Goal: Task Accomplishment & Management: Complete application form

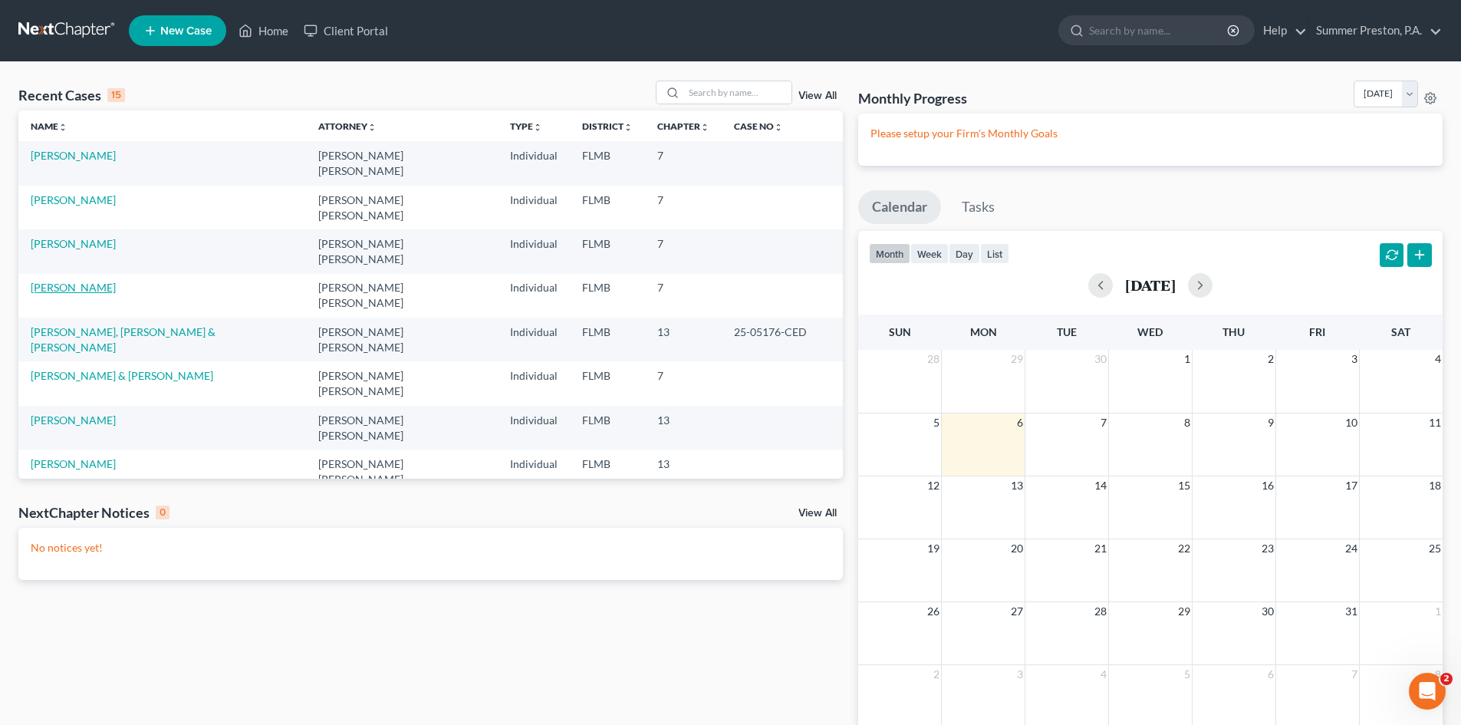
click at [89, 281] on link "[PERSON_NAME]" at bounding box center [73, 287] width 85 height 13
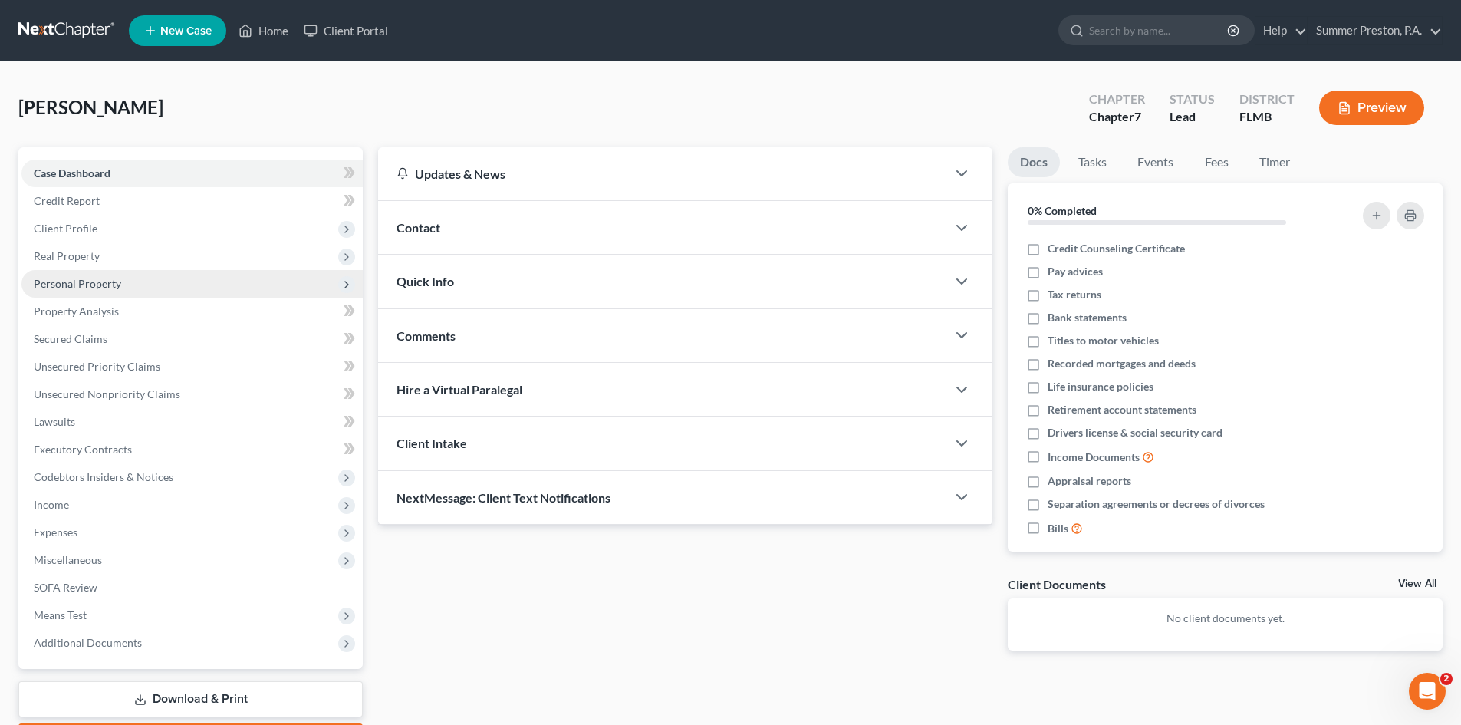
click at [111, 275] on span "Personal Property" at bounding box center [191, 284] width 341 height 28
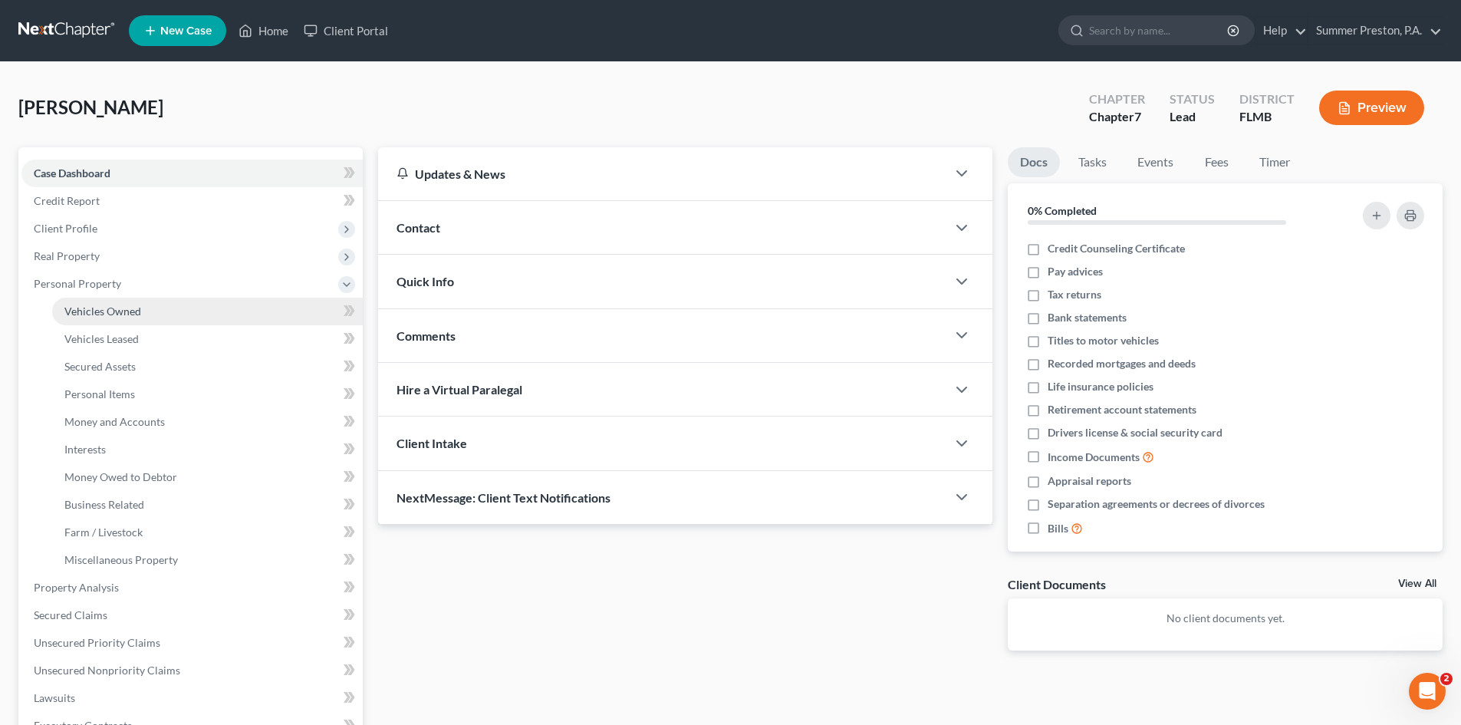
click at [124, 313] on span "Vehicles Owned" at bounding box center [102, 310] width 77 height 13
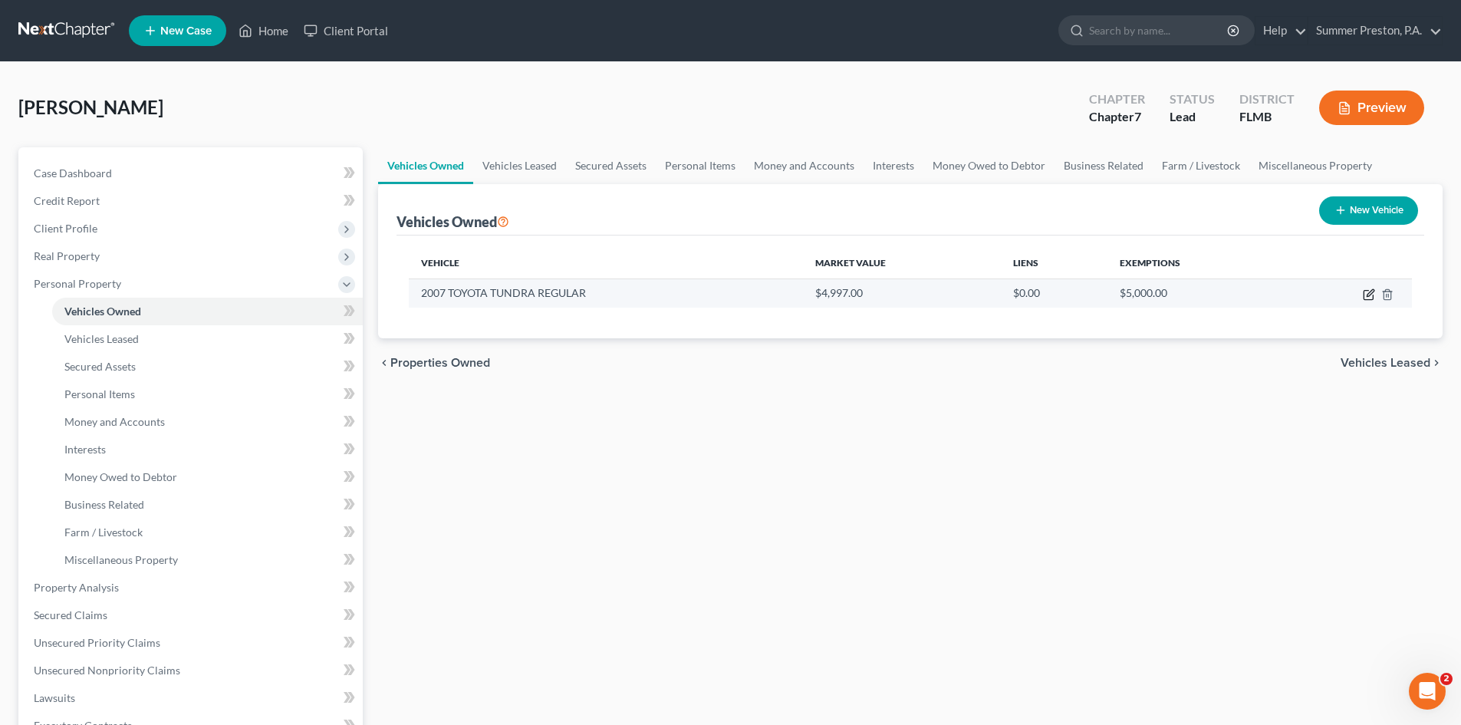
click at [1367, 292] on icon "button" at bounding box center [1369, 294] width 12 height 12
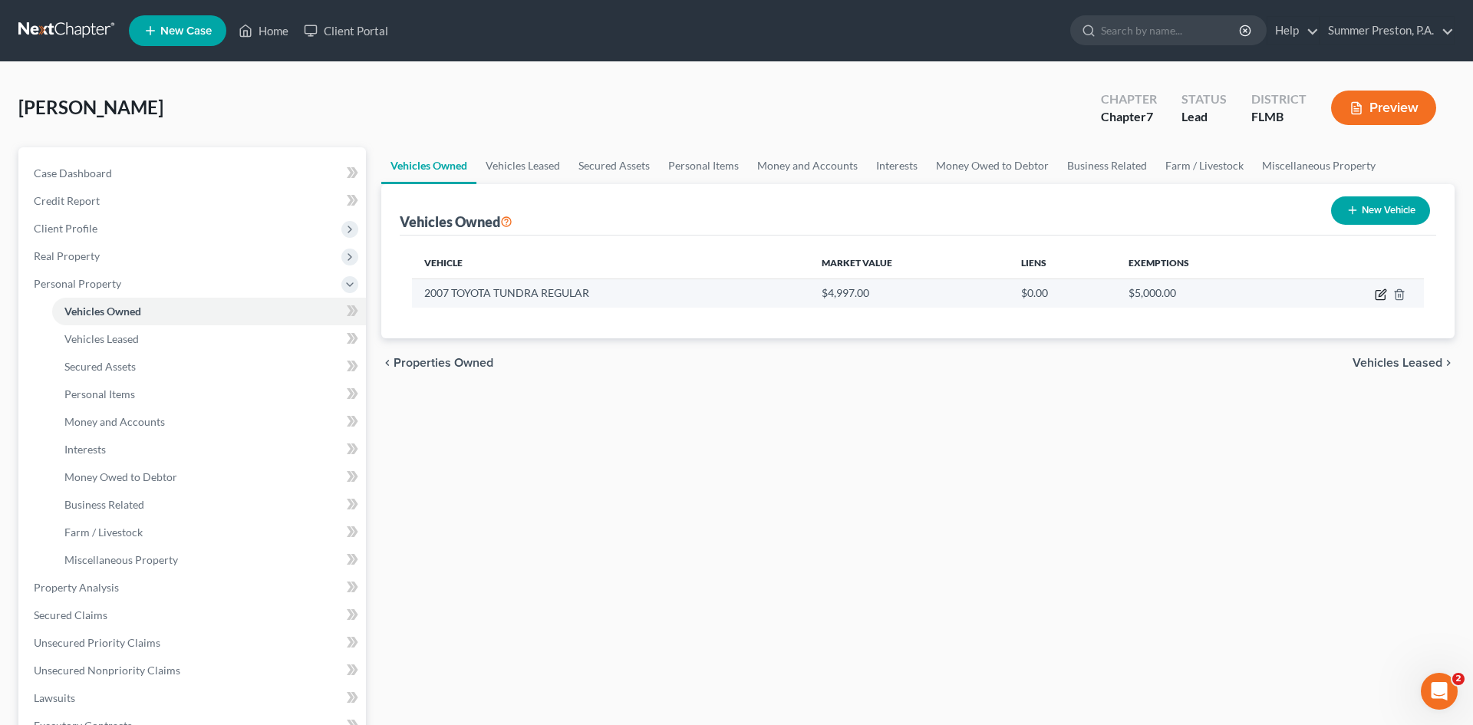
select select "1"
select select "19"
select select "3"
select select "0"
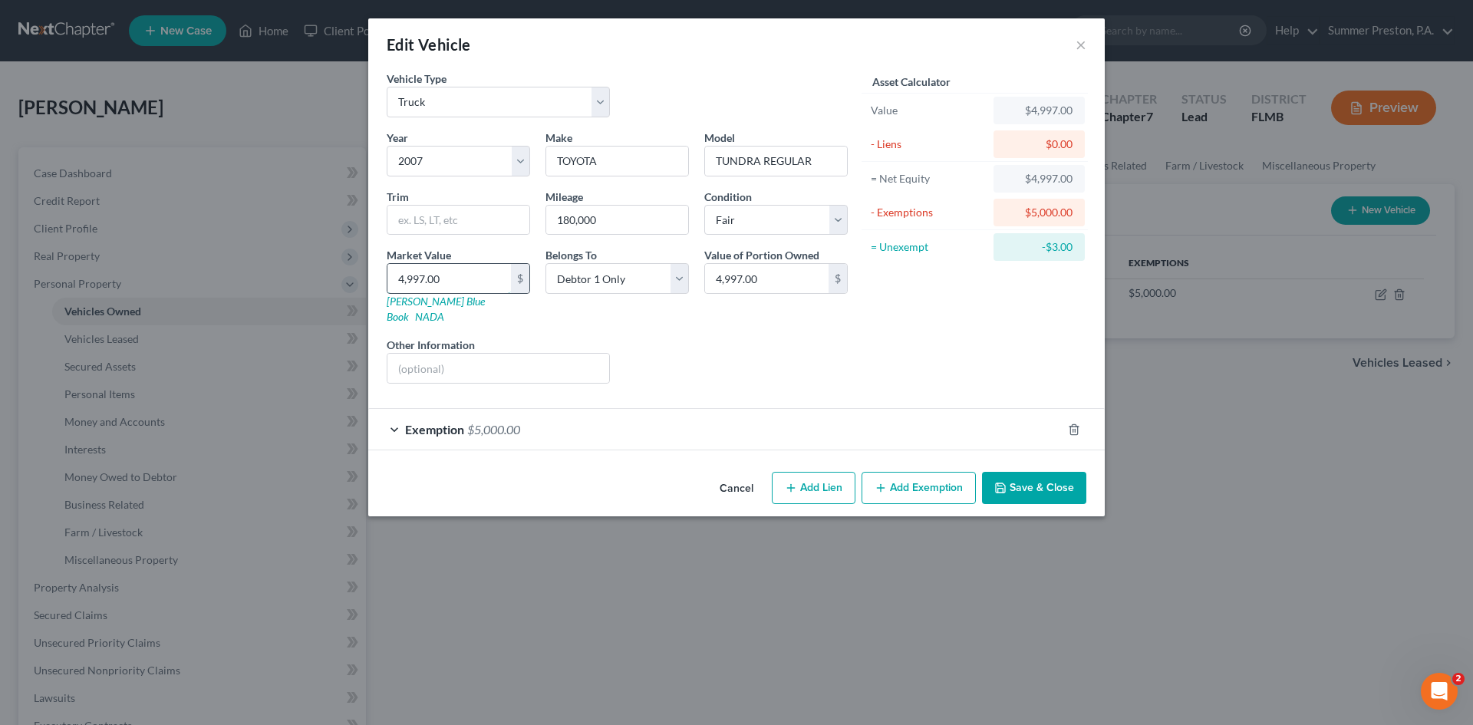
click at [464, 277] on input "4,997.00" at bounding box center [448, 278] width 123 height 29
type input "4"
type input "4.00"
type input "40"
type input "40.00"
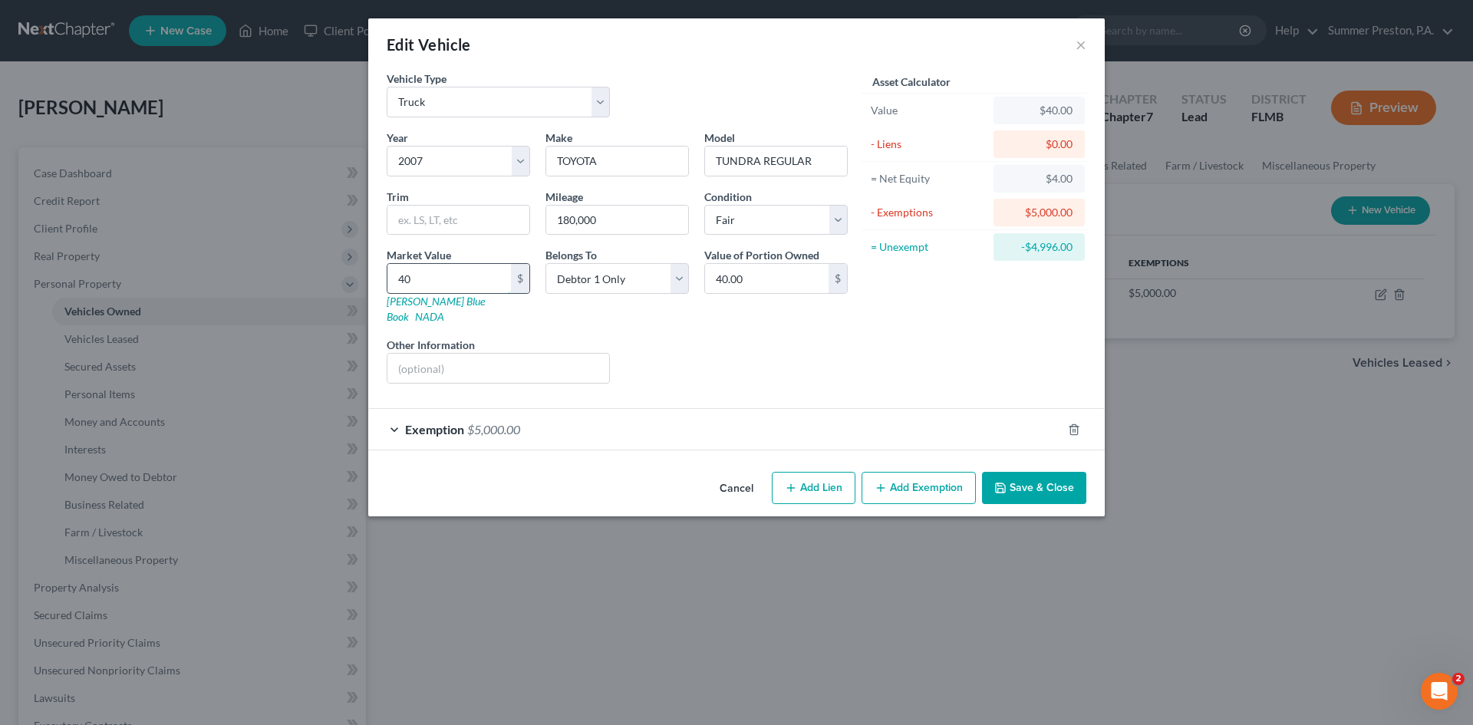
type input "409"
type input "409.00"
type input "4099"
type input "4,099.00"
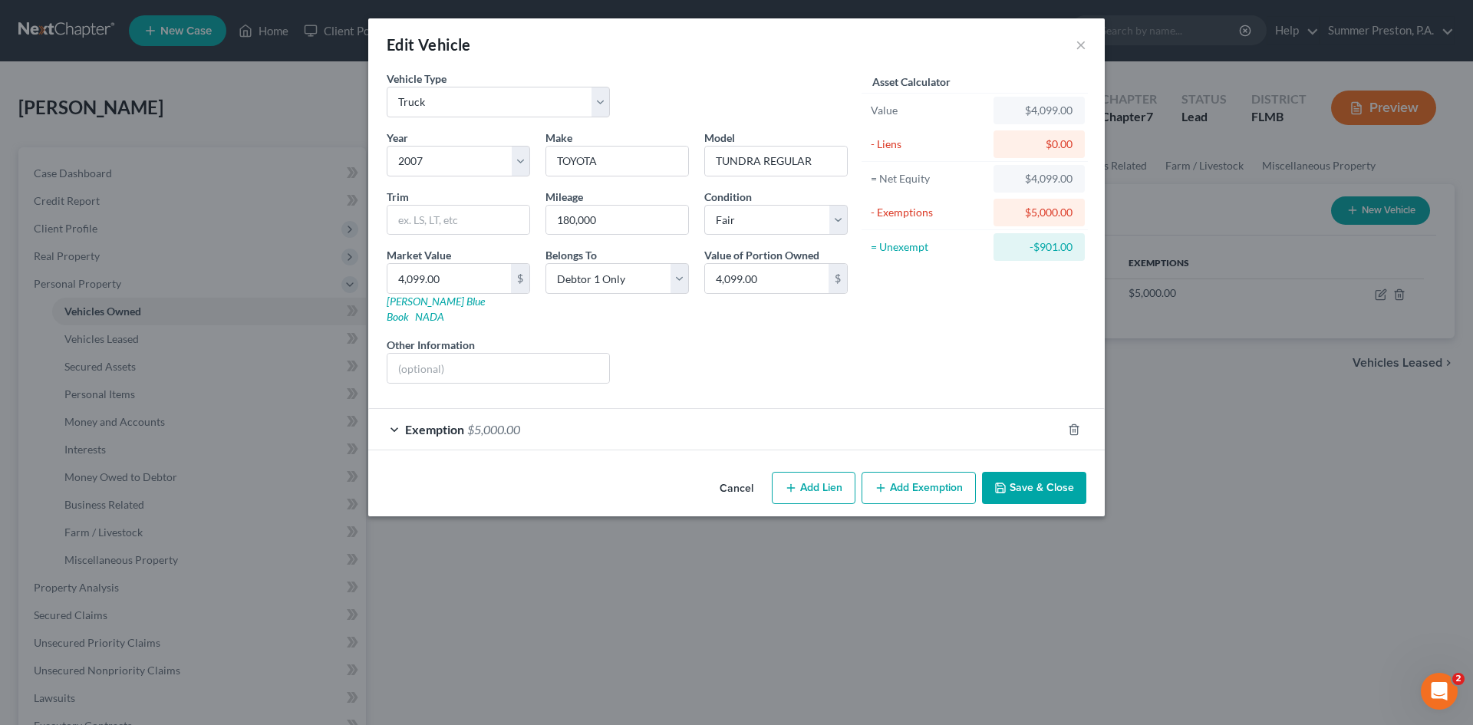
drag, startPoint x: 934, startPoint y: 471, endPoint x: 1023, endPoint y: 512, distance: 97.8
click at [1017, 527] on div "Edit Vehicle × Vehicle Type Select Automobile Truck Trailer Watercraft Aircraft…" at bounding box center [736, 362] width 1473 height 725
click at [1036, 472] on button "Save & Close" at bounding box center [1034, 488] width 104 height 32
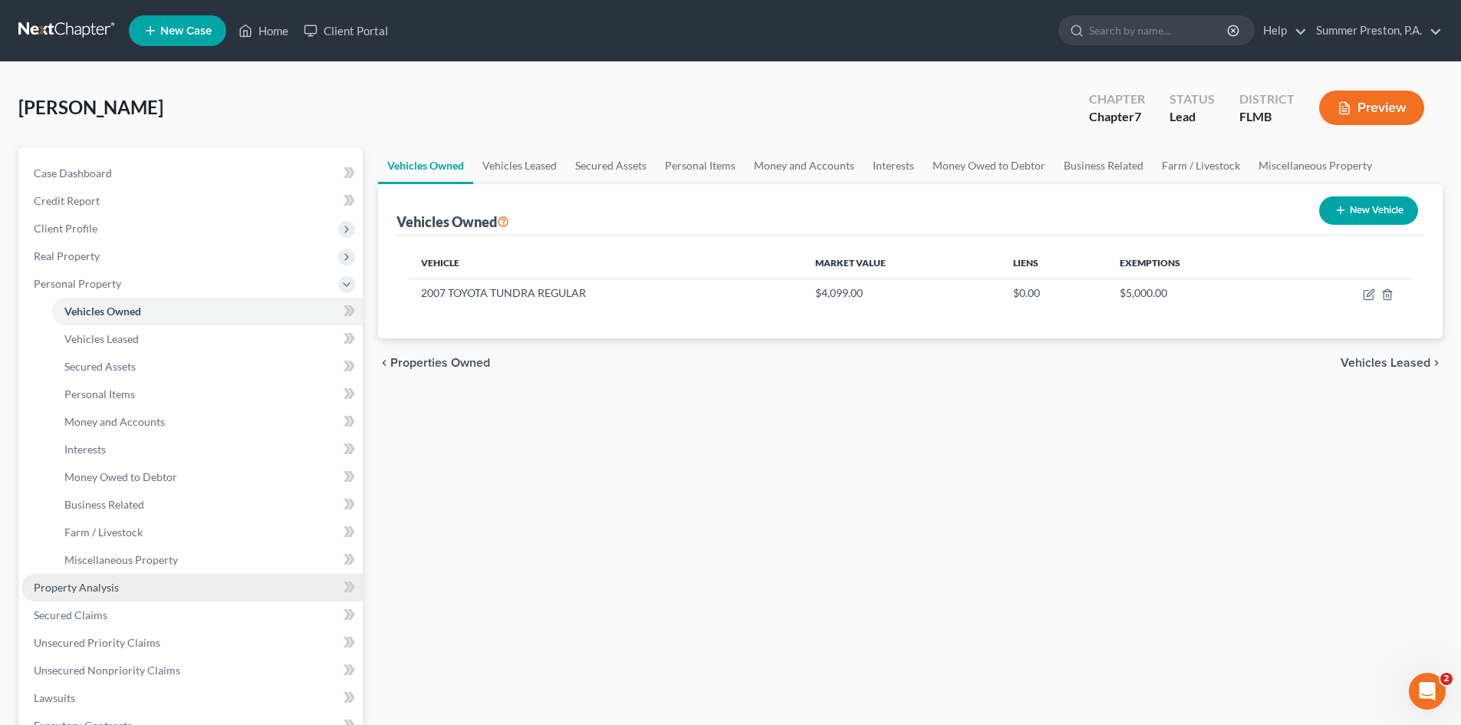
click at [103, 587] on span "Property Analysis" at bounding box center [76, 587] width 85 height 13
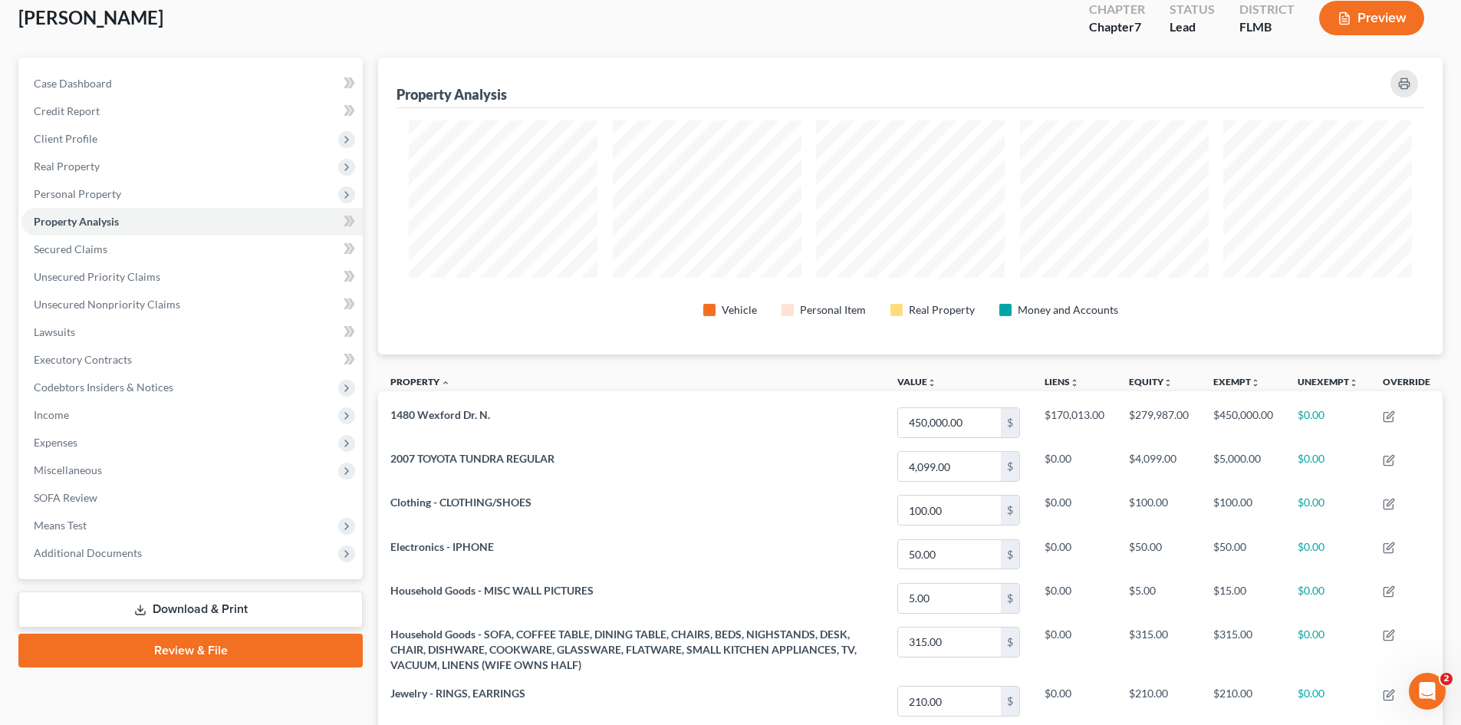
scroll to position [84, 0]
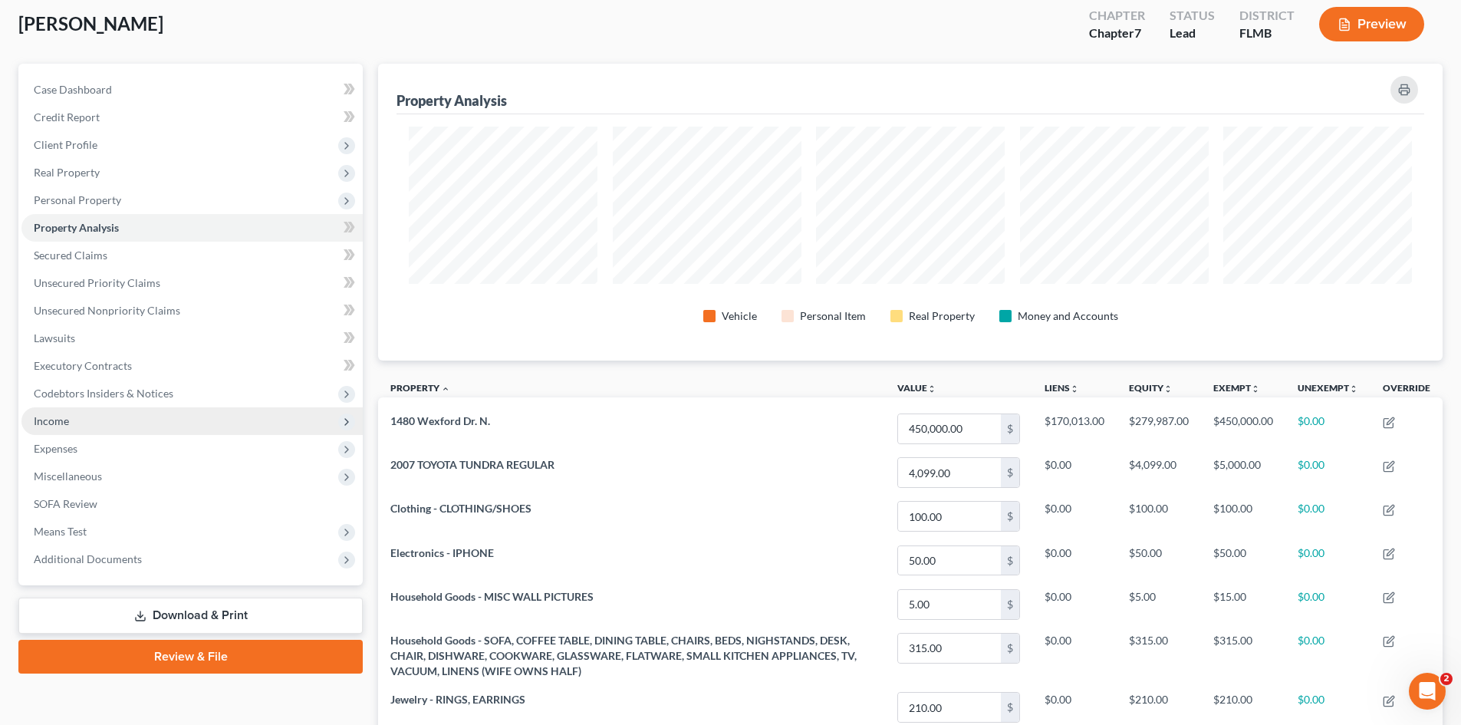
click at [69, 415] on span "Income" at bounding box center [191, 421] width 341 height 28
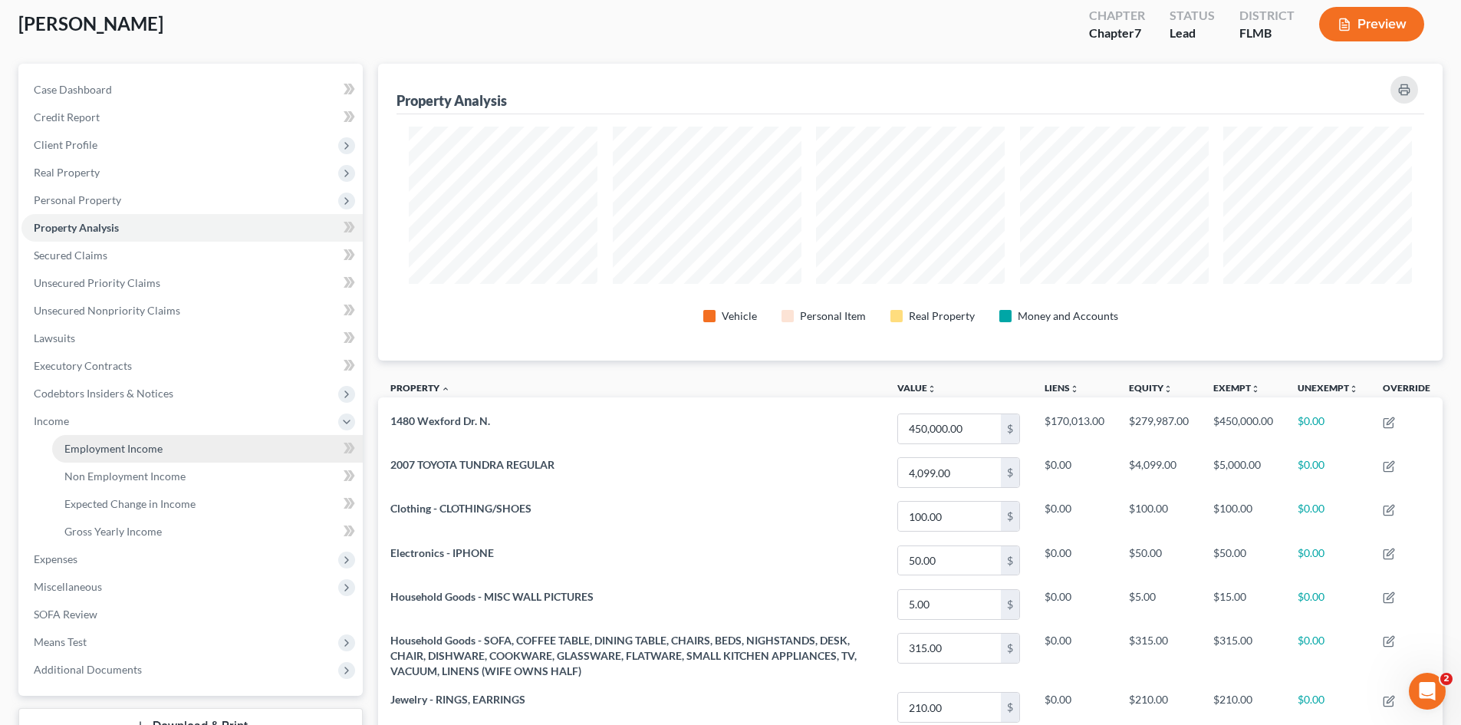
click at [137, 448] on span "Employment Income" at bounding box center [113, 448] width 98 height 13
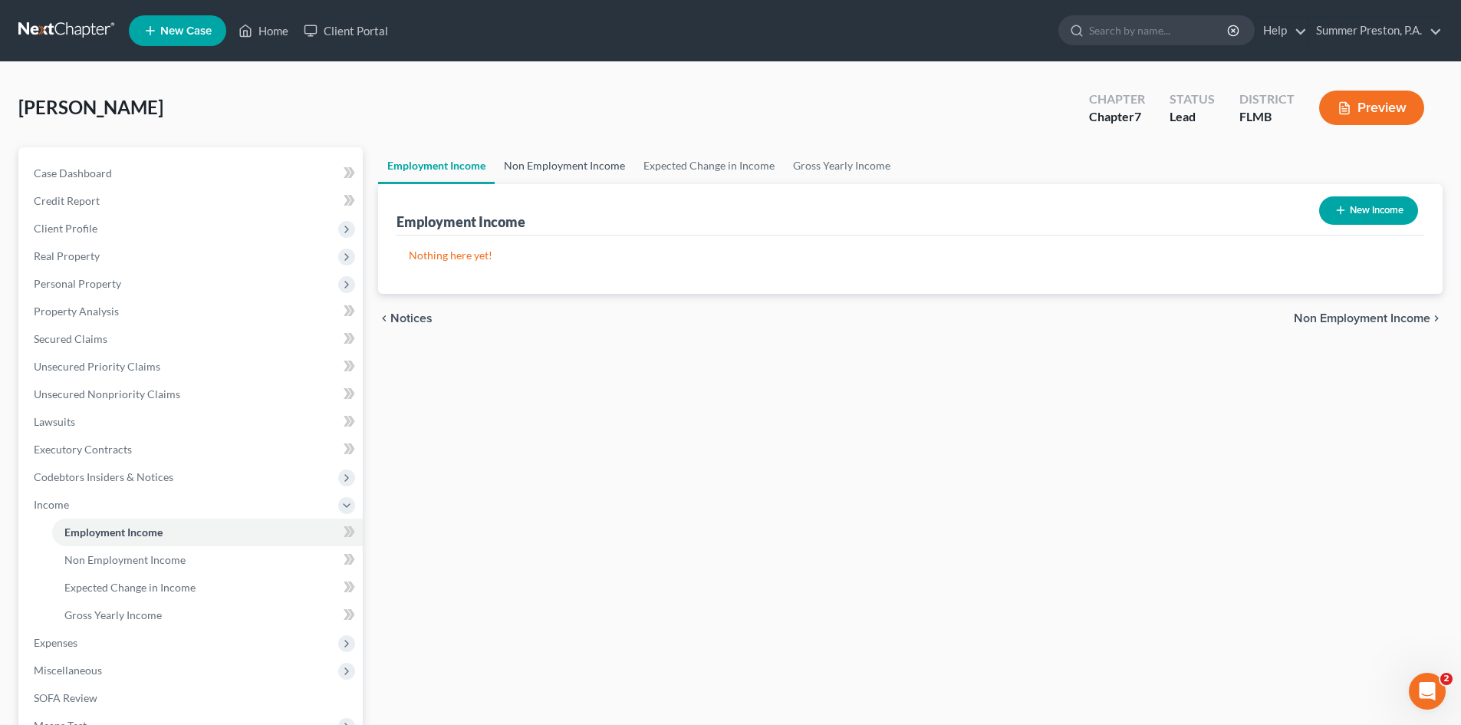
click at [555, 168] on link "Non Employment Income" at bounding box center [565, 165] width 140 height 37
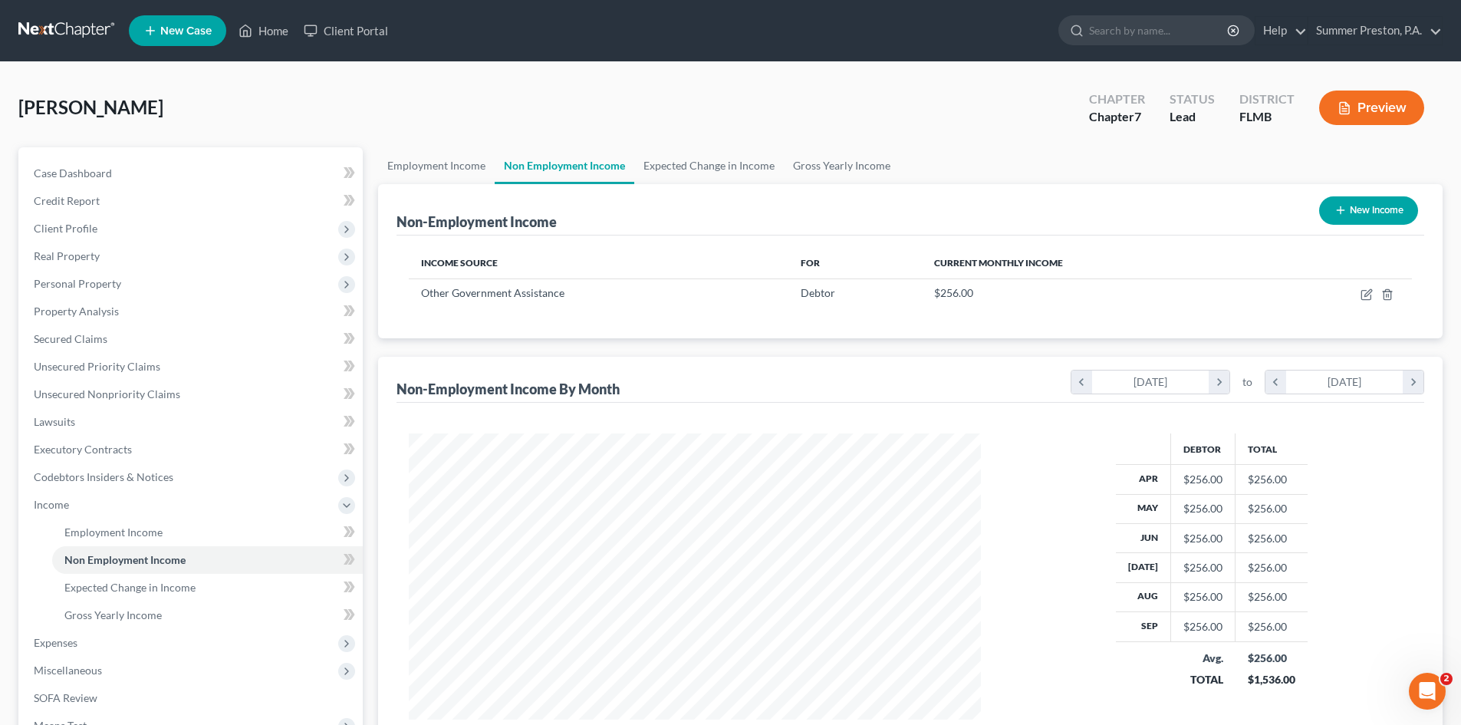
scroll to position [286, 603]
click at [717, 166] on link "Expected Change in Income" at bounding box center [709, 165] width 150 height 37
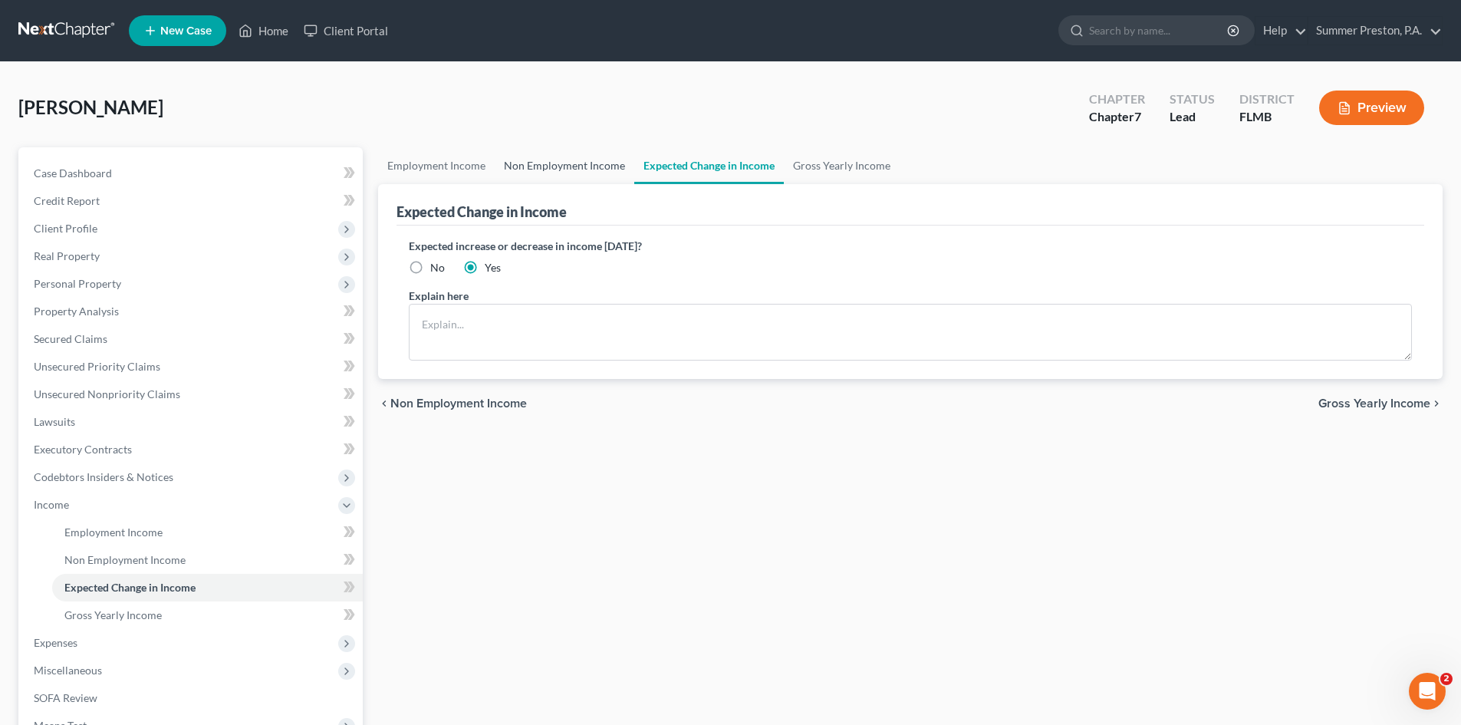
click at [555, 170] on link "Non Employment Income" at bounding box center [565, 165] width 140 height 37
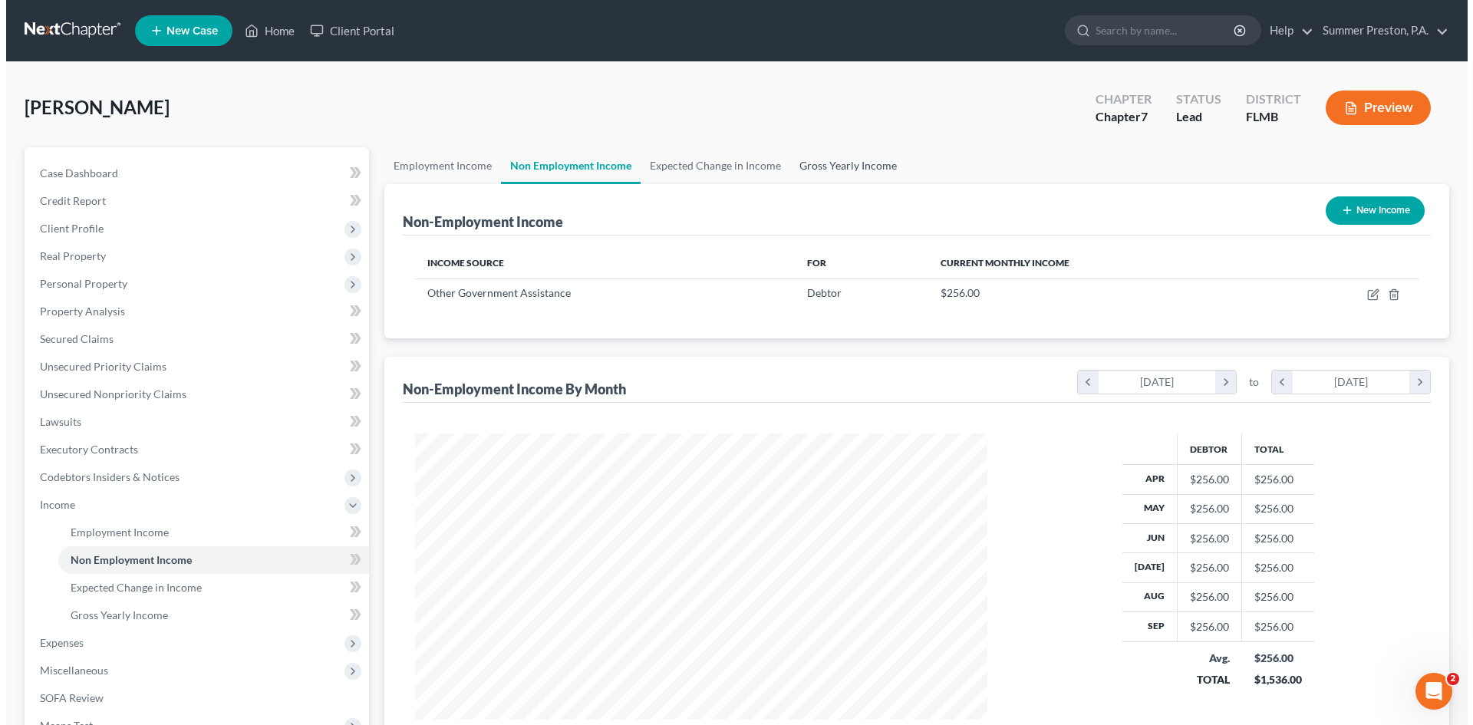
scroll to position [286, 603]
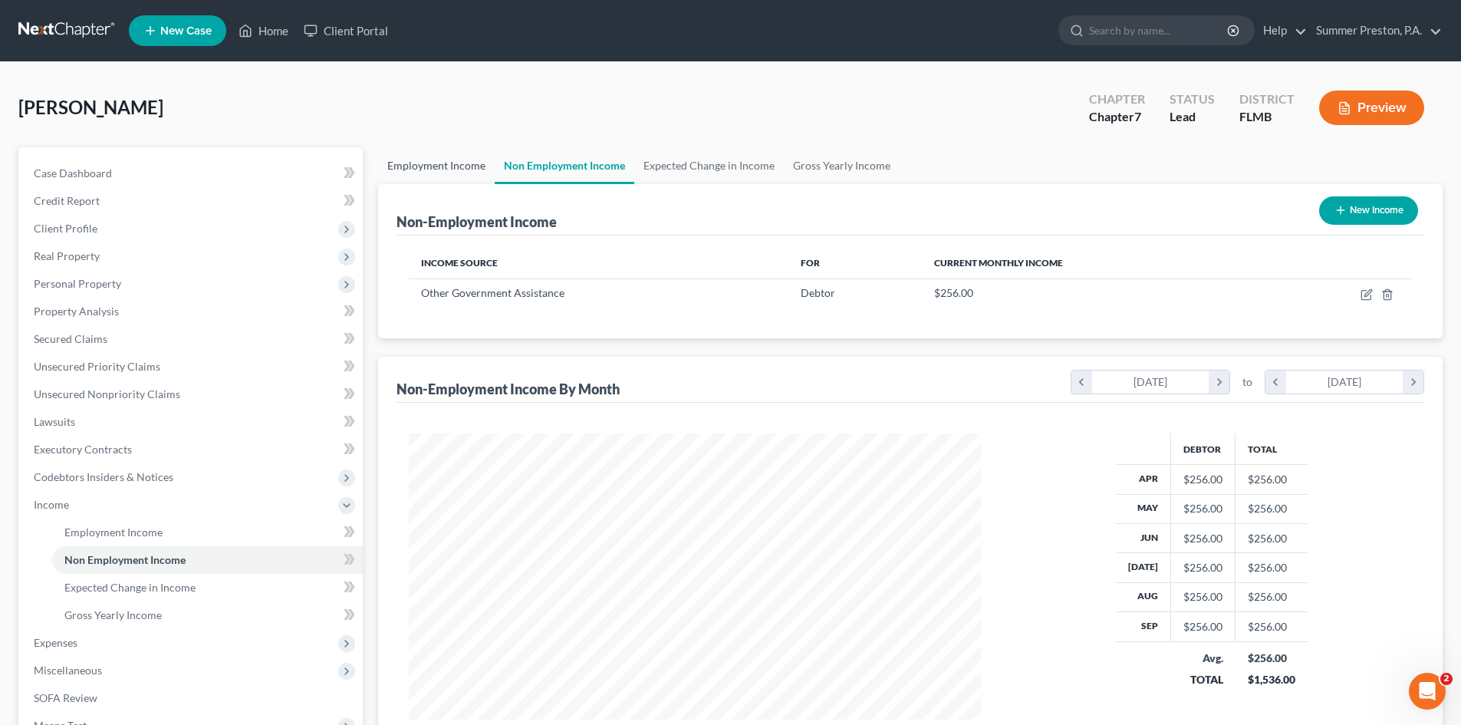
click at [429, 169] on link "Employment Income" at bounding box center [436, 165] width 117 height 37
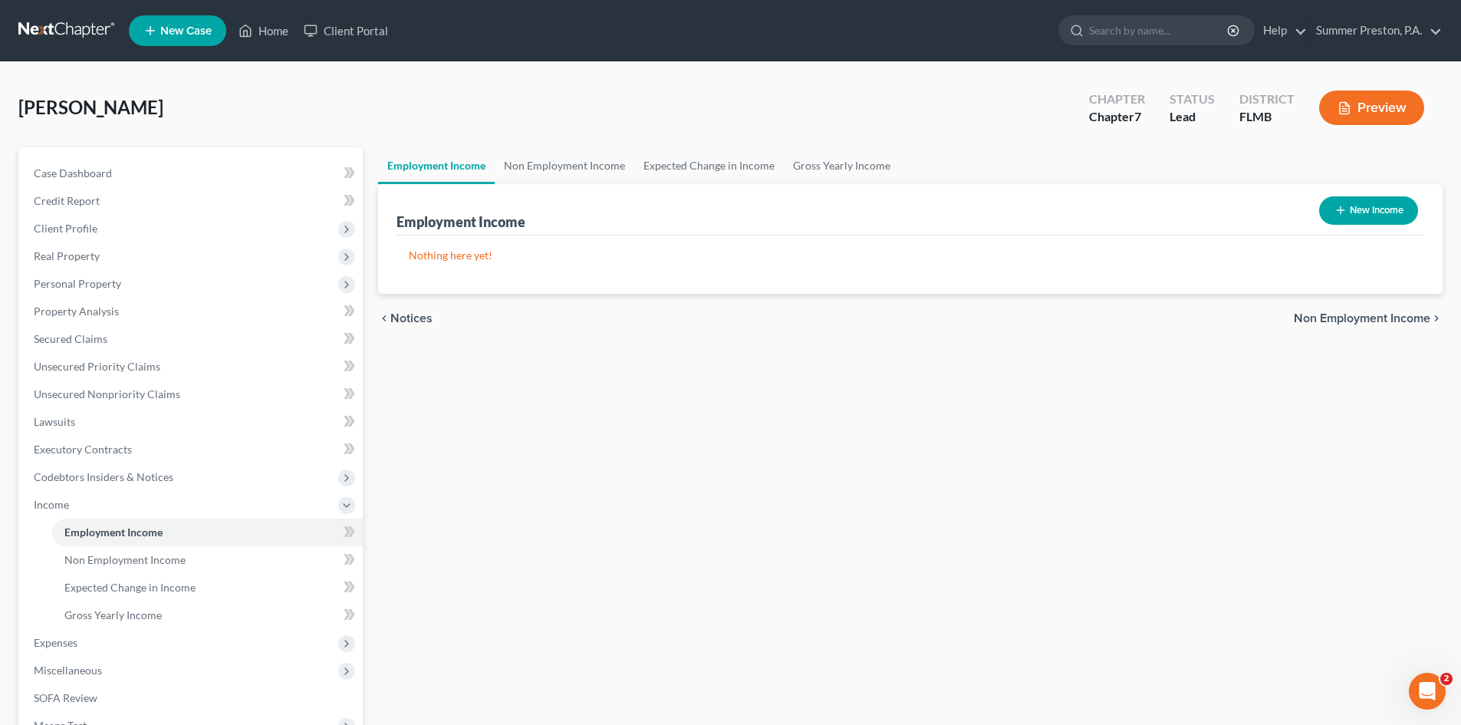
click at [1385, 209] on button "New Income" at bounding box center [1368, 210] width 99 height 28
select select "0"
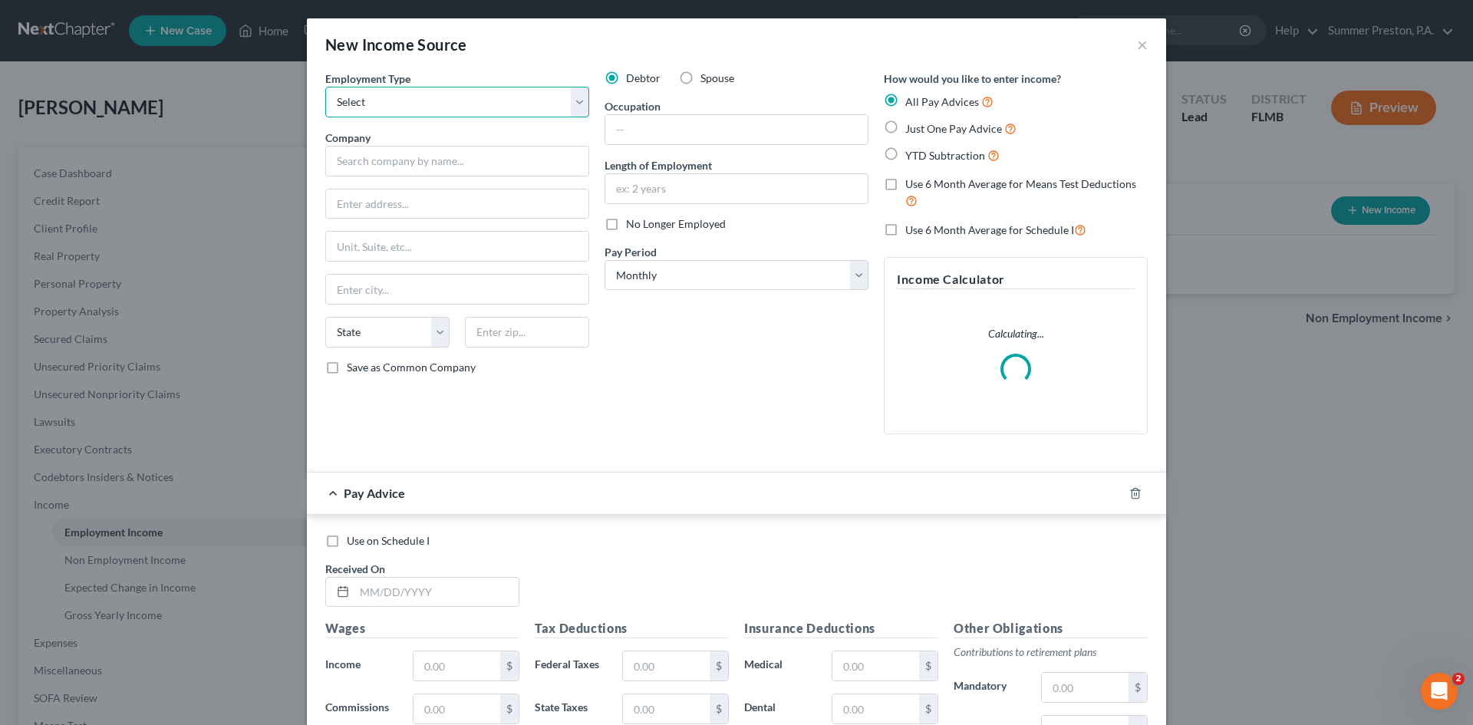
click at [578, 101] on select "Select Full or [DEMOGRAPHIC_DATA] Employment Self Employment" at bounding box center [457, 102] width 264 height 31
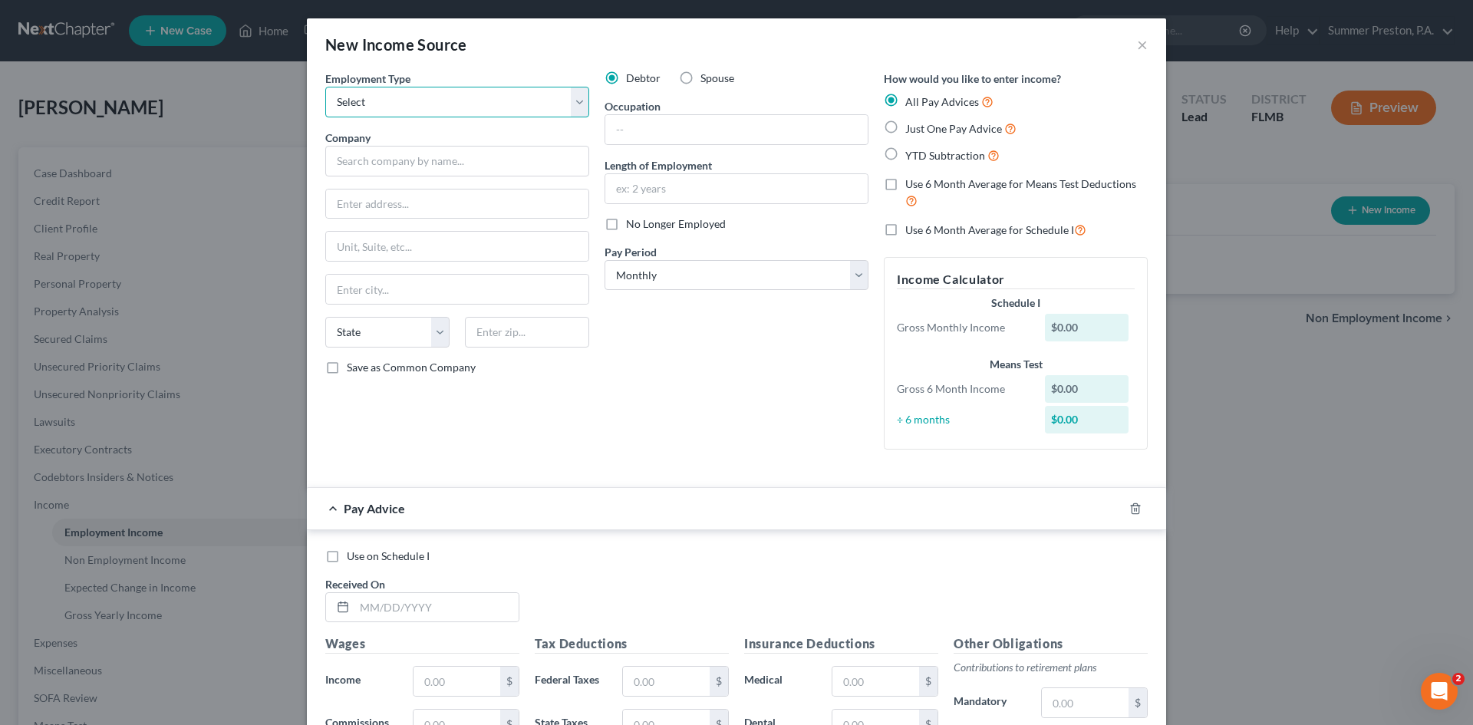
select select "1"
click at [325, 87] on select "Select Full or [DEMOGRAPHIC_DATA] Employment Self Employment" at bounding box center [457, 102] width 264 height 31
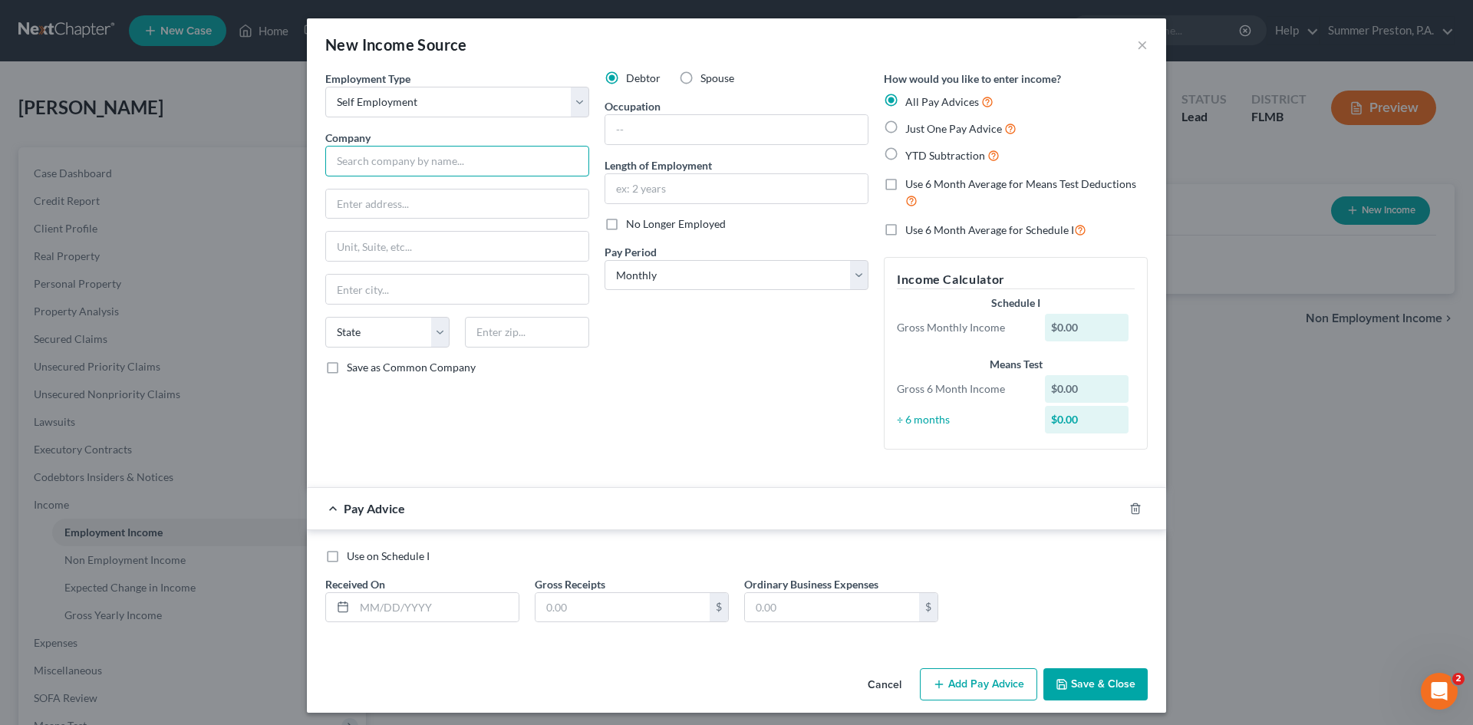
click at [487, 167] on input "text" at bounding box center [457, 161] width 264 height 31
click at [514, 155] on input "text" at bounding box center [457, 161] width 264 height 31
click at [671, 412] on div "Debtor Spouse Occupation Length of Employment No Longer Employed Pay Period * S…" at bounding box center [736, 266] width 279 height 391
click at [716, 135] on input "text" at bounding box center [736, 129] width 262 height 29
type input "HANDYMAN"
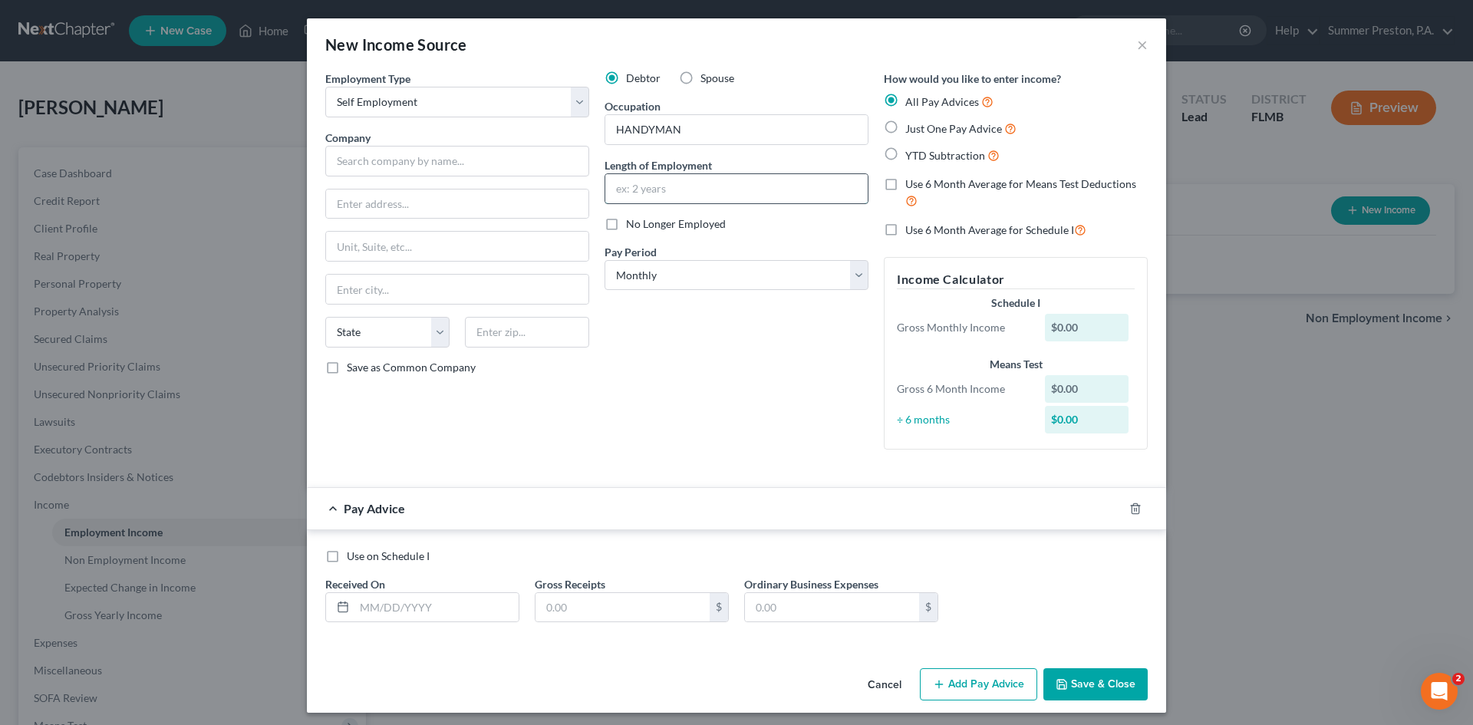
click at [671, 177] on input "text" at bounding box center [736, 188] width 262 height 29
type input "6 MONTHS"
click at [850, 271] on select "Select Monthly Twice Monthly Every Other Week Weekly" at bounding box center [736, 275] width 264 height 31
click at [905, 184] on label "Use 6 Month Average for Means Test Deductions" at bounding box center [1026, 192] width 242 height 33
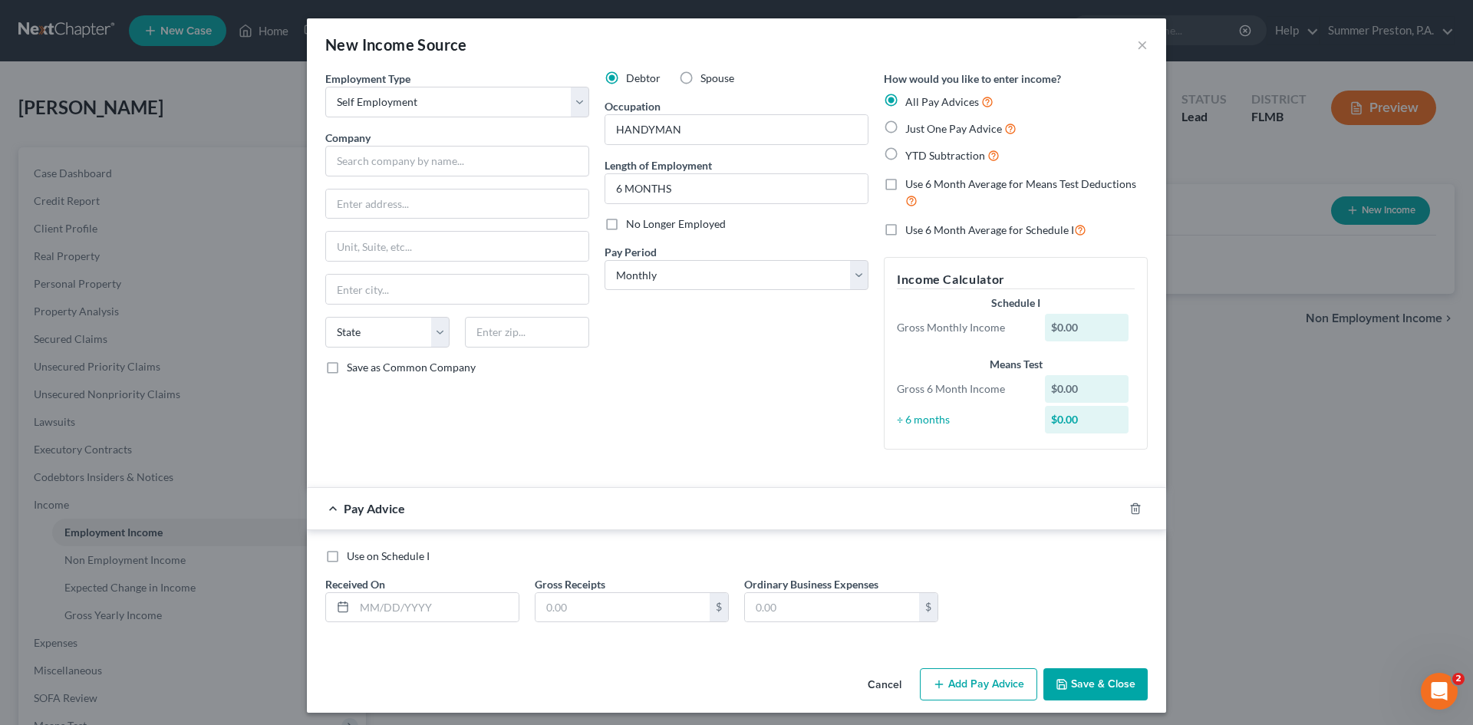
click at [911, 184] on input "Use 6 Month Average for Means Test Deductions" at bounding box center [916, 181] width 10 height 10
checkbox input "true"
click at [459, 606] on input "text" at bounding box center [436, 607] width 164 height 29
type input "[DATE]"
click at [620, 594] on input "text" at bounding box center [622, 607] width 174 height 29
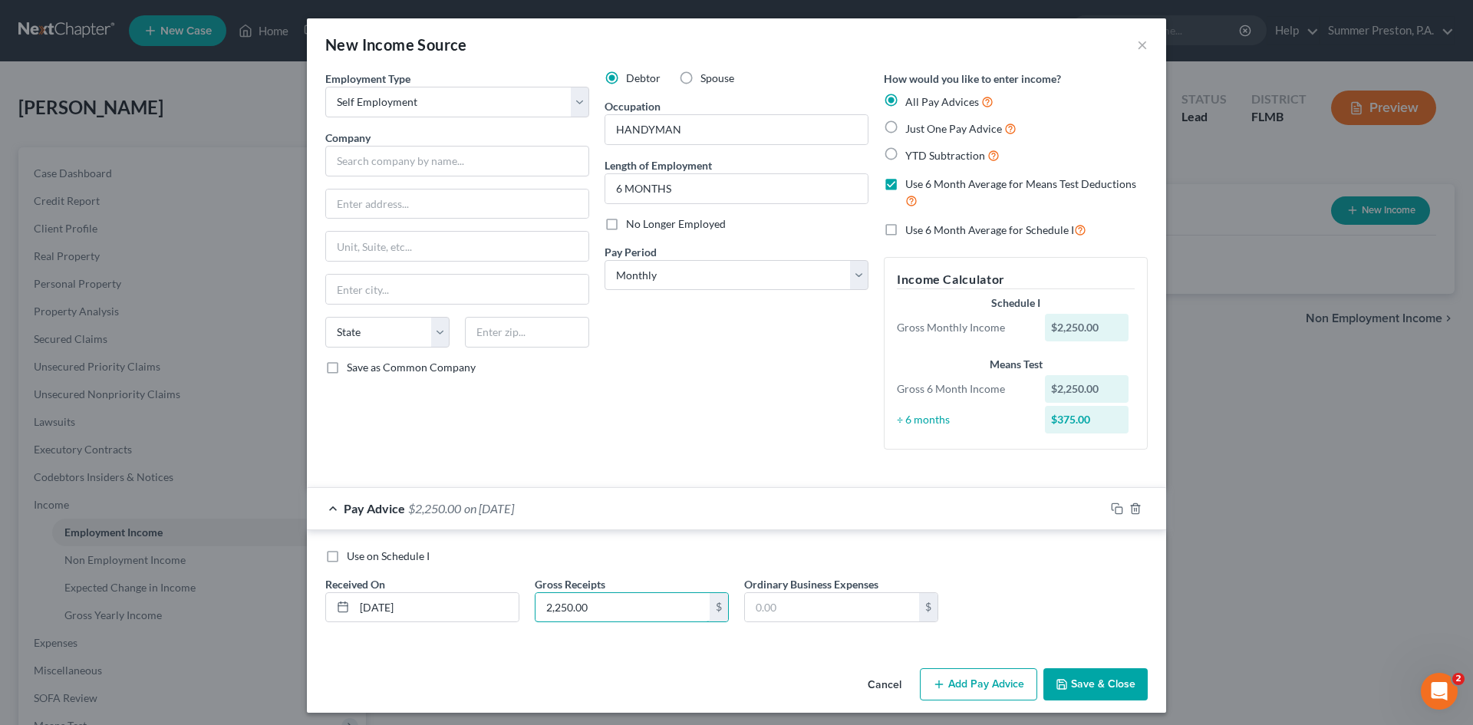
type input "2,250.00"
click at [983, 680] on button "Add Pay Advice" at bounding box center [978, 684] width 117 height 32
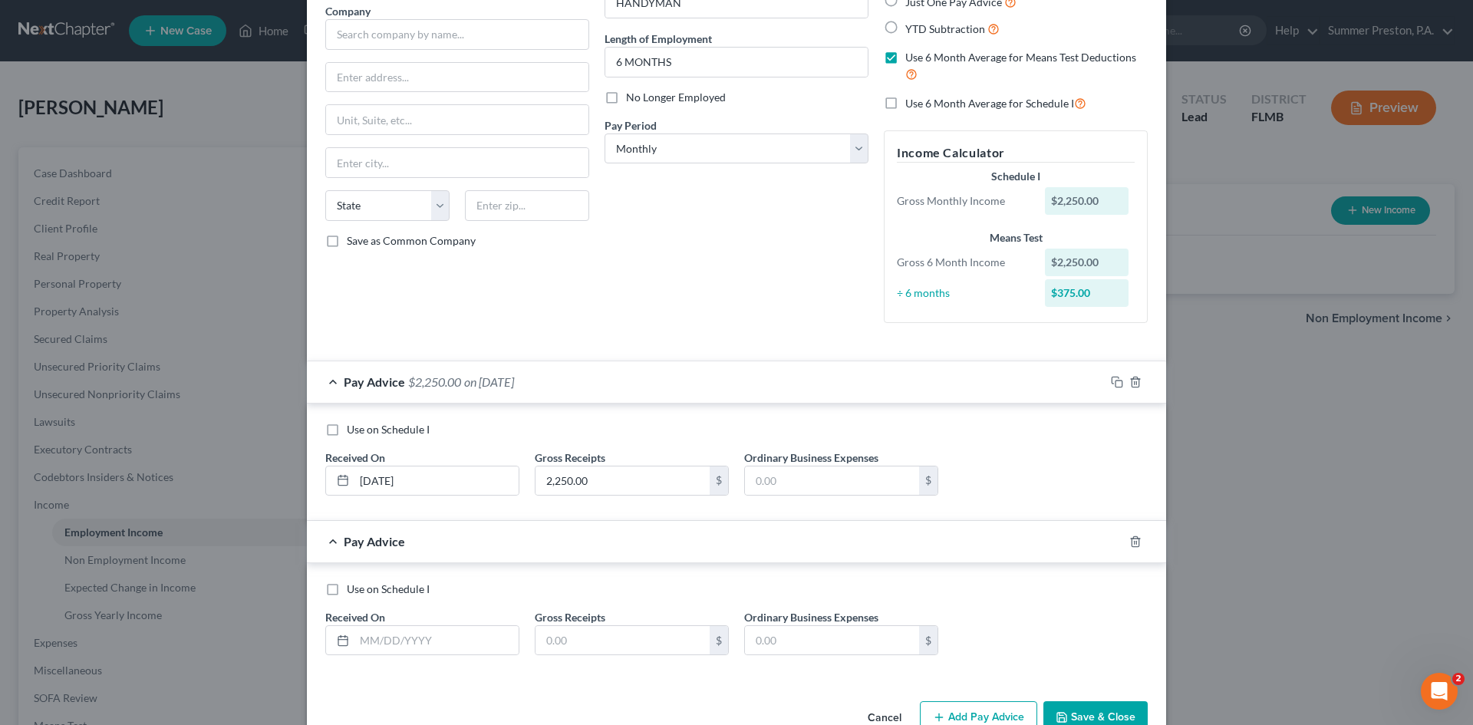
scroll to position [166, 0]
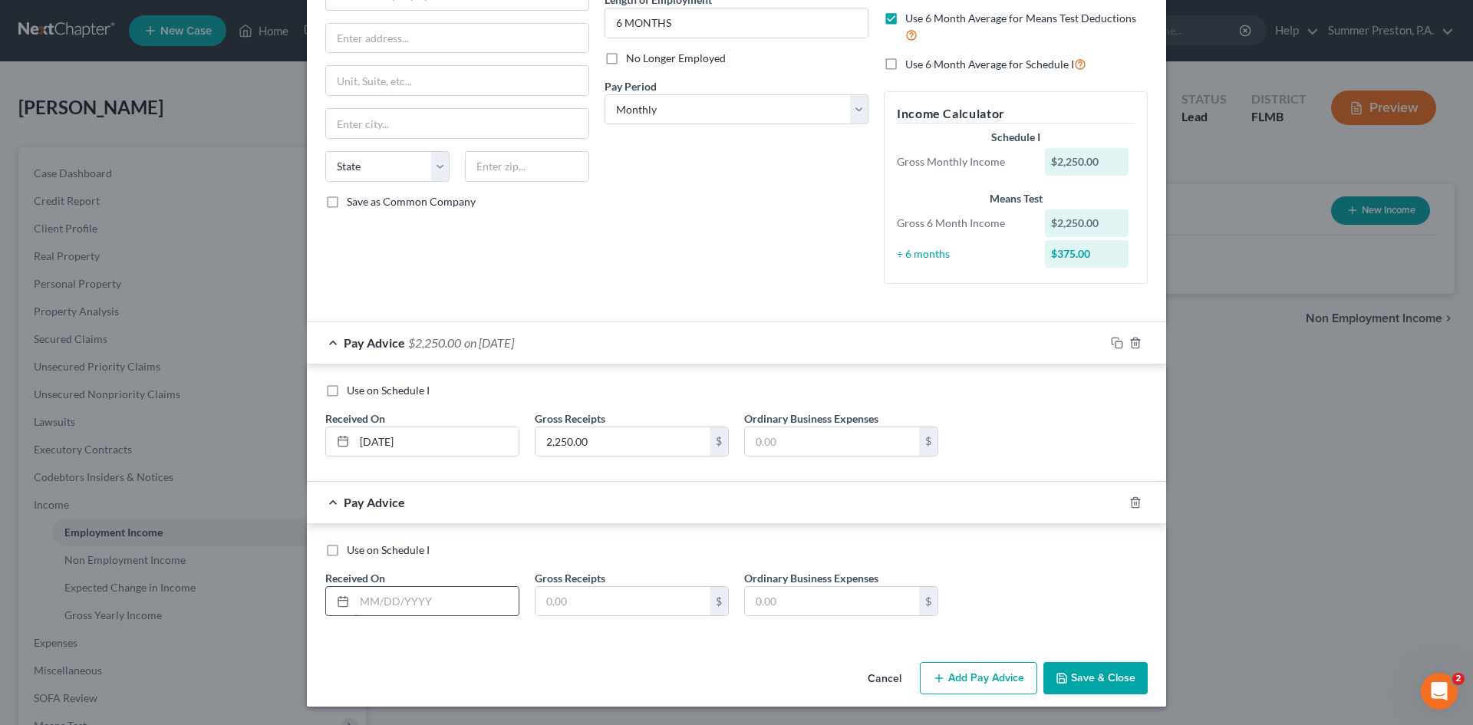
click at [469, 597] on input "text" at bounding box center [436, 601] width 164 height 29
type input "[DATE]"
click at [575, 608] on input "text" at bounding box center [622, 601] width 174 height 29
type input "4,025.00"
click at [981, 674] on button "Add Pay Advice" at bounding box center [978, 678] width 117 height 32
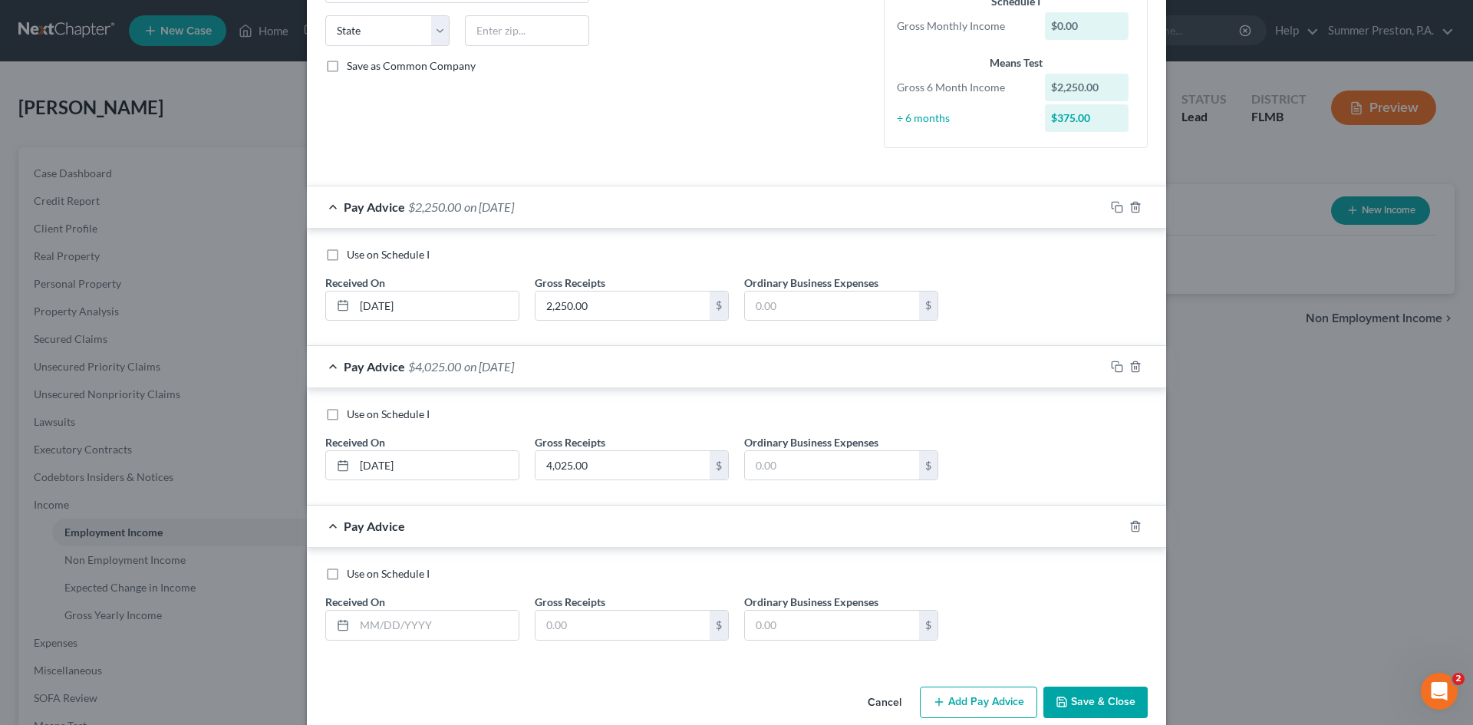
scroll to position [325, 0]
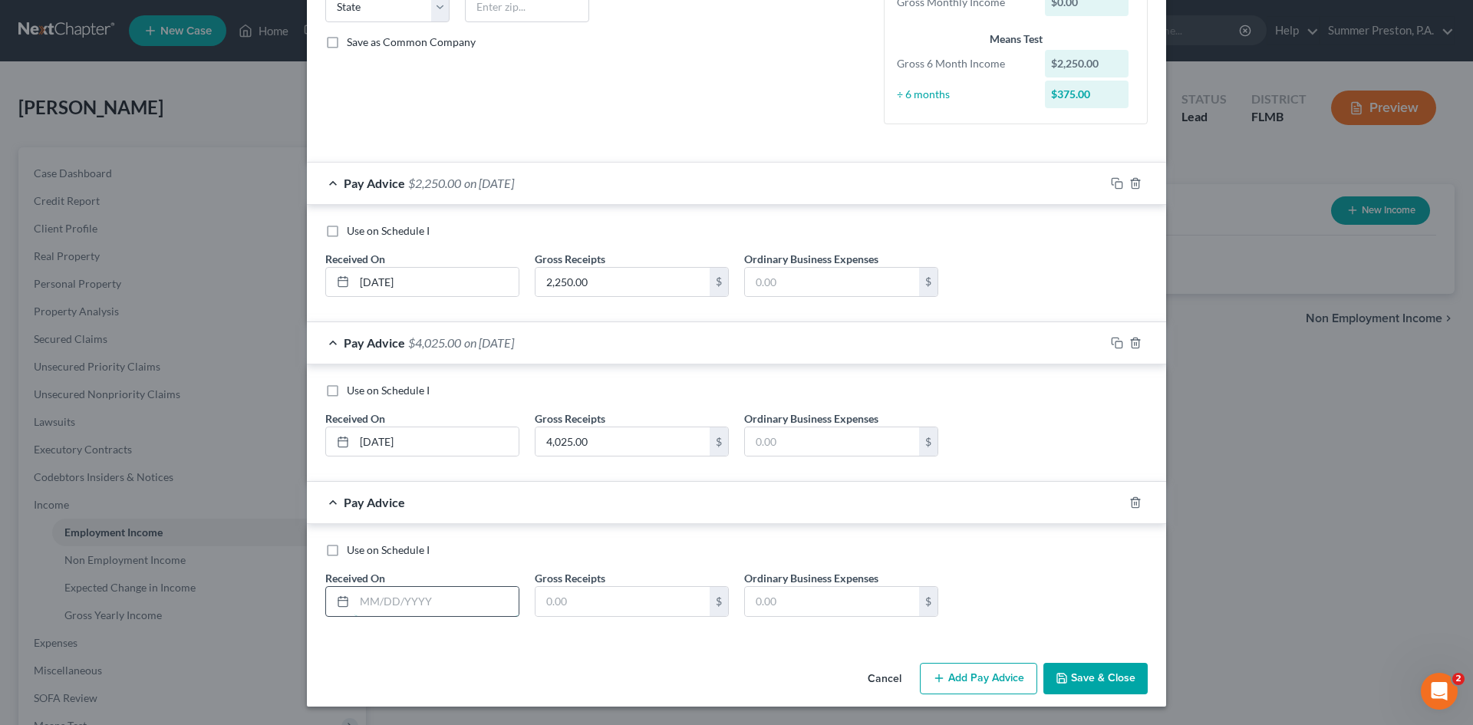
click at [458, 591] on input "text" at bounding box center [436, 601] width 164 height 29
type input "[DATE]"
drag, startPoint x: 579, startPoint y: 592, endPoint x: 564, endPoint y: 594, distance: 15.4
click at [579, 594] on input "text" at bounding box center [622, 601] width 174 height 29
type input "0"
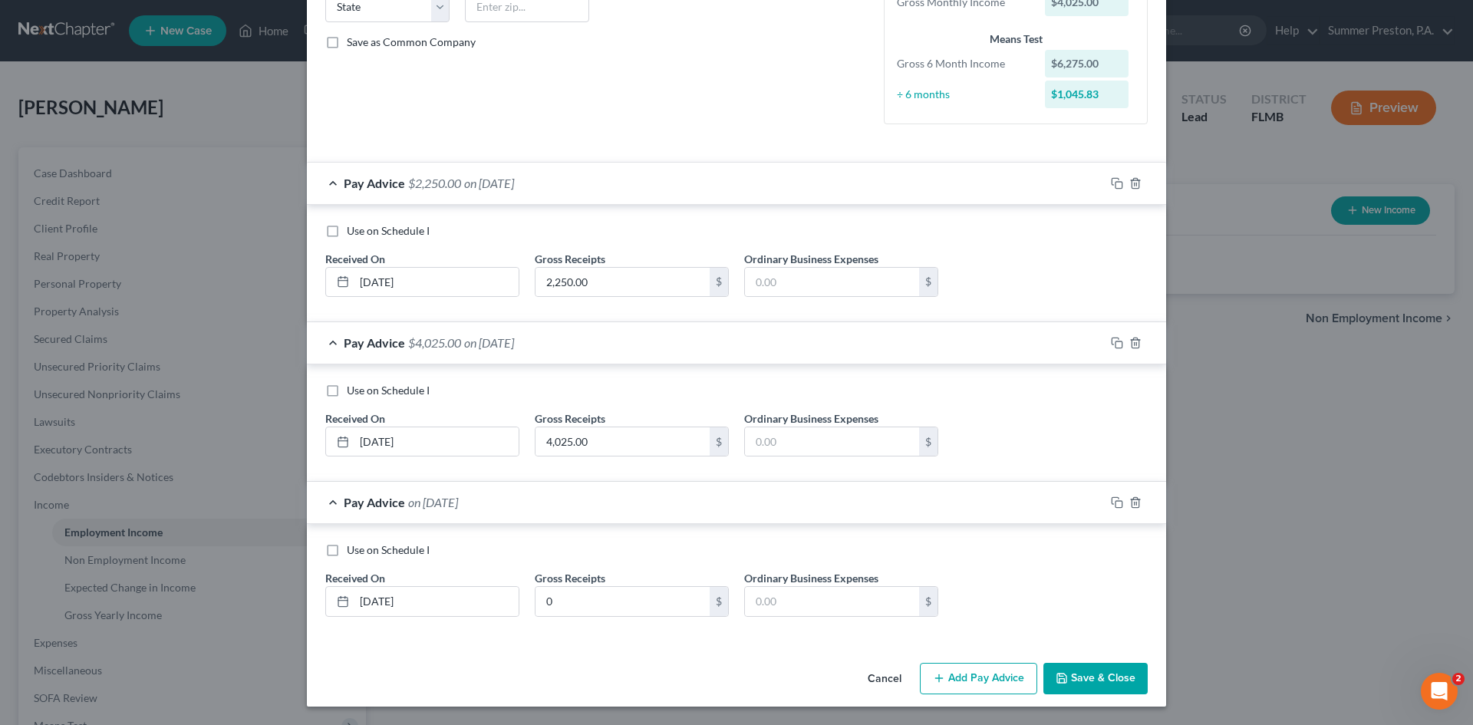
click at [1077, 676] on button "Save & Close" at bounding box center [1095, 679] width 104 height 32
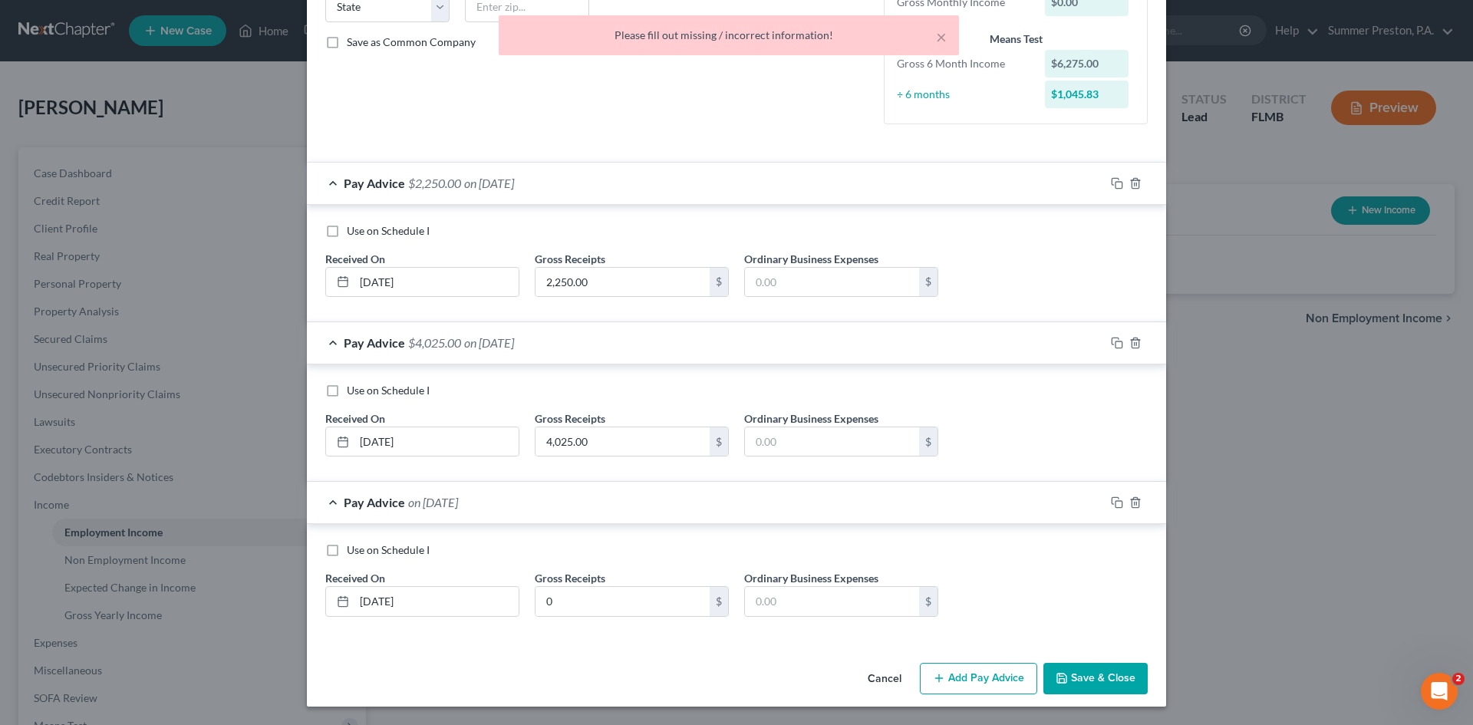
click at [978, 678] on button "Add Pay Advice" at bounding box center [978, 679] width 117 height 32
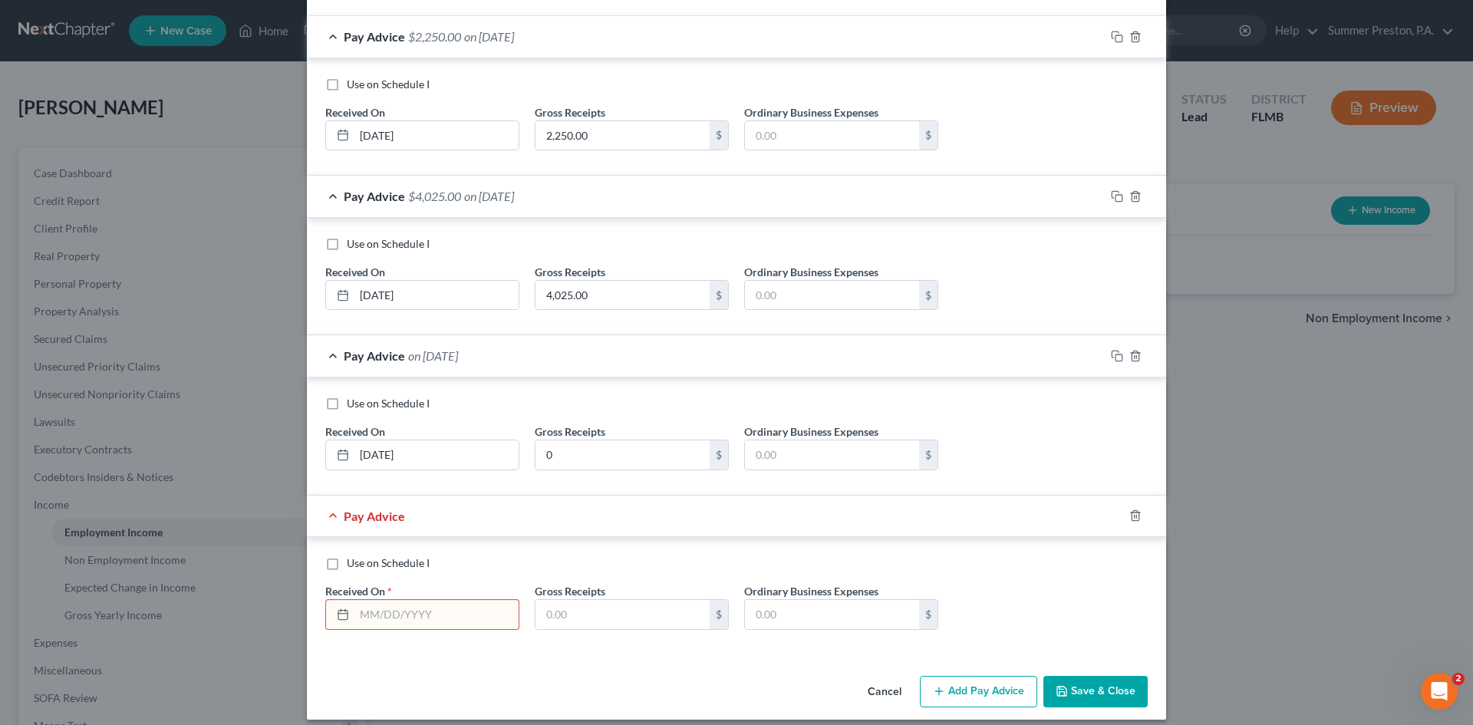
scroll to position [485, 0]
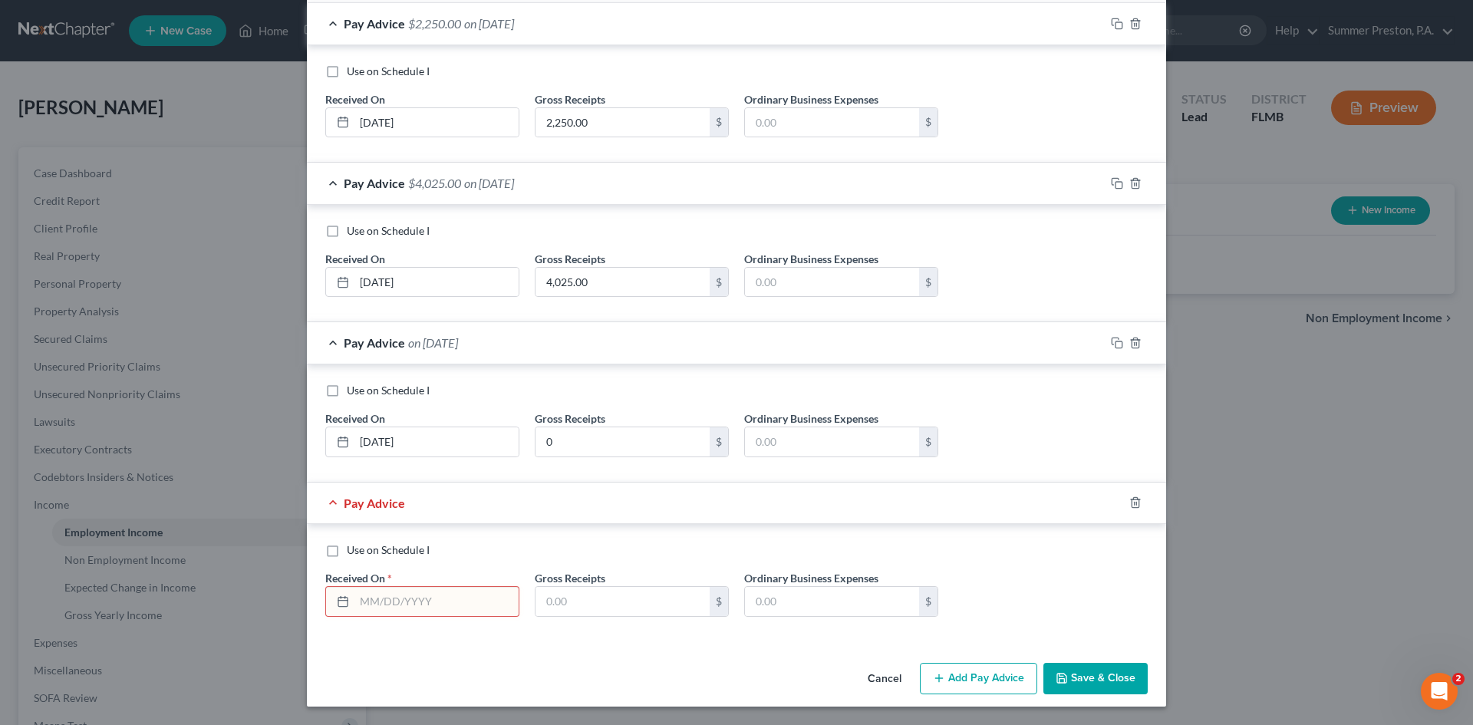
click at [439, 595] on input "text" at bounding box center [436, 601] width 164 height 29
type input "[DATE]"
click at [568, 602] on input "text" at bounding box center [622, 601] width 174 height 29
type input "0"
click at [981, 675] on button "Add Pay Advice" at bounding box center [978, 679] width 117 height 32
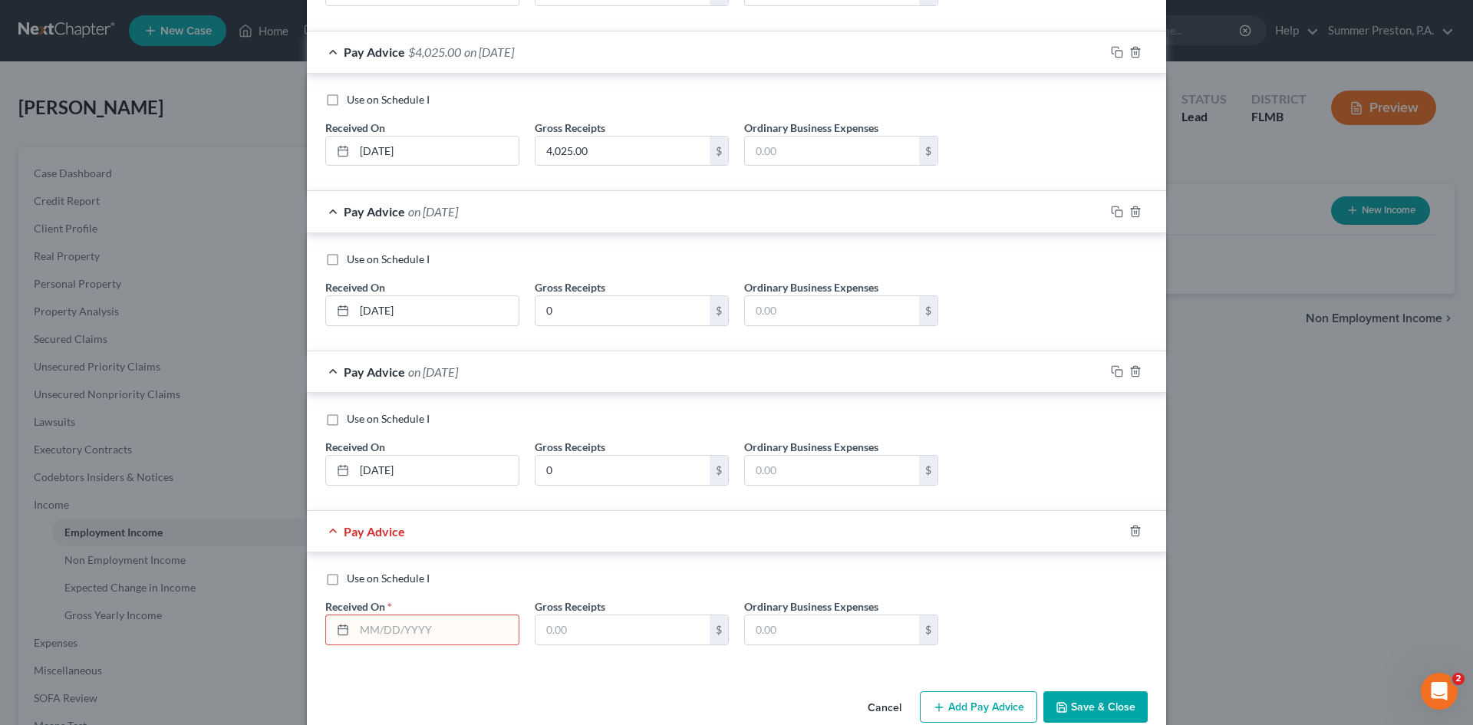
scroll to position [644, 0]
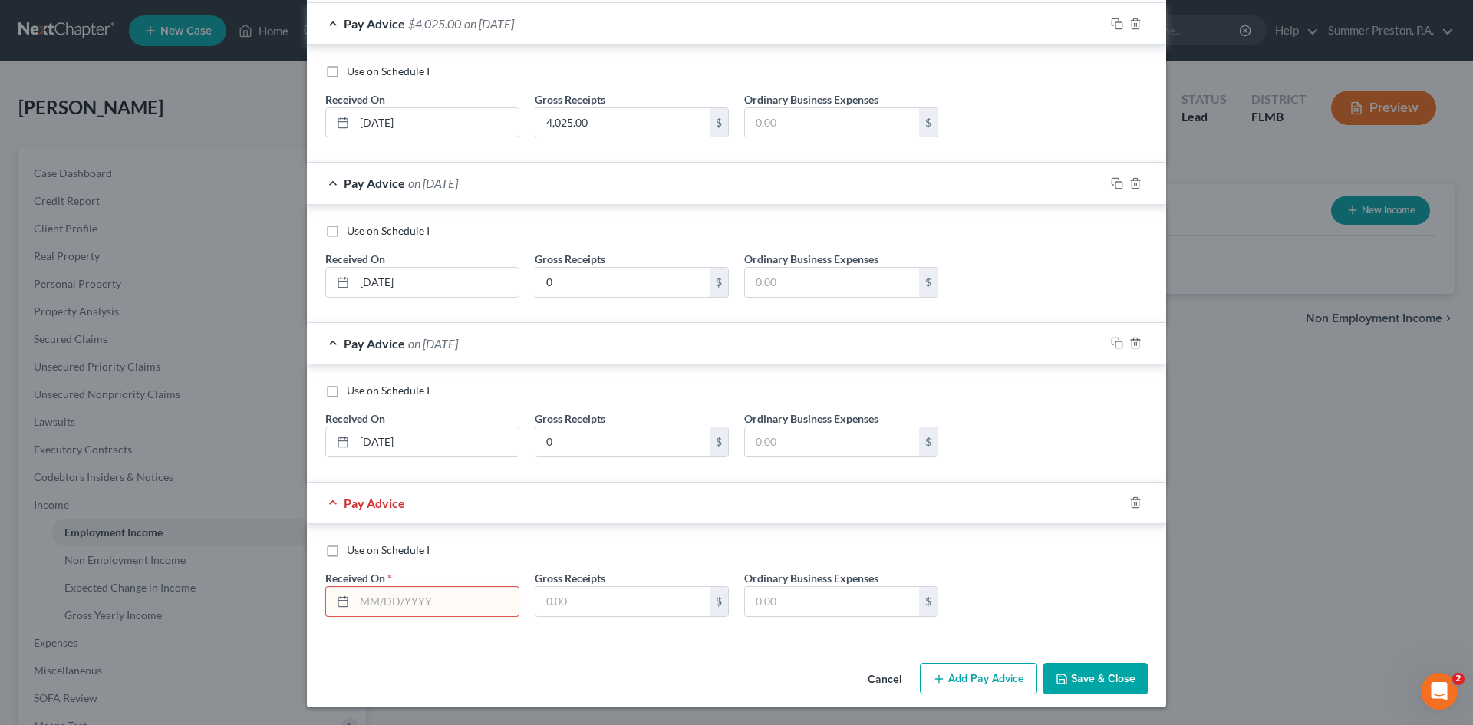
click at [462, 604] on input "text" at bounding box center [436, 601] width 164 height 29
type input "[DATE]"
drag, startPoint x: 589, startPoint y: 592, endPoint x: 565, endPoint y: 601, distance: 25.2
click at [589, 594] on input "text" at bounding box center [622, 601] width 174 height 29
type input "0"
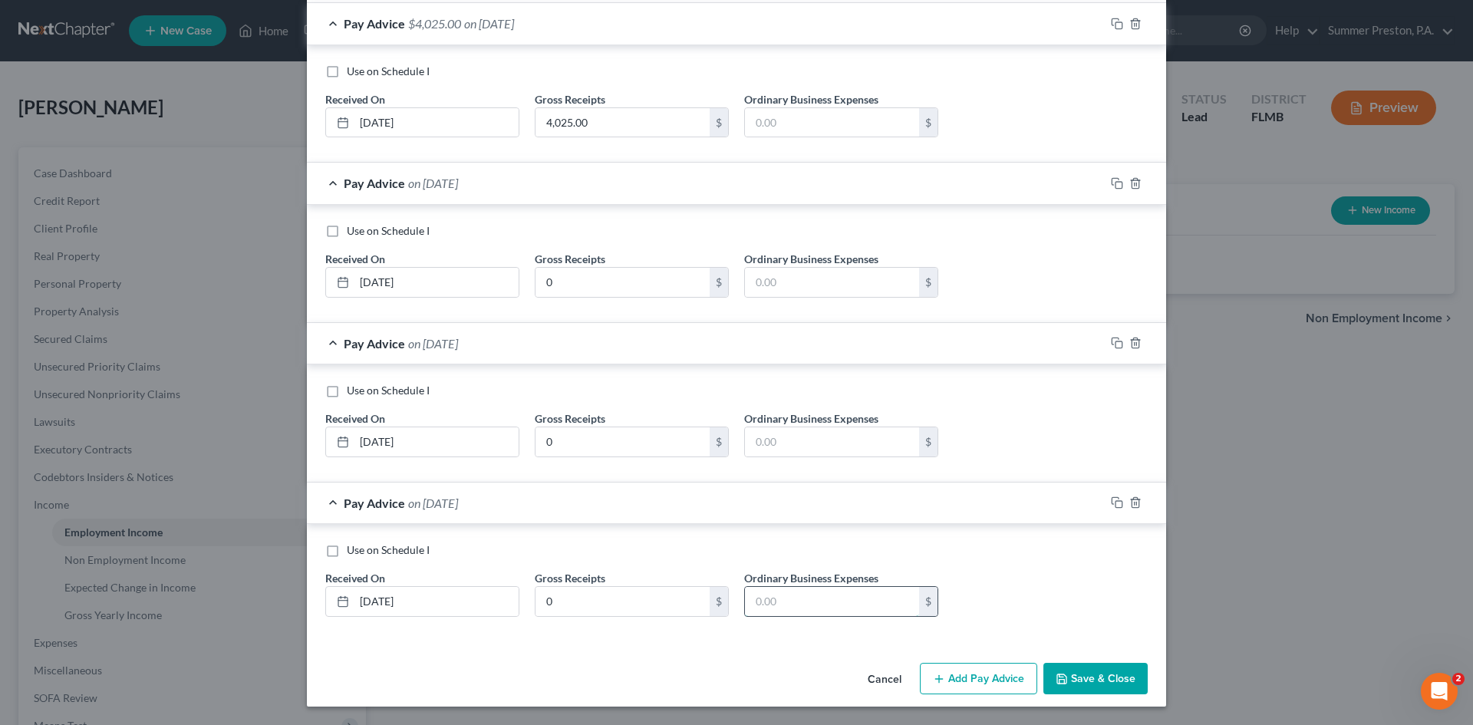
click at [867, 603] on input "text" at bounding box center [832, 601] width 174 height 29
click at [1013, 683] on button "Add Pay Advice" at bounding box center [978, 679] width 117 height 32
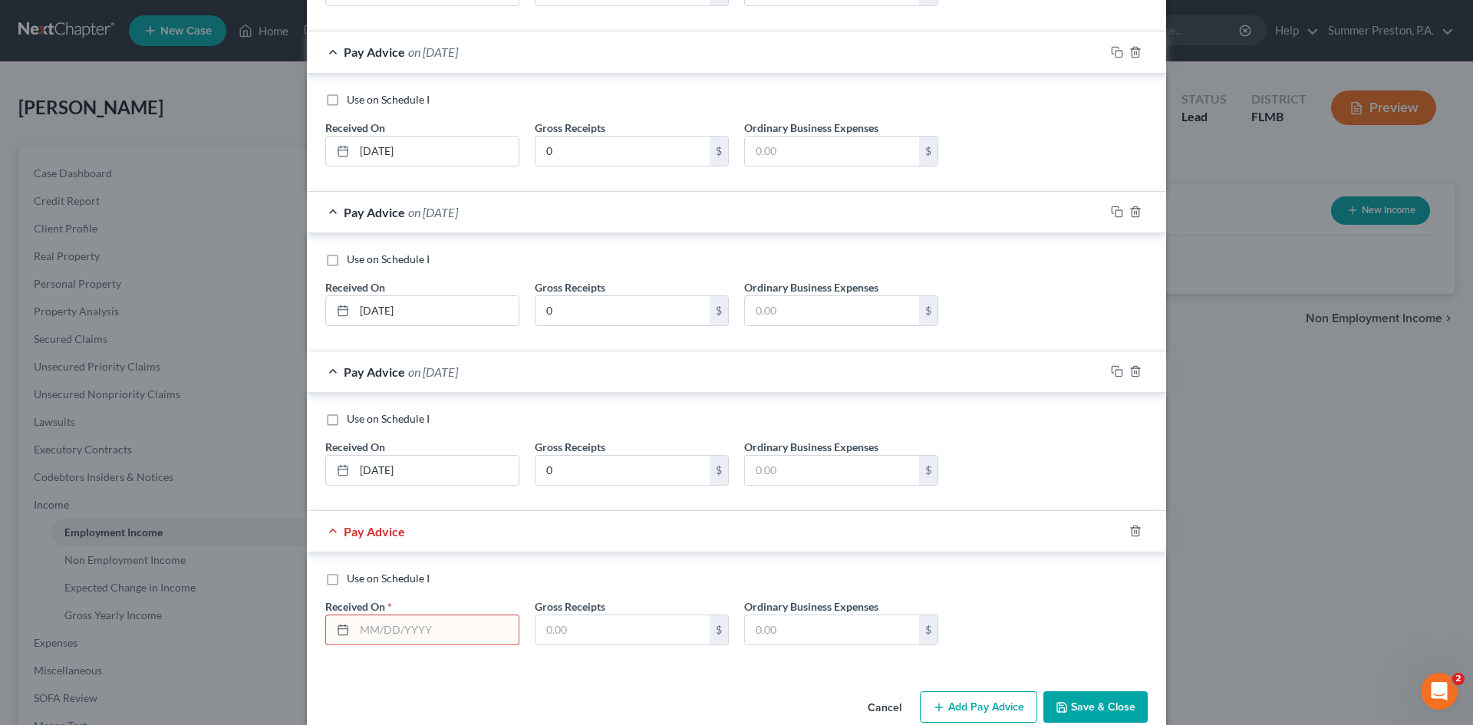
scroll to position [804, 0]
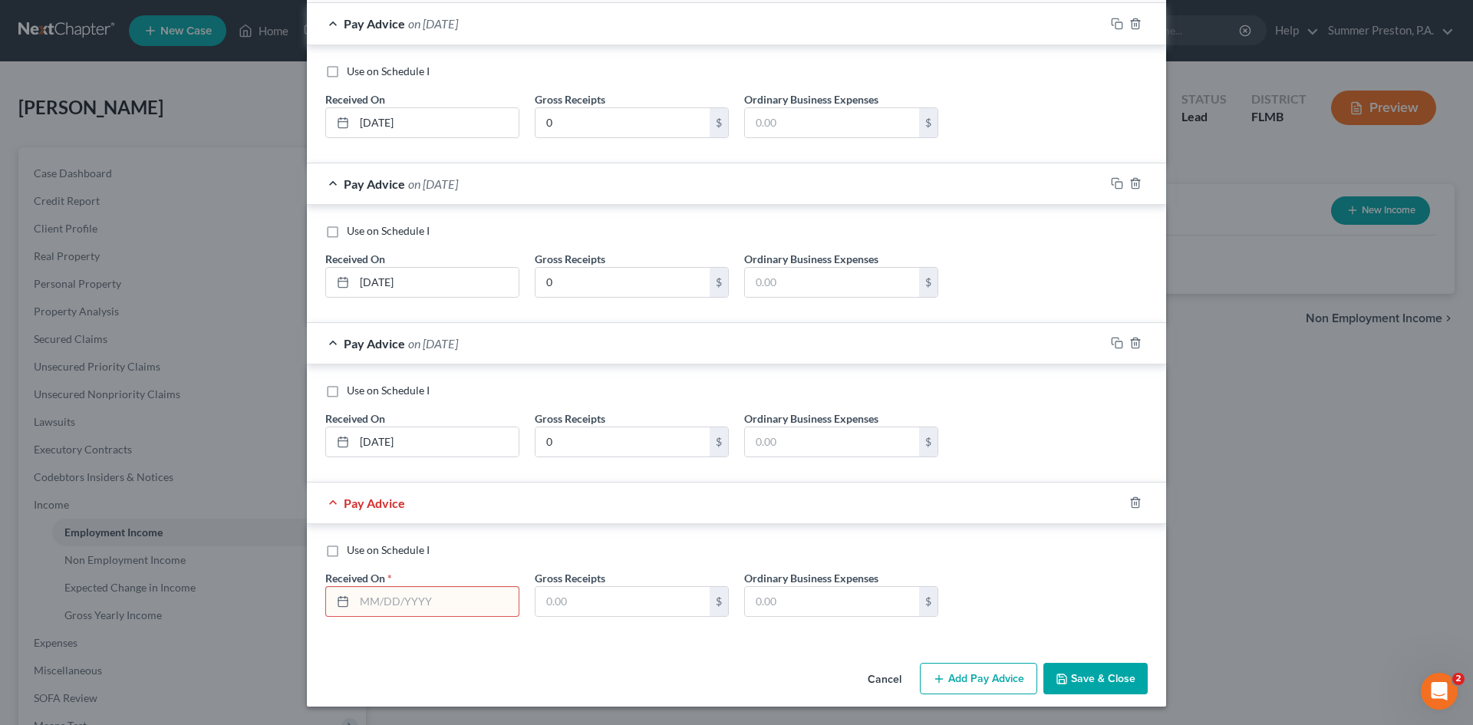
drag, startPoint x: 1467, startPoint y: 584, endPoint x: 10, endPoint y: 21, distance: 1562.2
click at [496, 600] on input "text" at bounding box center [436, 601] width 164 height 29
type input "[DATE]"
drag, startPoint x: 592, startPoint y: 607, endPoint x: 581, endPoint y: 605, distance: 10.8
click at [587, 607] on input "text" at bounding box center [622, 601] width 174 height 29
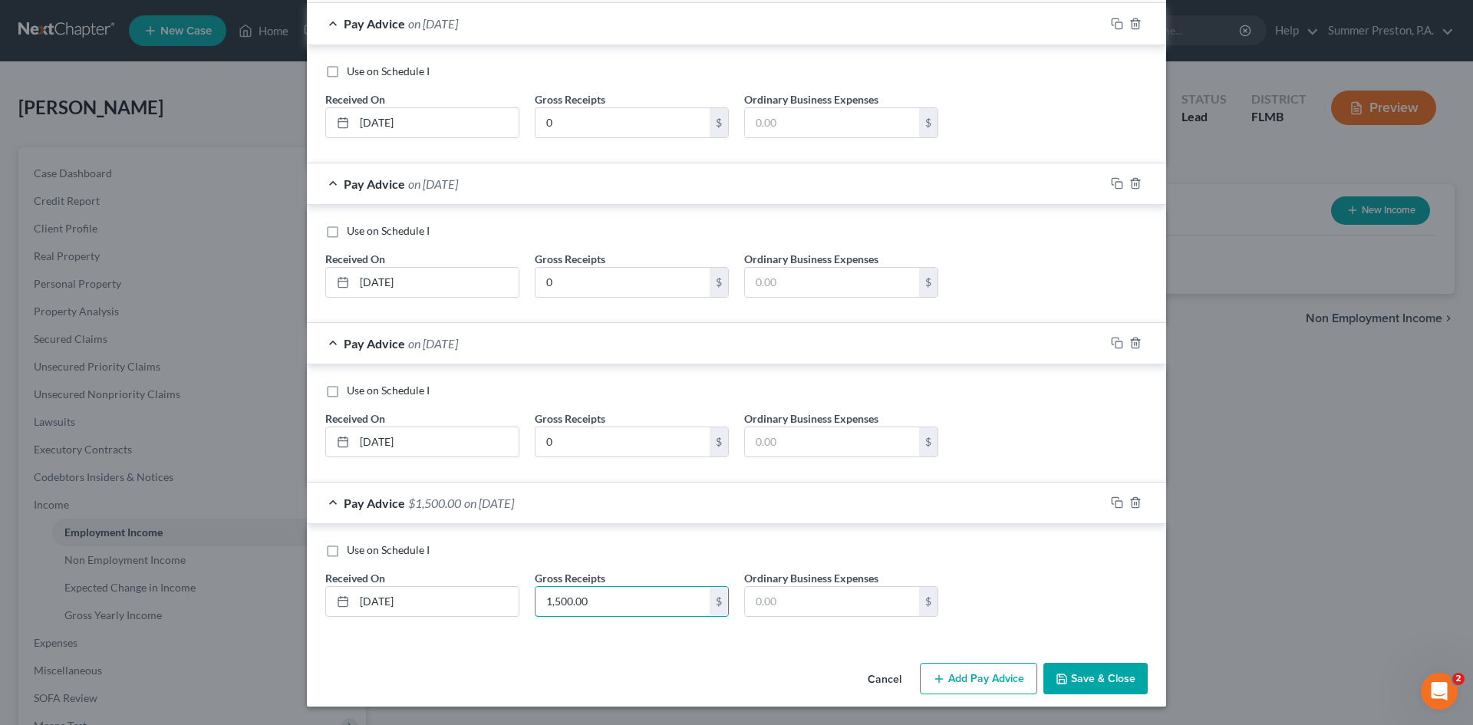
type input "1,500.00"
click at [1088, 676] on button "Save & Close" at bounding box center [1095, 679] width 104 height 32
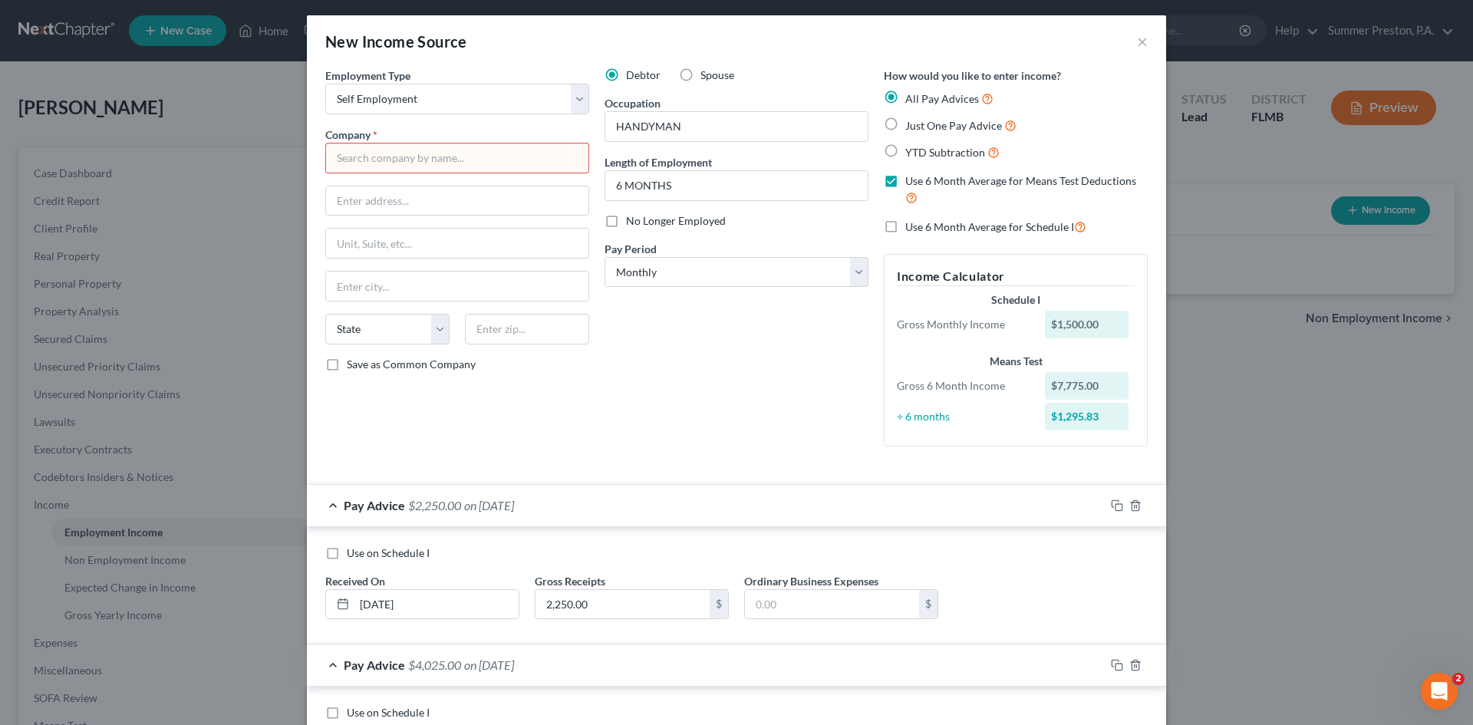
scroll to position [0, 0]
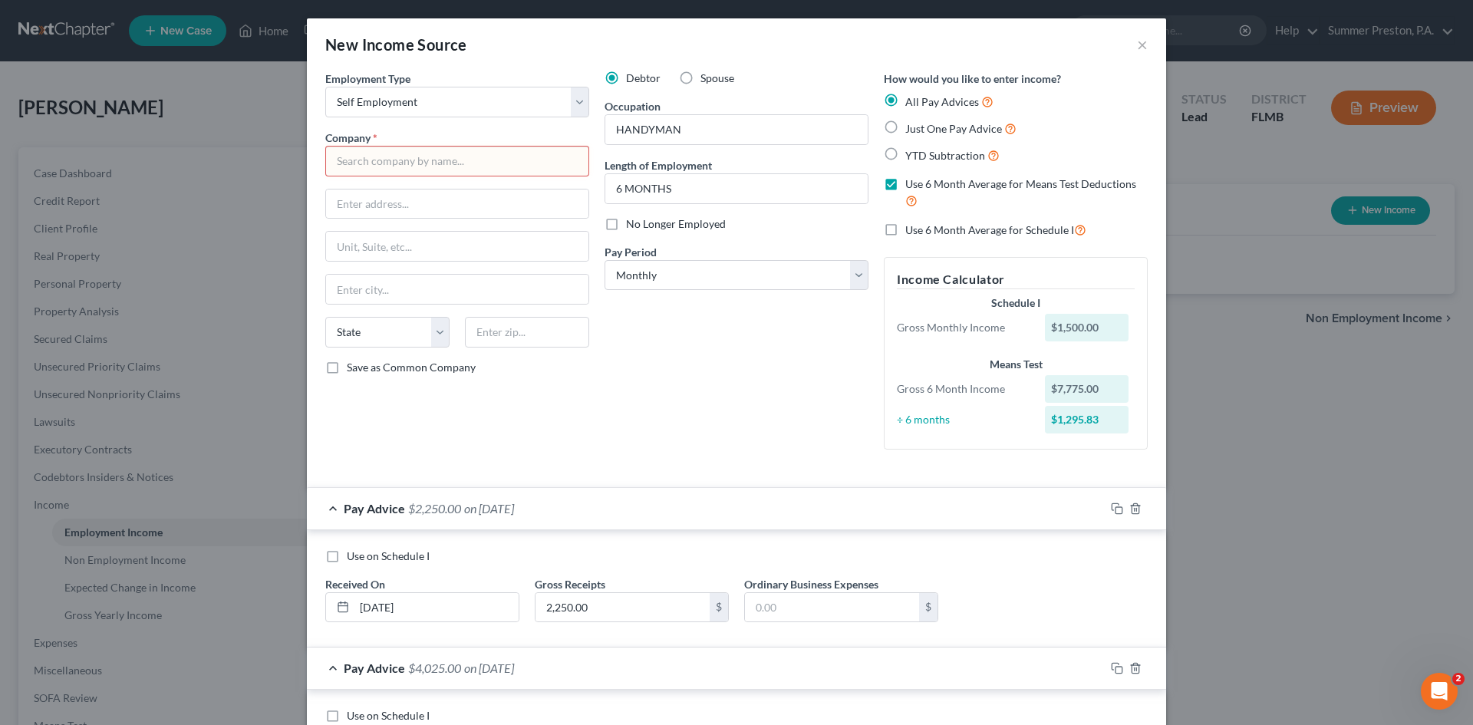
click at [480, 163] on input "text" at bounding box center [457, 161] width 264 height 31
type input "SELF EMPLOYMED HANDYMAN"
click at [347, 364] on label "Save as Common Company" at bounding box center [411, 367] width 129 height 15
click at [353, 364] on input "Save as Common Company" at bounding box center [358, 365] width 10 height 10
checkbox input "true"
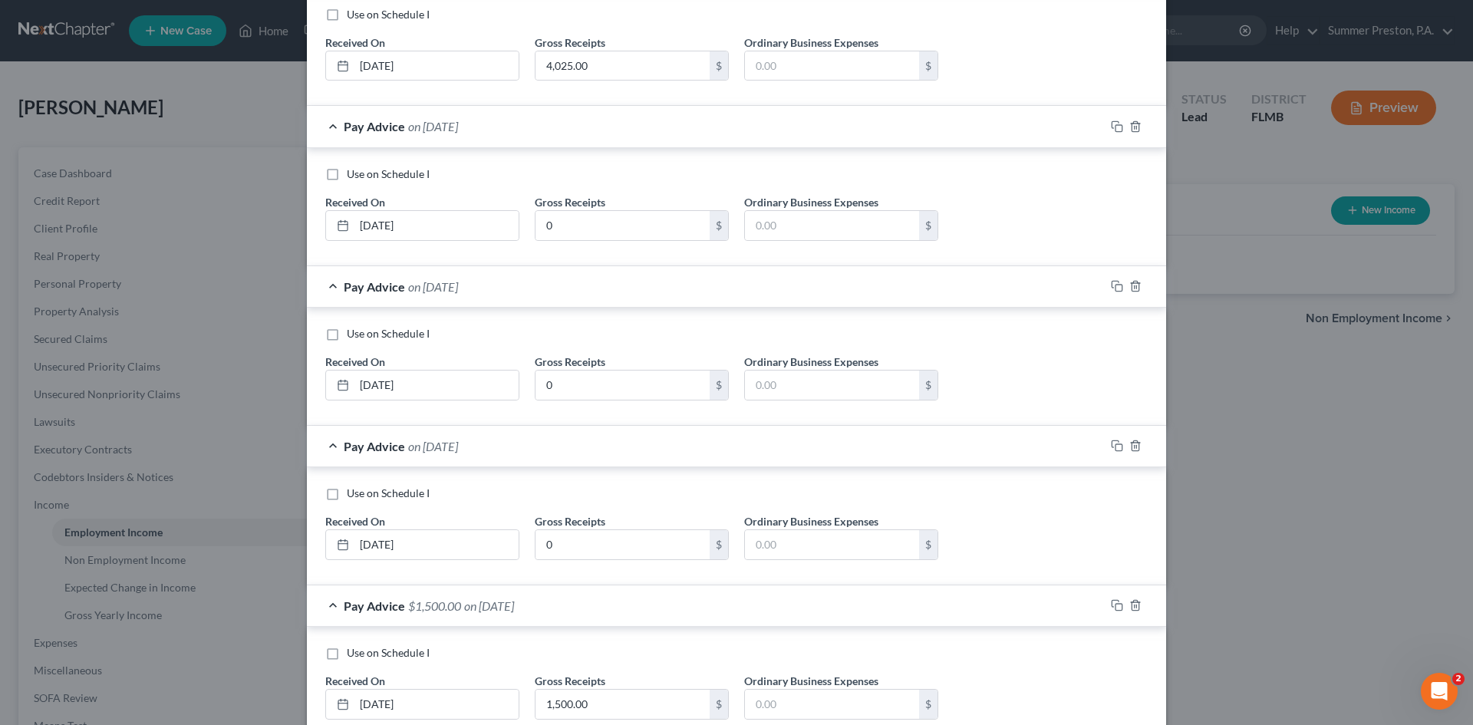
scroll to position [804, 0]
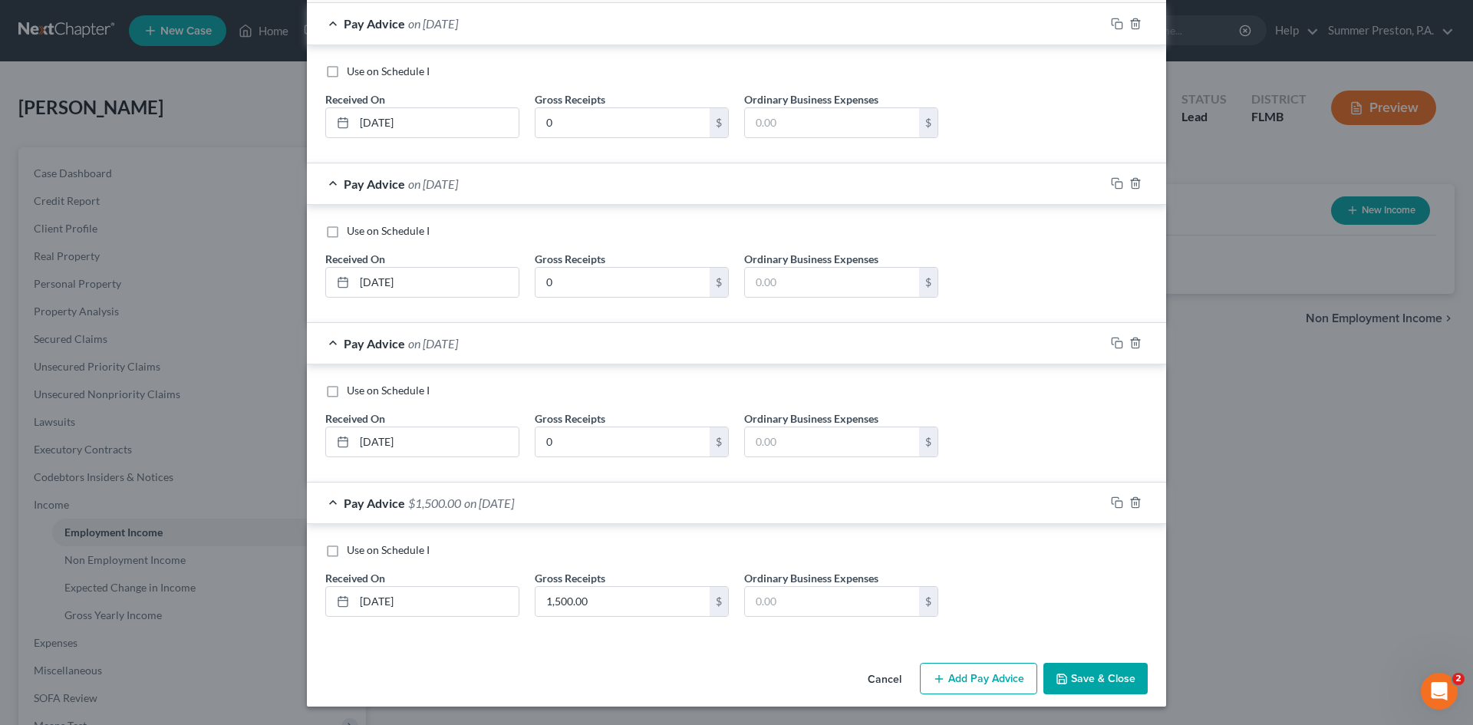
drag, startPoint x: 1113, startPoint y: 690, endPoint x: 1096, endPoint y: 670, distance: 26.1
click at [1104, 679] on button "Save & Close" at bounding box center [1095, 679] width 104 height 32
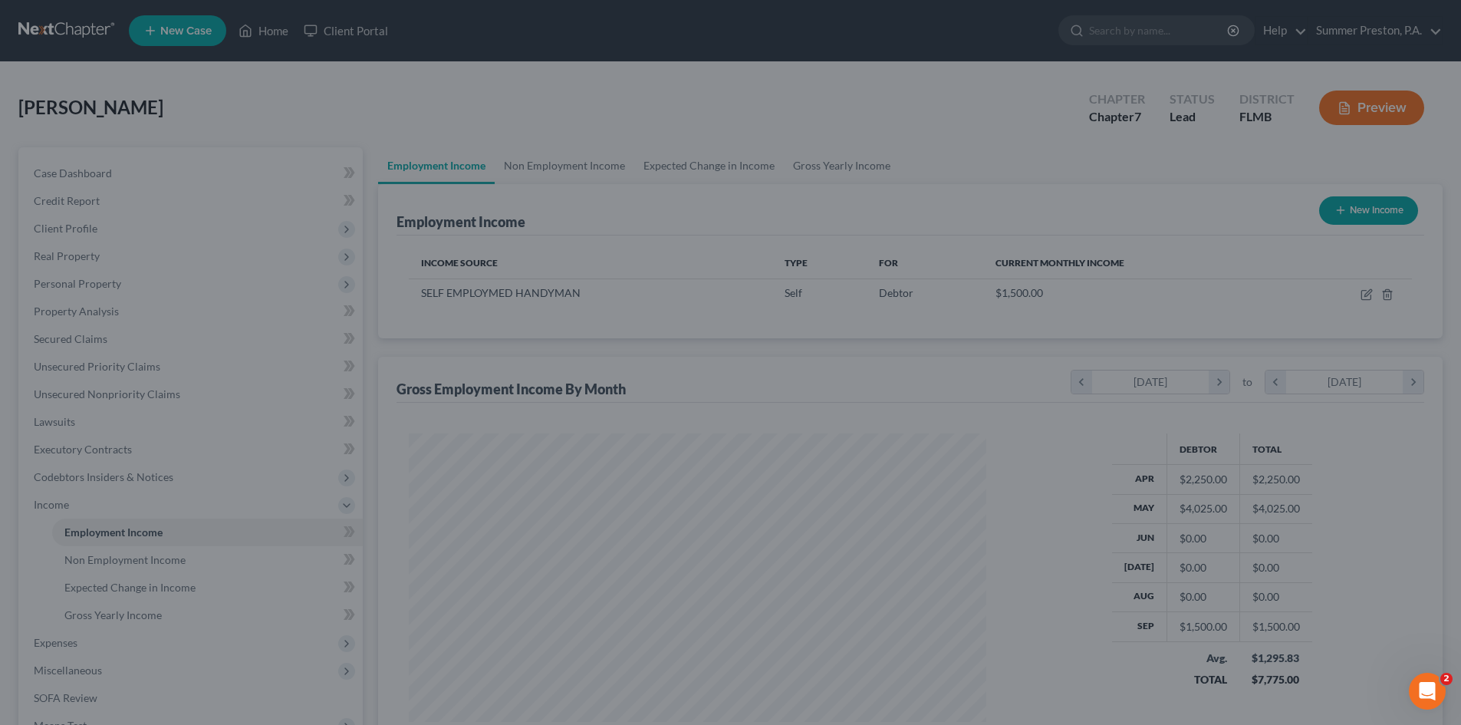
scroll to position [766668, 766351]
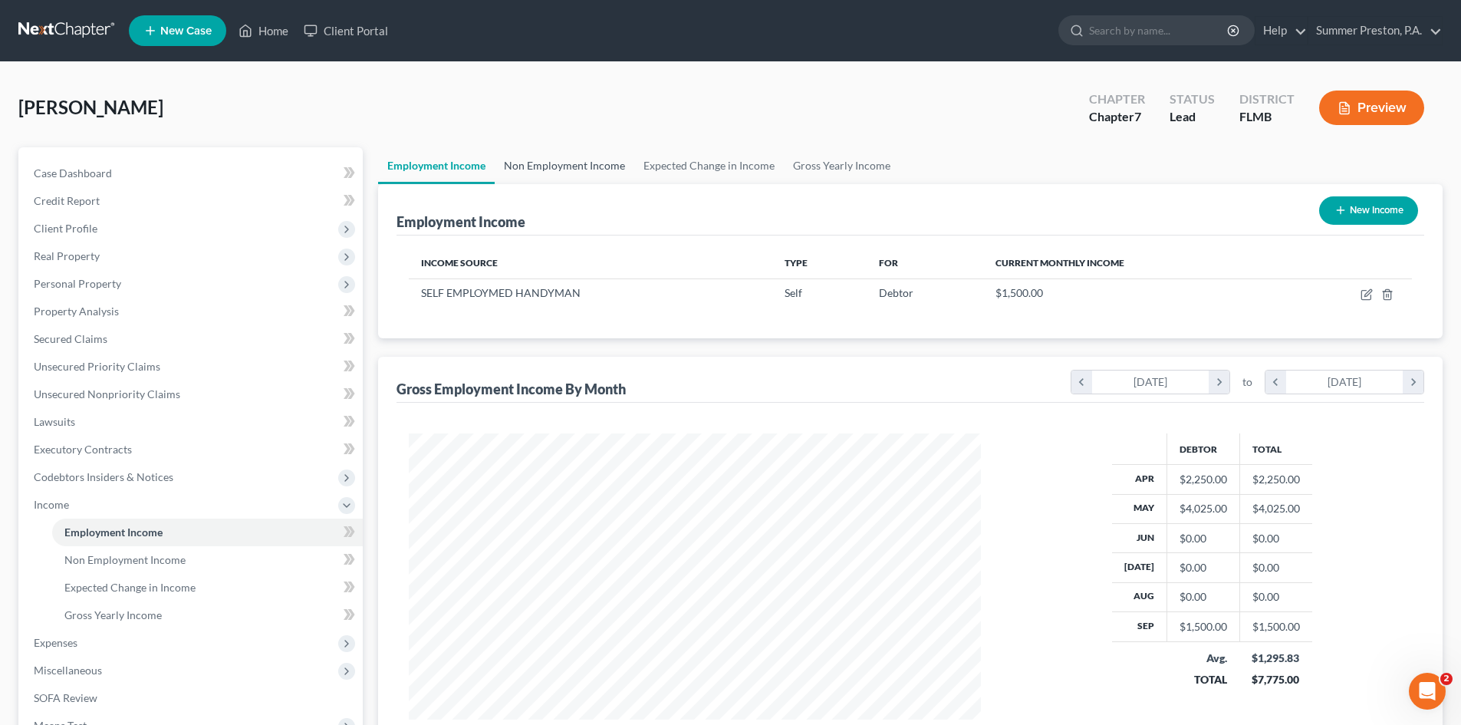
click at [550, 168] on link "Non Employment Income" at bounding box center [565, 165] width 140 height 37
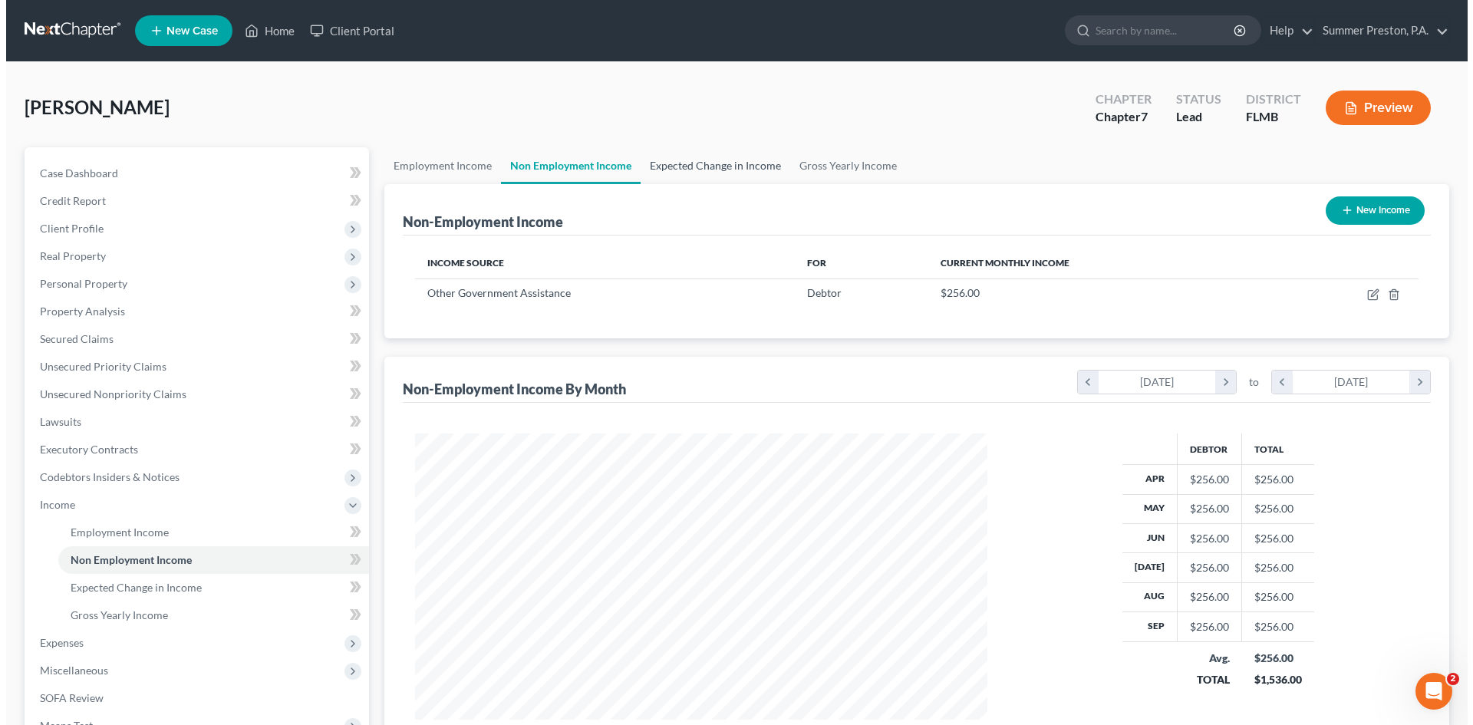
scroll to position [286, 603]
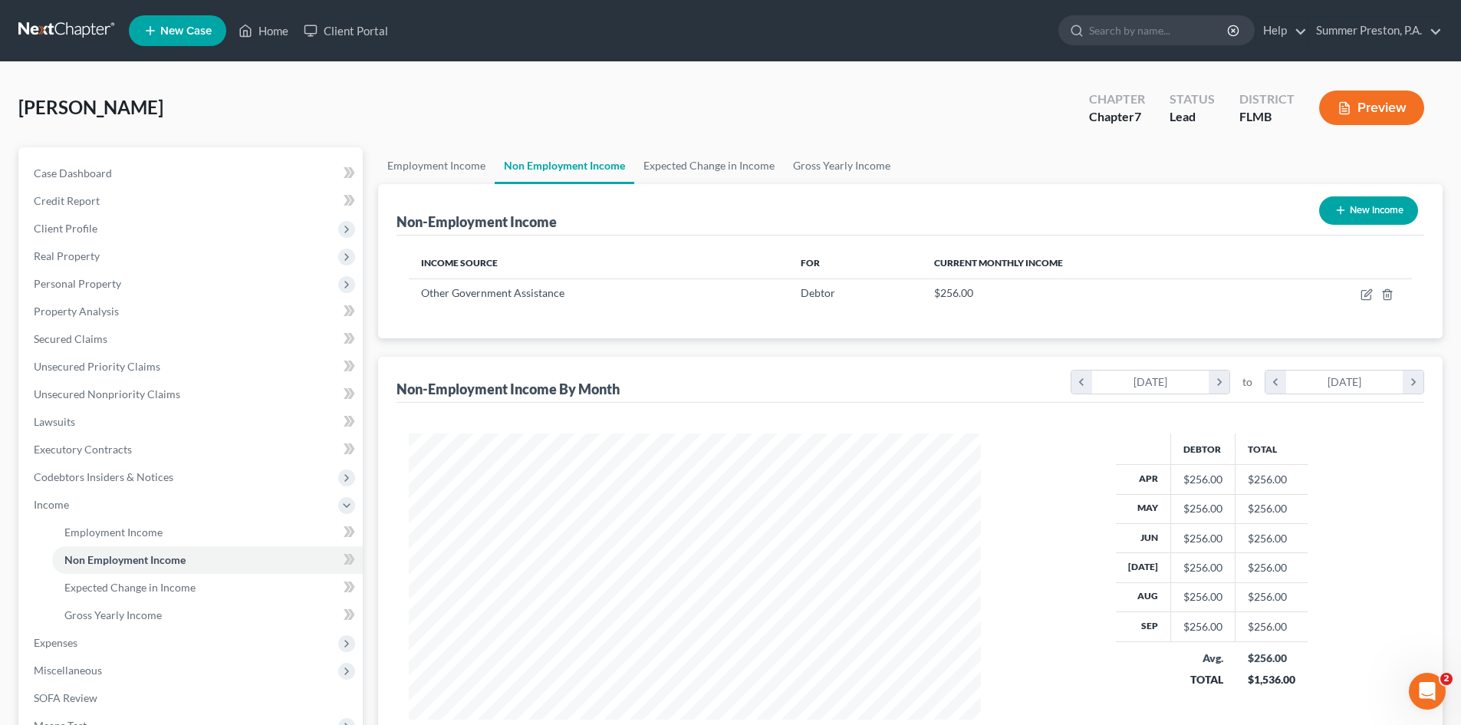
click at [1374, 208] on button "New Income" at bounding box center [1368, 210] width 99 height 28
select select "0"
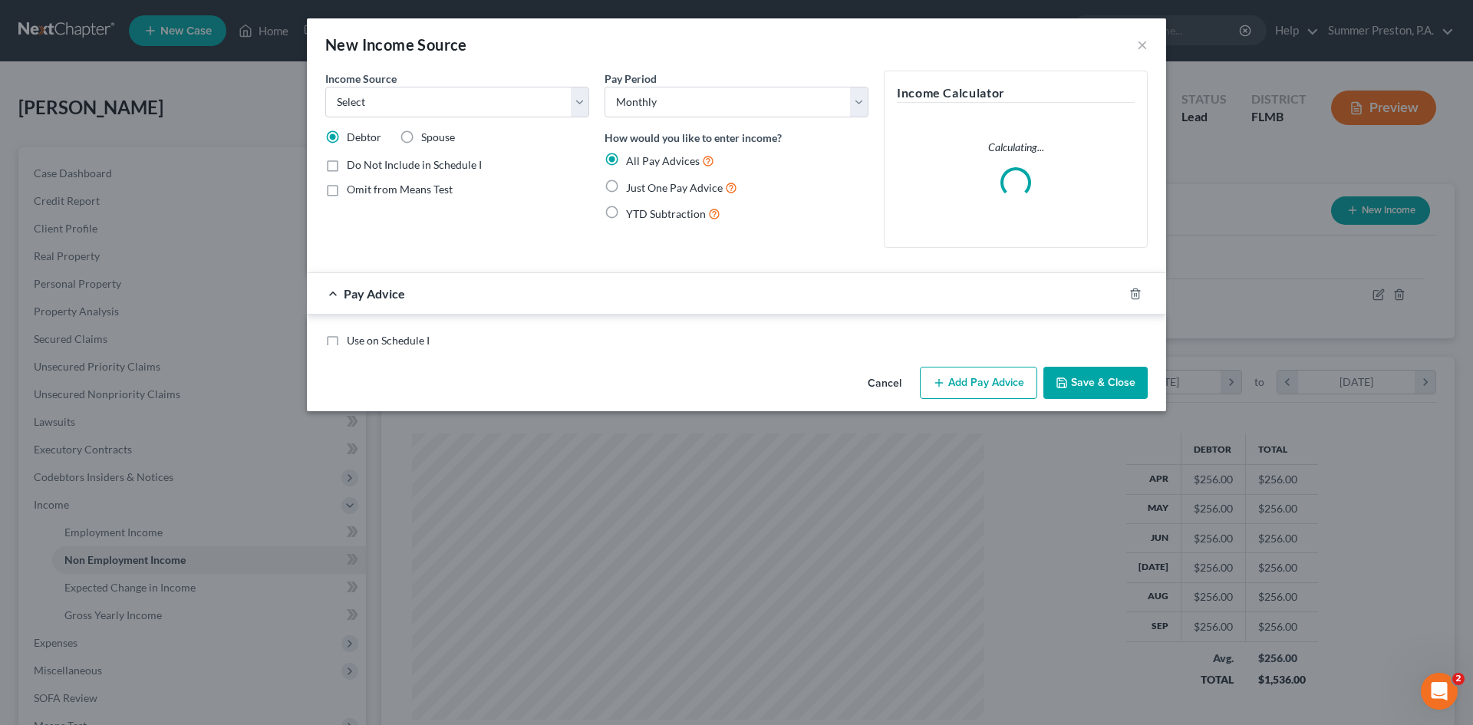
scroll to position [288, 608]
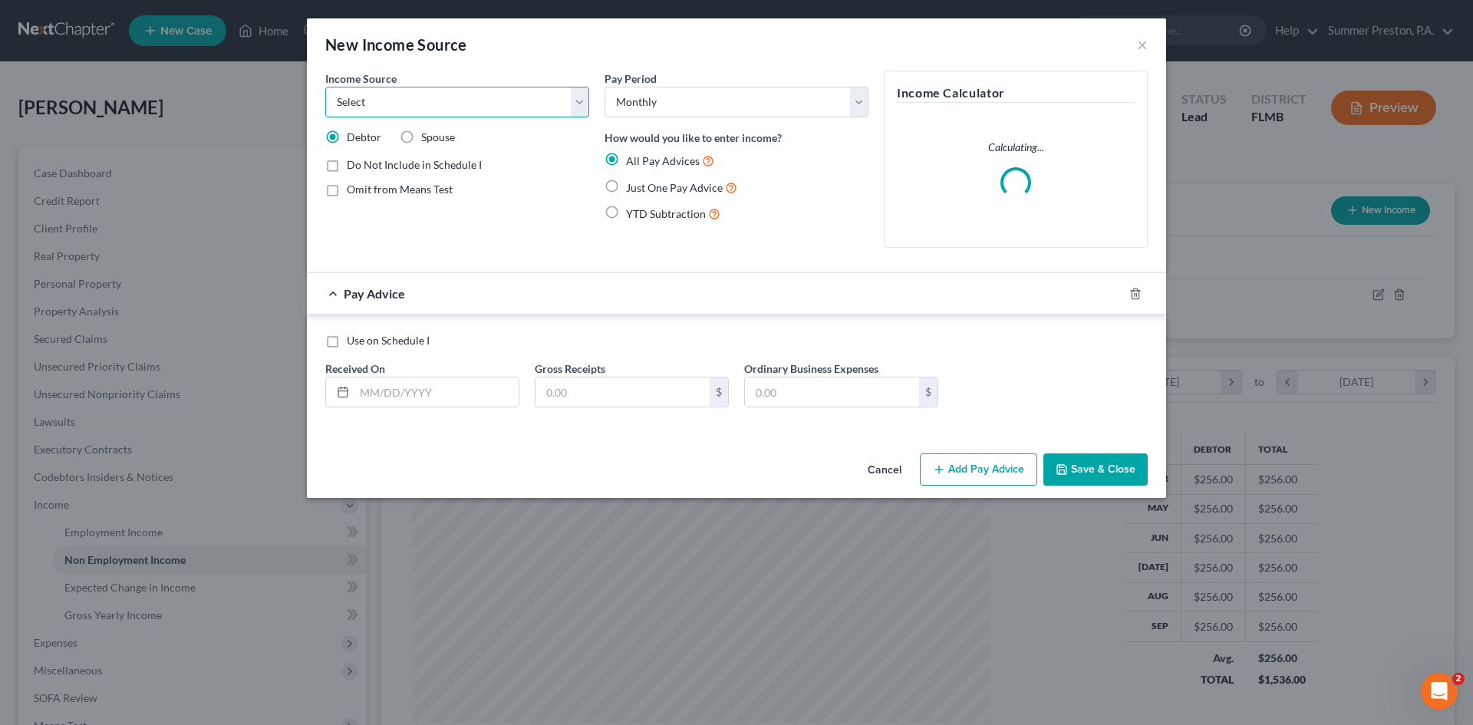
click at [581, 100] on select "Select Unemployment Disability (from employer) Pension Retirement Social Securi…" at bounding box center [457, 102] width 264 height 31
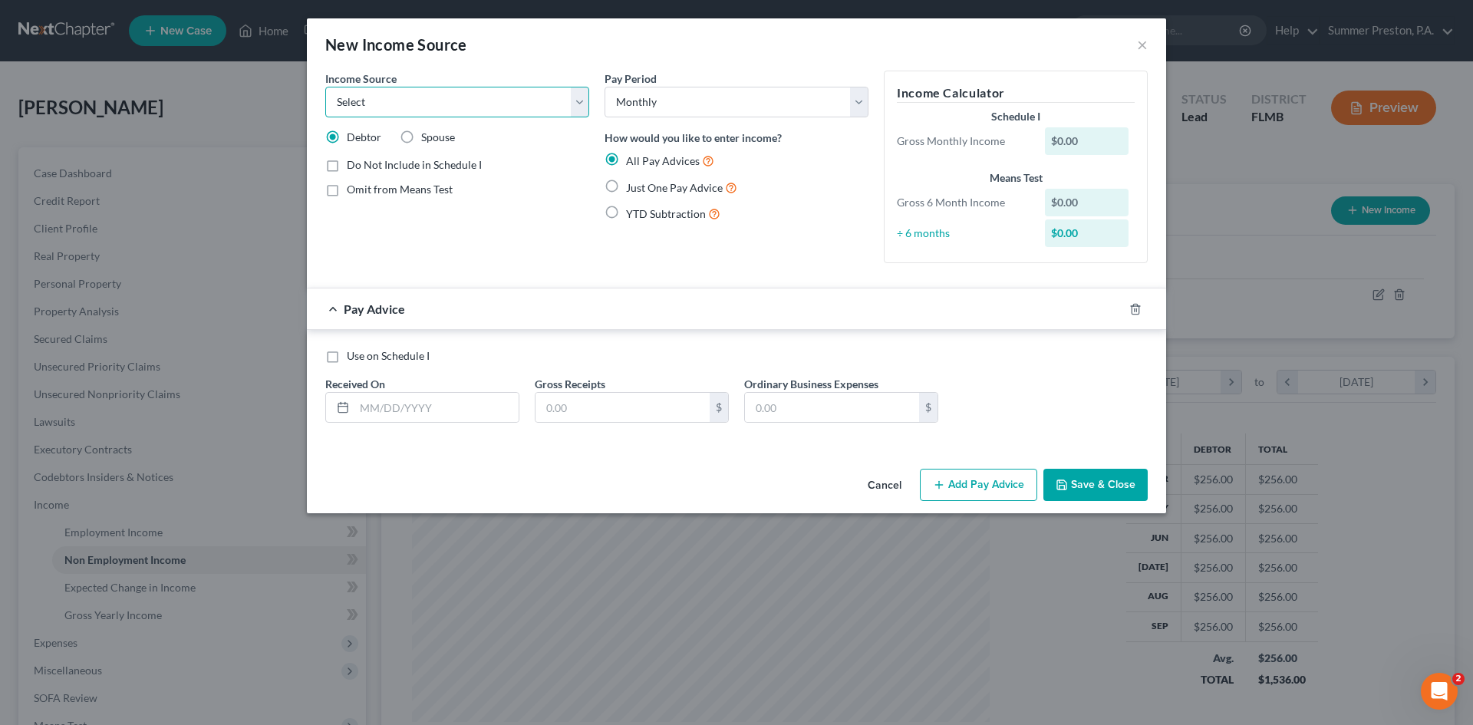
select select "9"
click at [325, 87] on select "Select Unemployment Disability (from employer) Pension Retirement Social Securi…" at bounding box center [457, 102] width 264 height 31
click at [472, 410] on input "text" at bounding box center [436, 407] width 164 height 29
type input "[DATE]"
click at [609, 403] on input "text" at bounding box center [622, 407] width 174 height 29
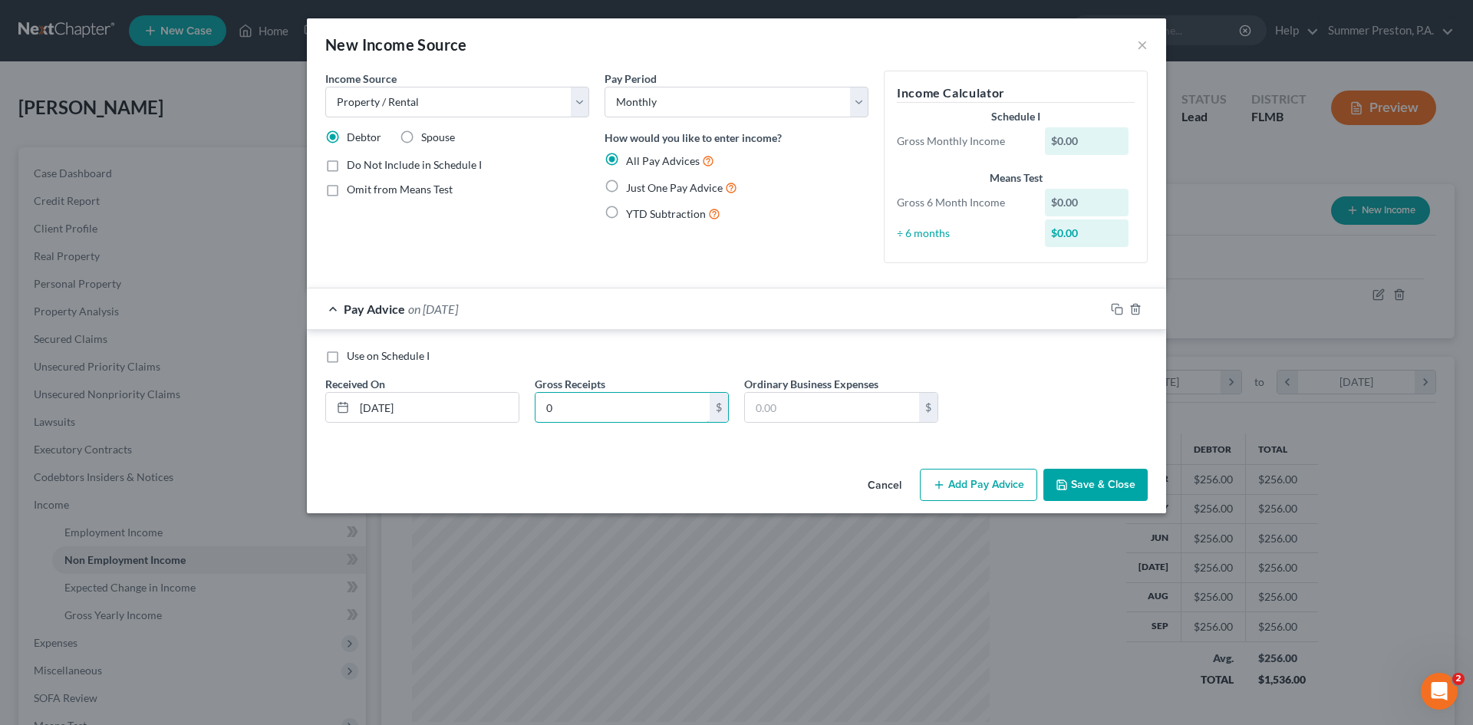
type input "0"
click at [990, 487] on button "Add Pay Advice" at bounding box center [978, 485] width 117 height 32
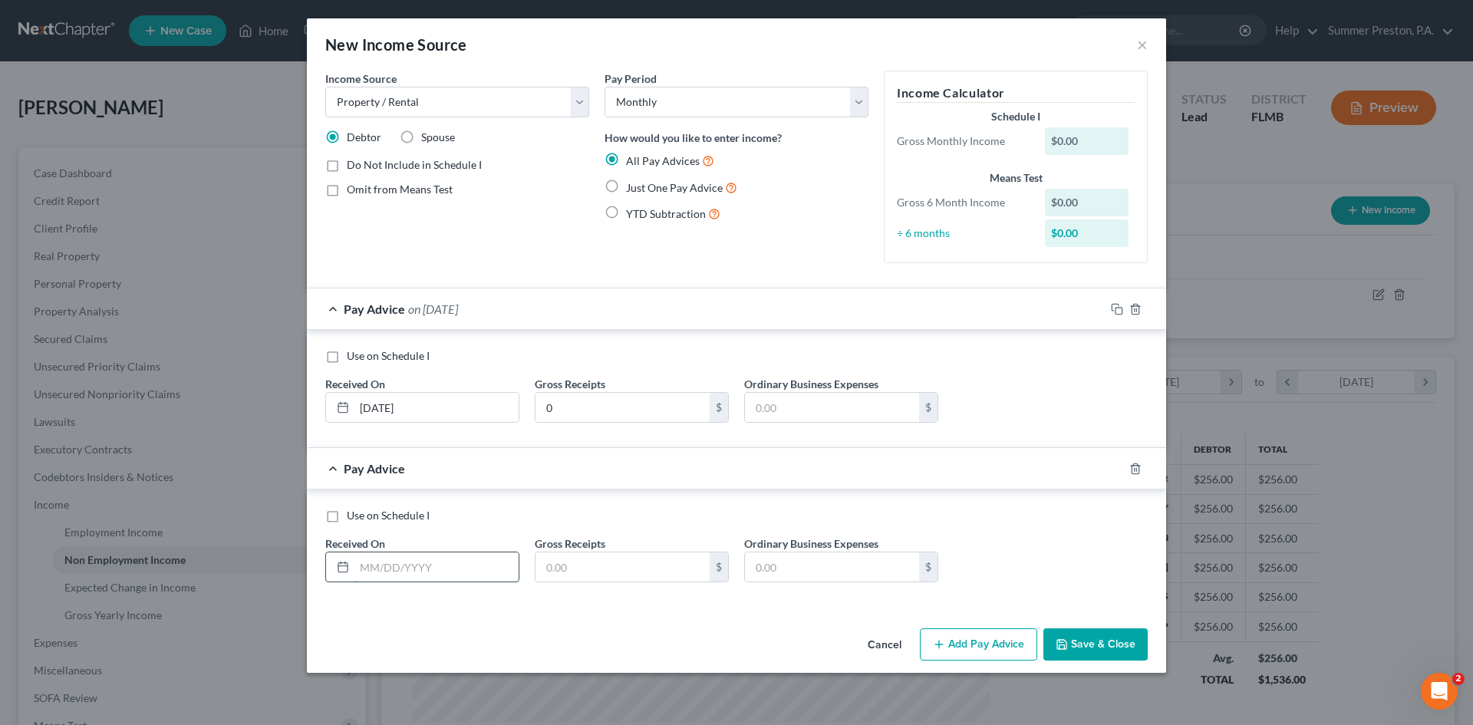
drag, startPoint x: 466, startPoint y: 559, endPoint x: 453, endPoint y: 563, distance: 13.6
click at [464, 562] on input "text" at bounding box center [436, 566] width 164 height 29
type input "[DATE]"
click at [584, 567] on input "text" at bounding box center [622, 566] width 174 height 29
type input "0"
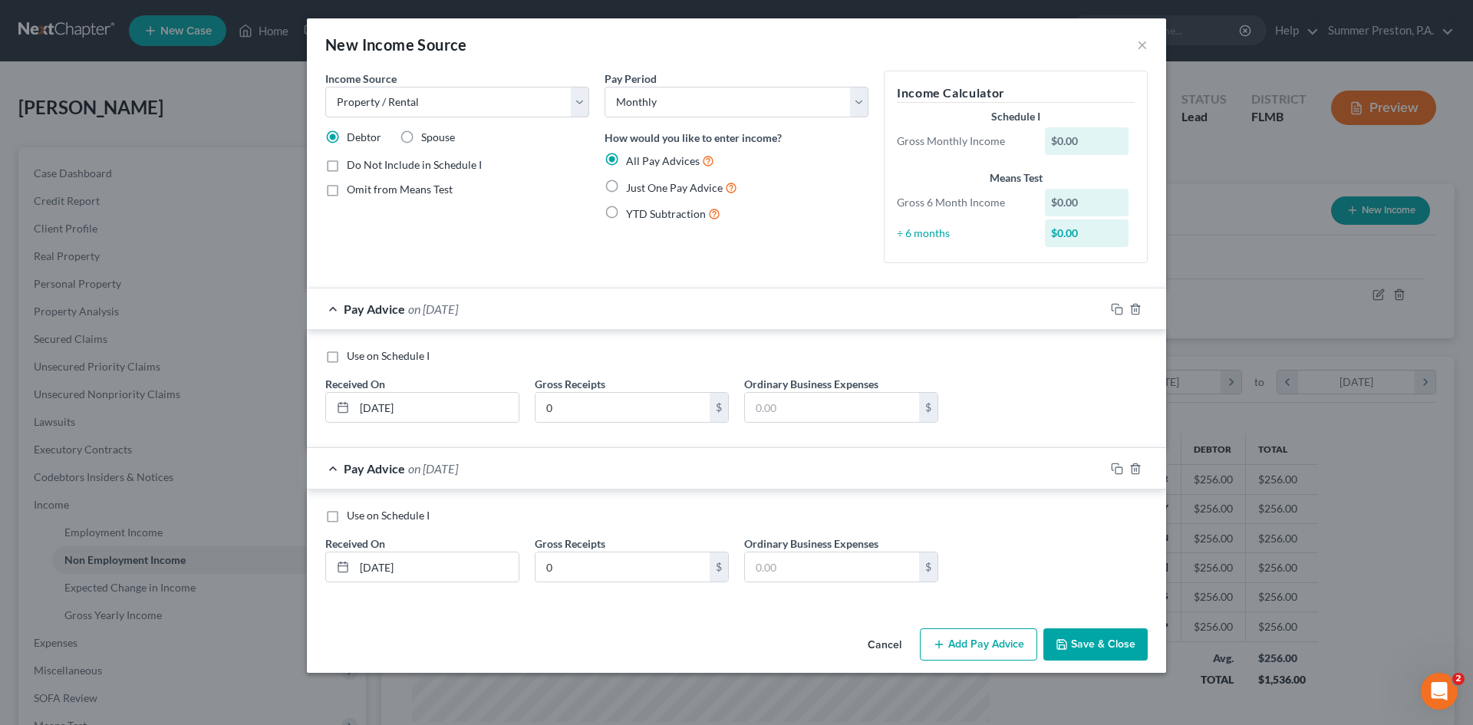
click at [978, 647] on button "Add Pay Advice" at bounding box center [978, 644] width 117 height 32
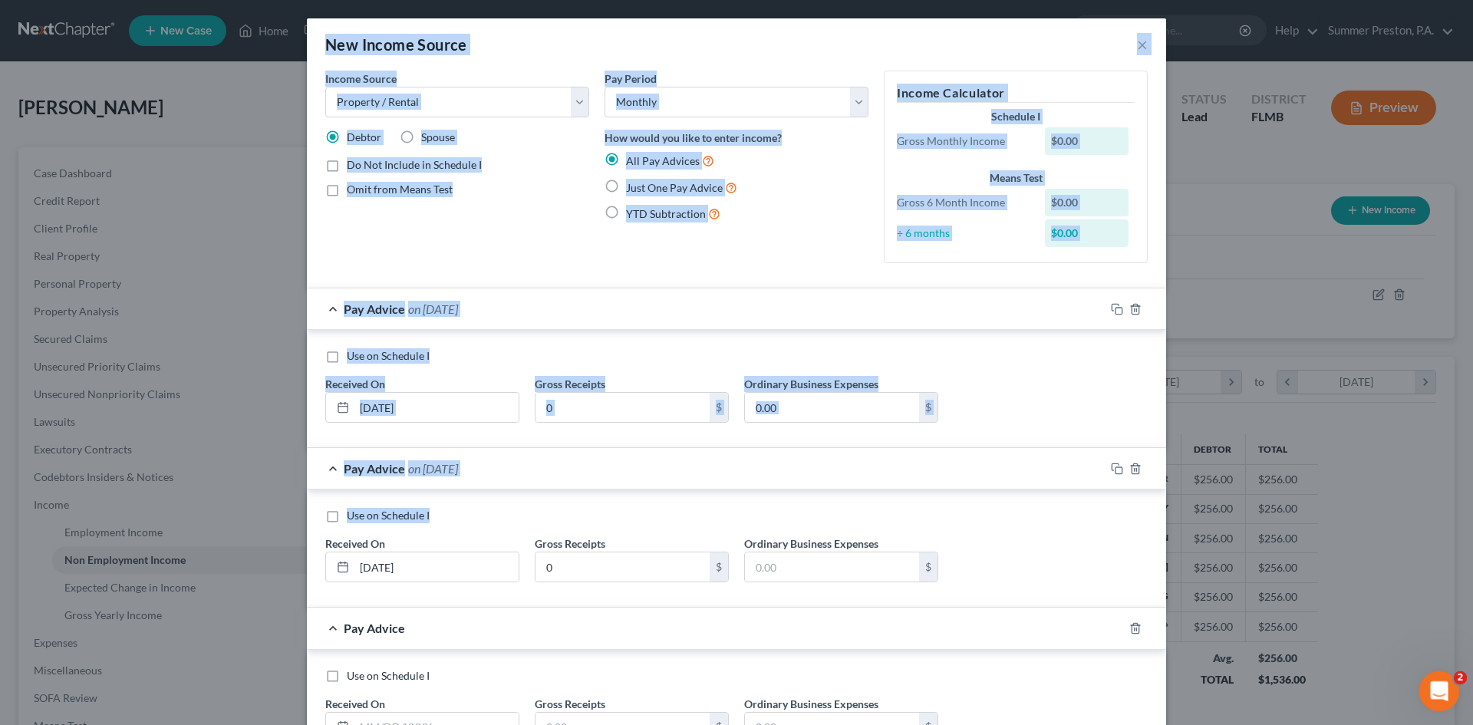
drag, startPoint x: 1460, startPoint y: 568, endPoint x: 1456, endPoint y: 684, distance: 115.9
click at [1456, 684] on body "Home New Case Client Portal Summer Preston, P.A. [EMAIL_ADDRESS][DOMAIN_NAME] M…" at bounding box center [736, 463] width 1473 height 926
click at [1137, 382] on div "Use on Schedule I Received On * [DATE] Gross Receipts 0 $ Ordinary Business Exp…" at bounding box center [737, 391] width 838 height 87
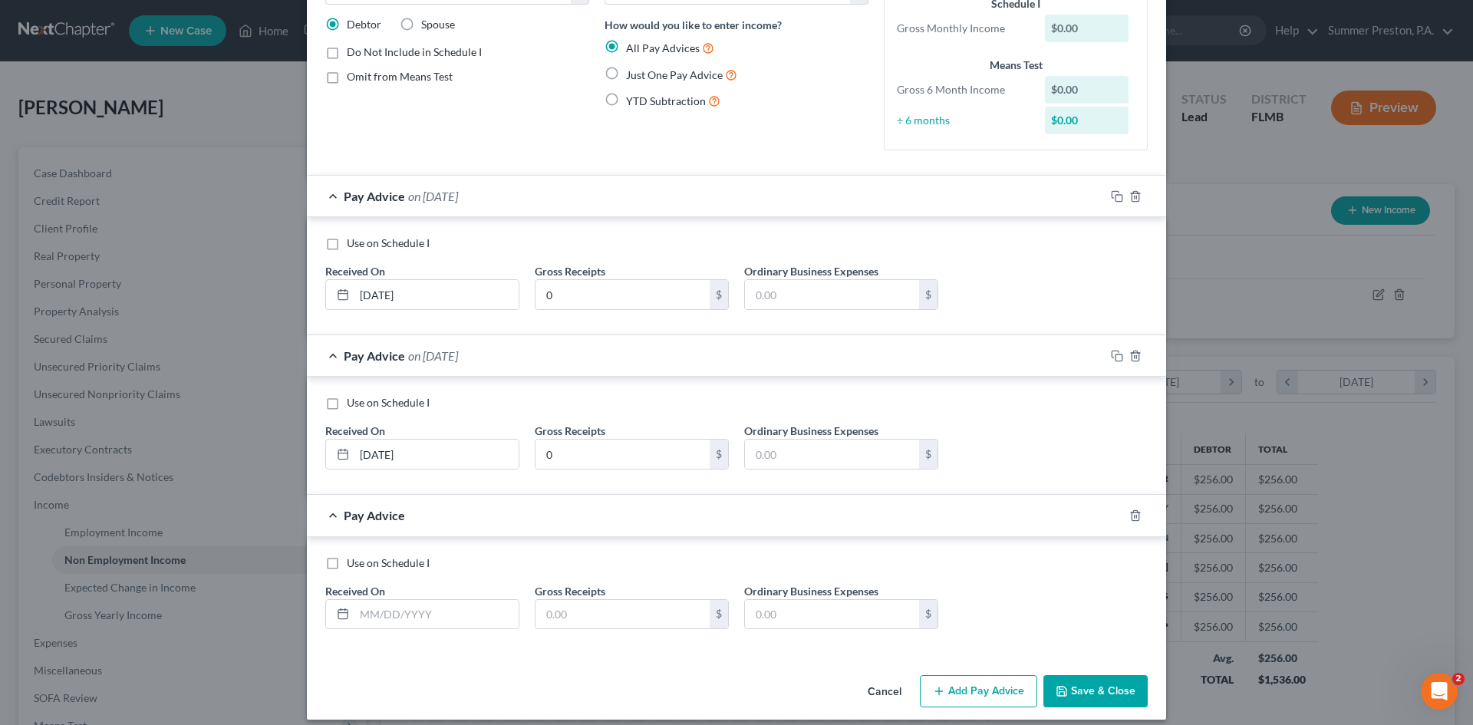
scroll to position [126, 0]
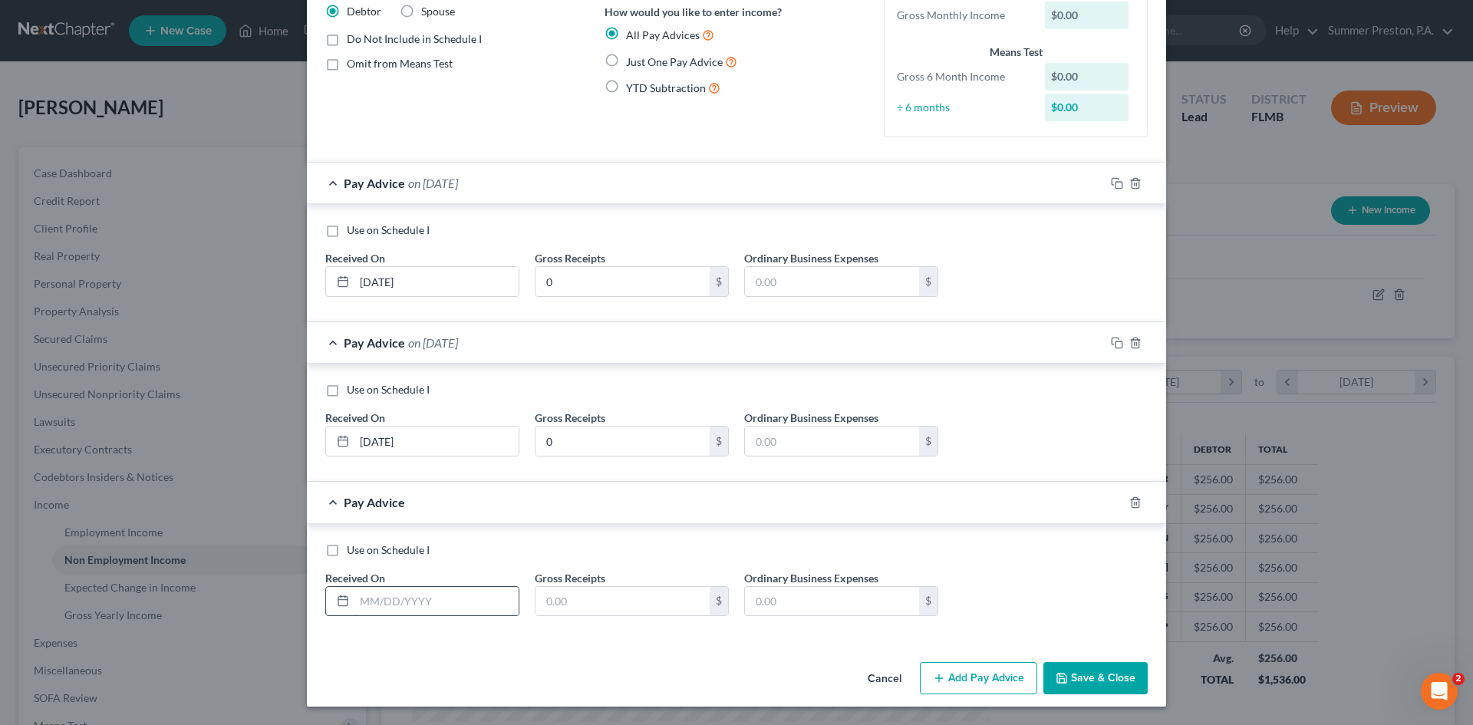
drag, startPoint x: 427, startPoint y: 597, endPoint x: 439, endPoint y: 596, distance: 11.5
click at [429, 596] on input "text" at bounding box center [436, 601] width 164 height 29
type input "[DATE]"
click at [582, 601] on input "text" at bounding box center [622, 601] width 174 height 29
type input "2,622.00"
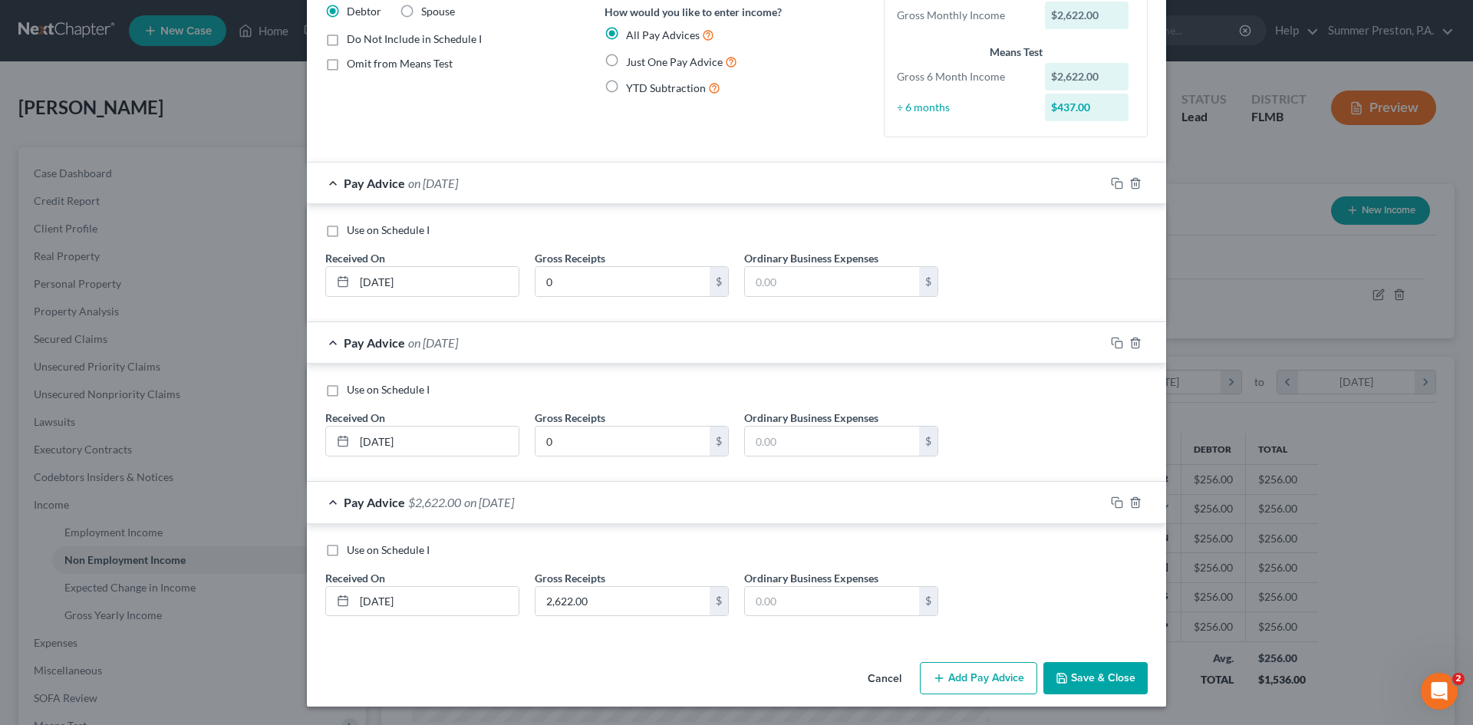
click at [983, 680] on button "Add Pay Advice" at bounding box center [978, 678] width 117 height 32
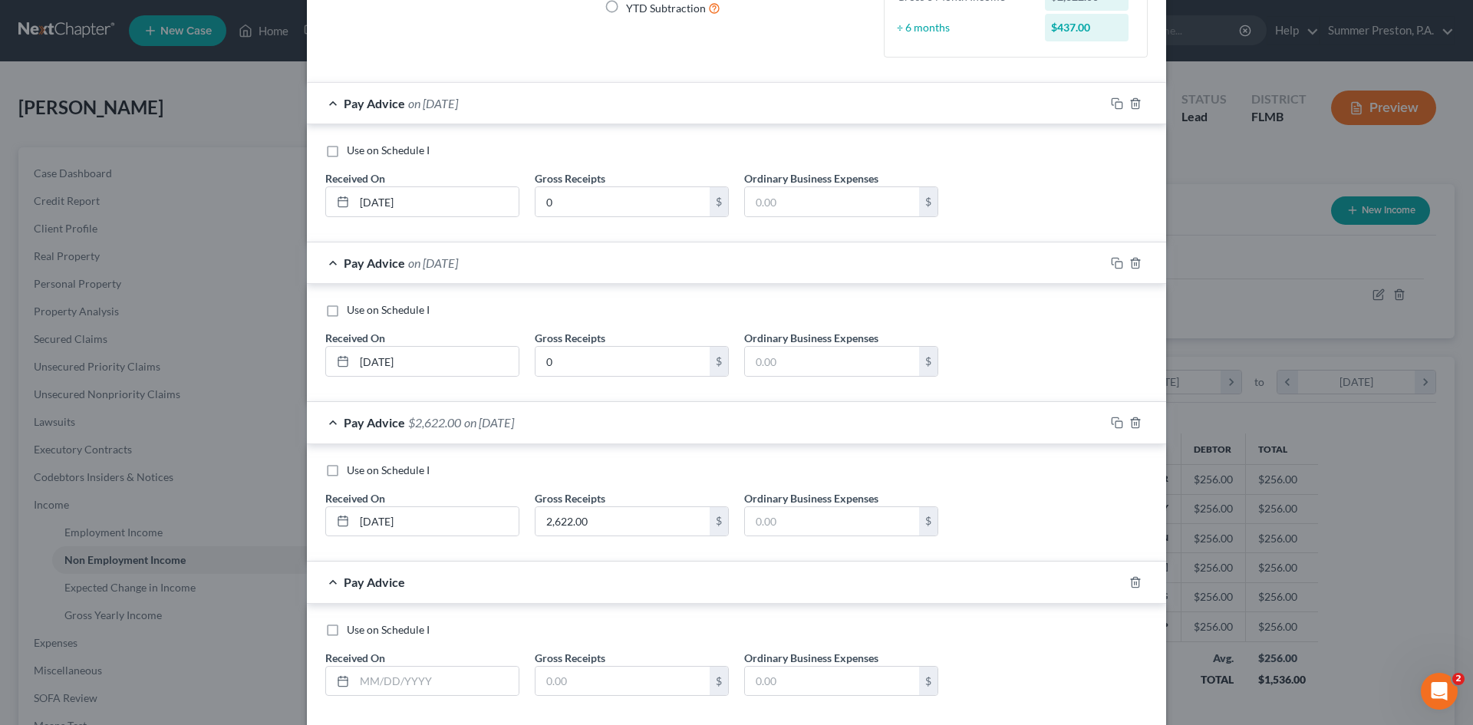
scroll to position [285, 0]
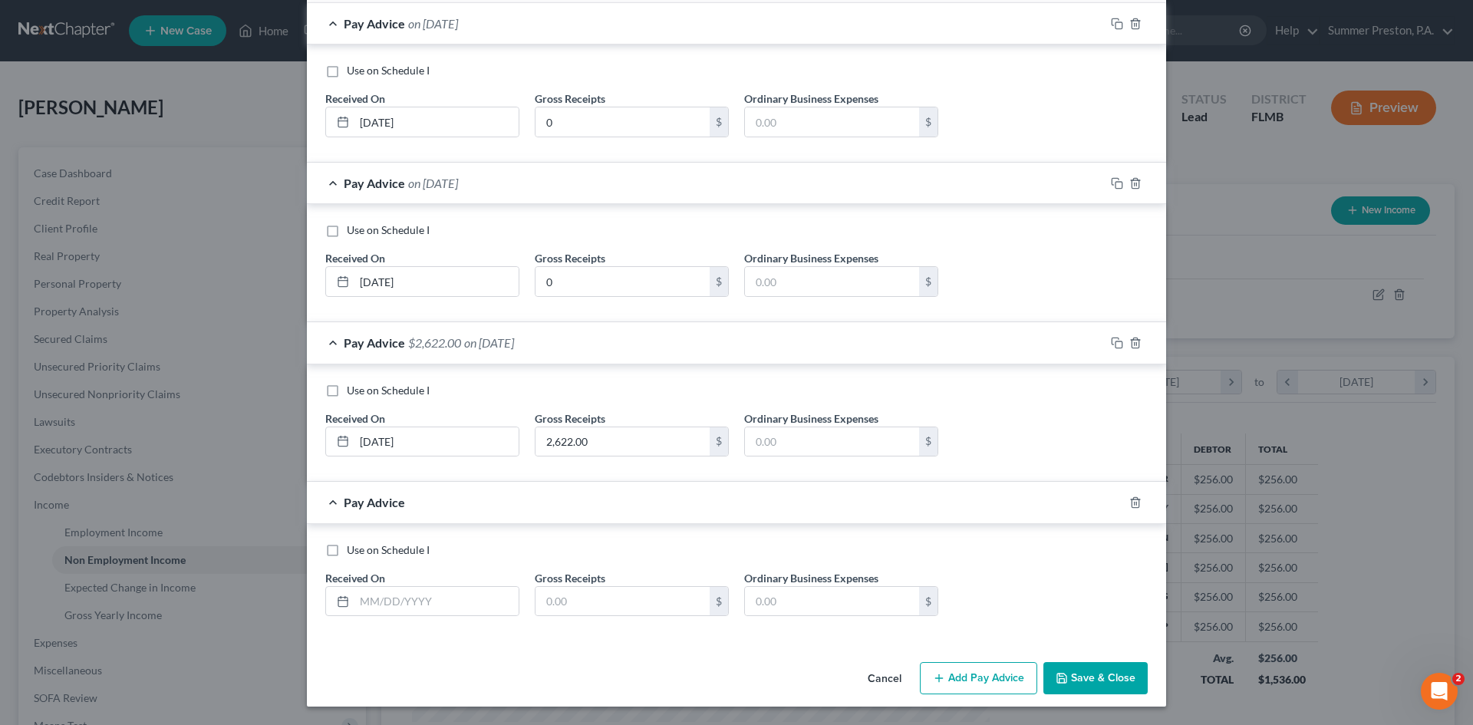
drag, startPoint x: 1469, startPoint y: 553, endPoint x: 9, endPoint y: 32, distance: 1550.4
click at [443, 602] on input "text" at bounding box center [436, 601] width 164 height 29
type input "[DATE]"
click at [625, 594] on input "text" at bounding box center [622, 601] width 174 height 29
type input "2,622.00"
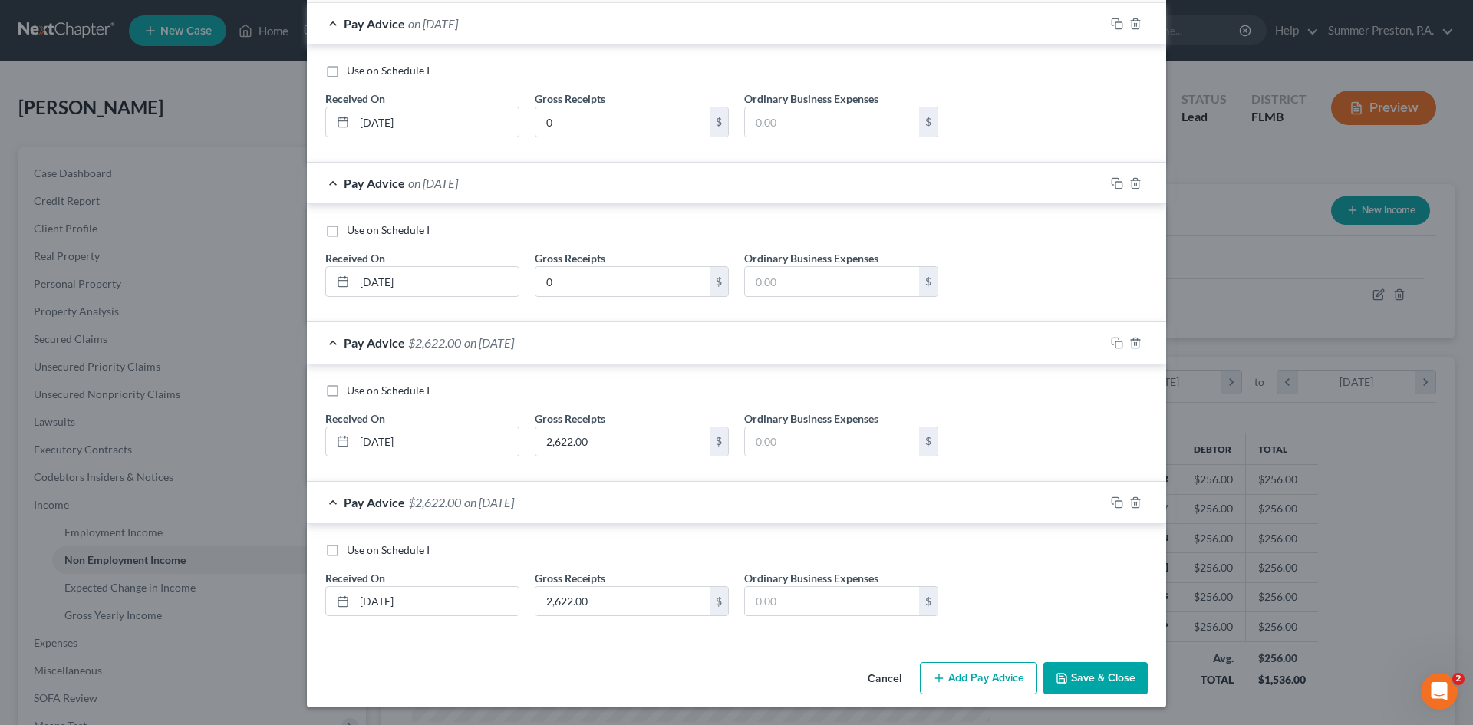
click at [972, 676] on button "Add Pay Advice" at bounding box center [978, 678] width 117 height 32
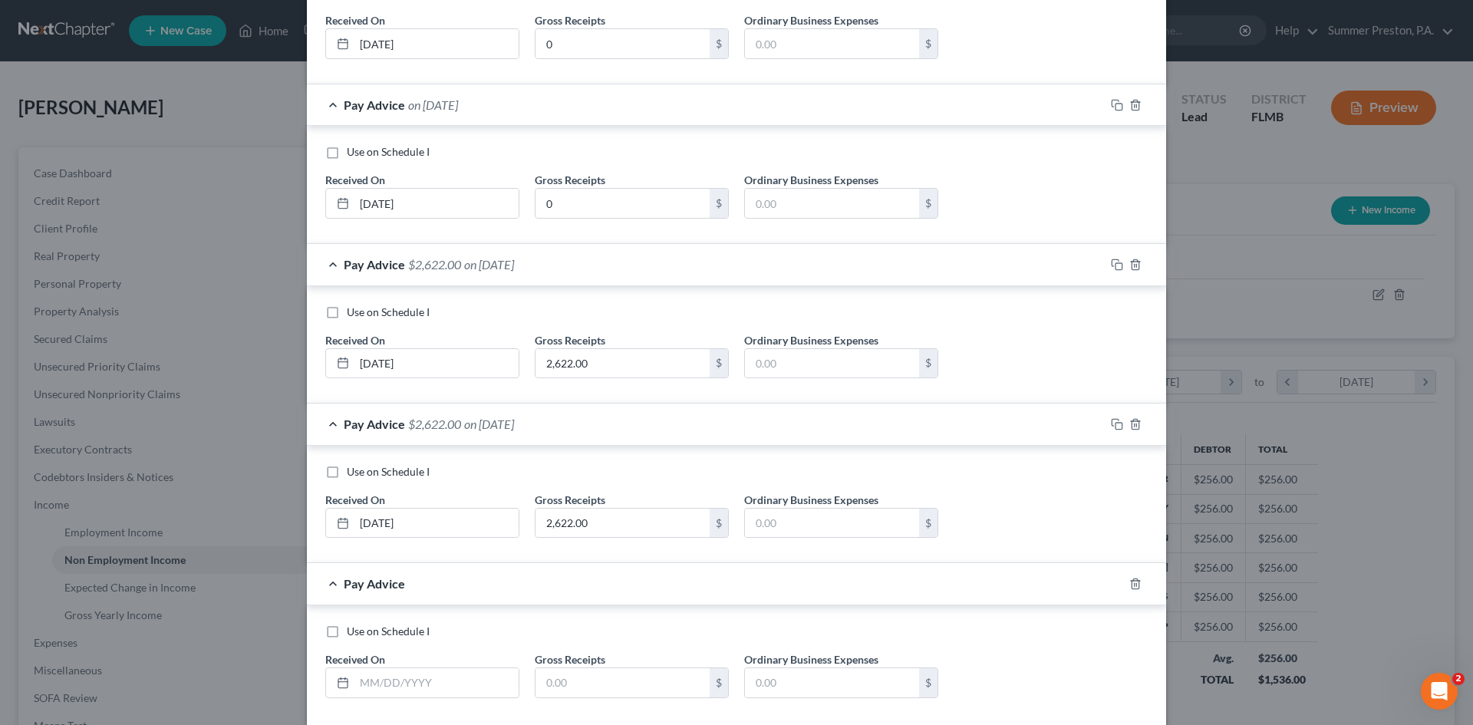
scroll to position [445, 0]
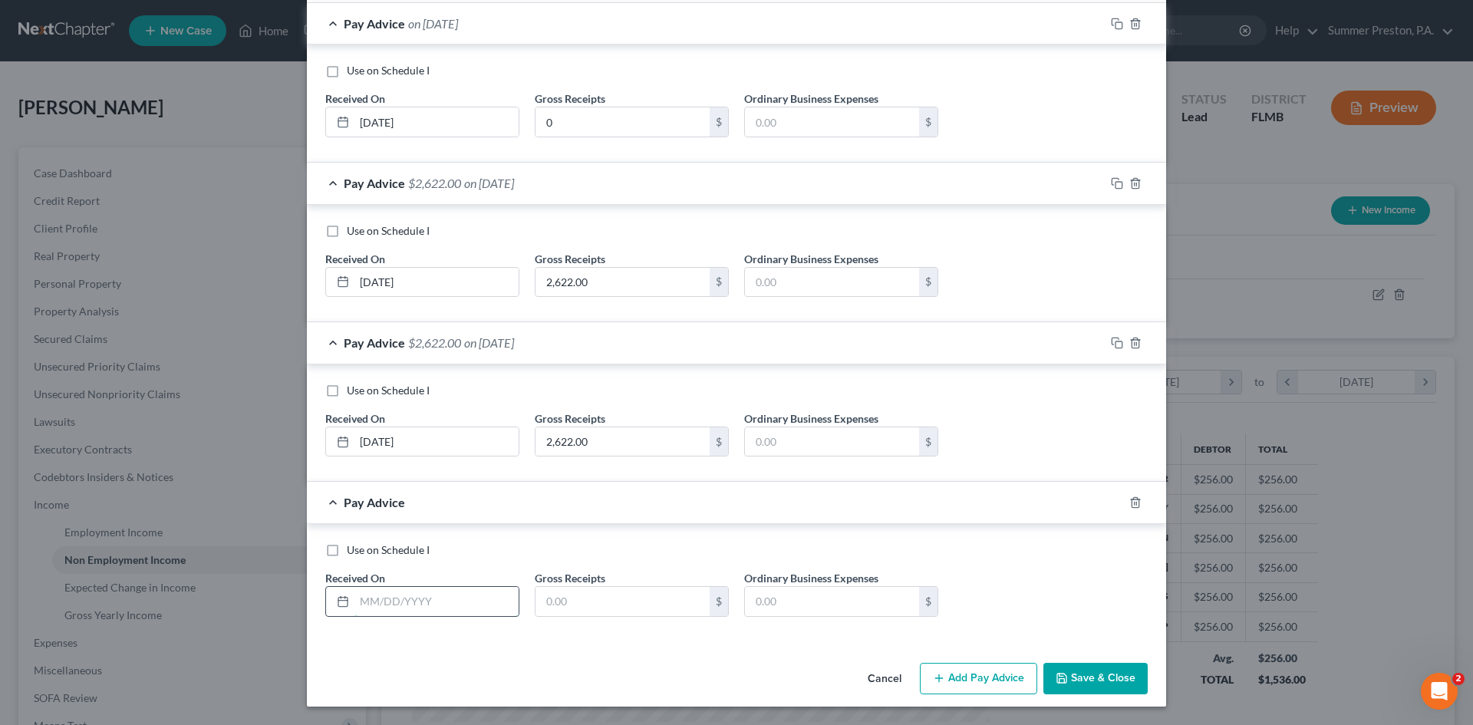
drag, startPoint x: 462, startPoint y: 605, endPoint x: 455, endPoint y: 599, distance: 9.8
click at [461, 604] on input "text" at bounding box center [436, 601] width 164 height 29
type input "[DATE]"
drag, startPoint x: 626, startPoint y: 607, endPoint x: 572, endPoint y: 588, distance: 57.0
click at [625, 607] on input "text" at bounding box center [622, 601] width 174 height 29
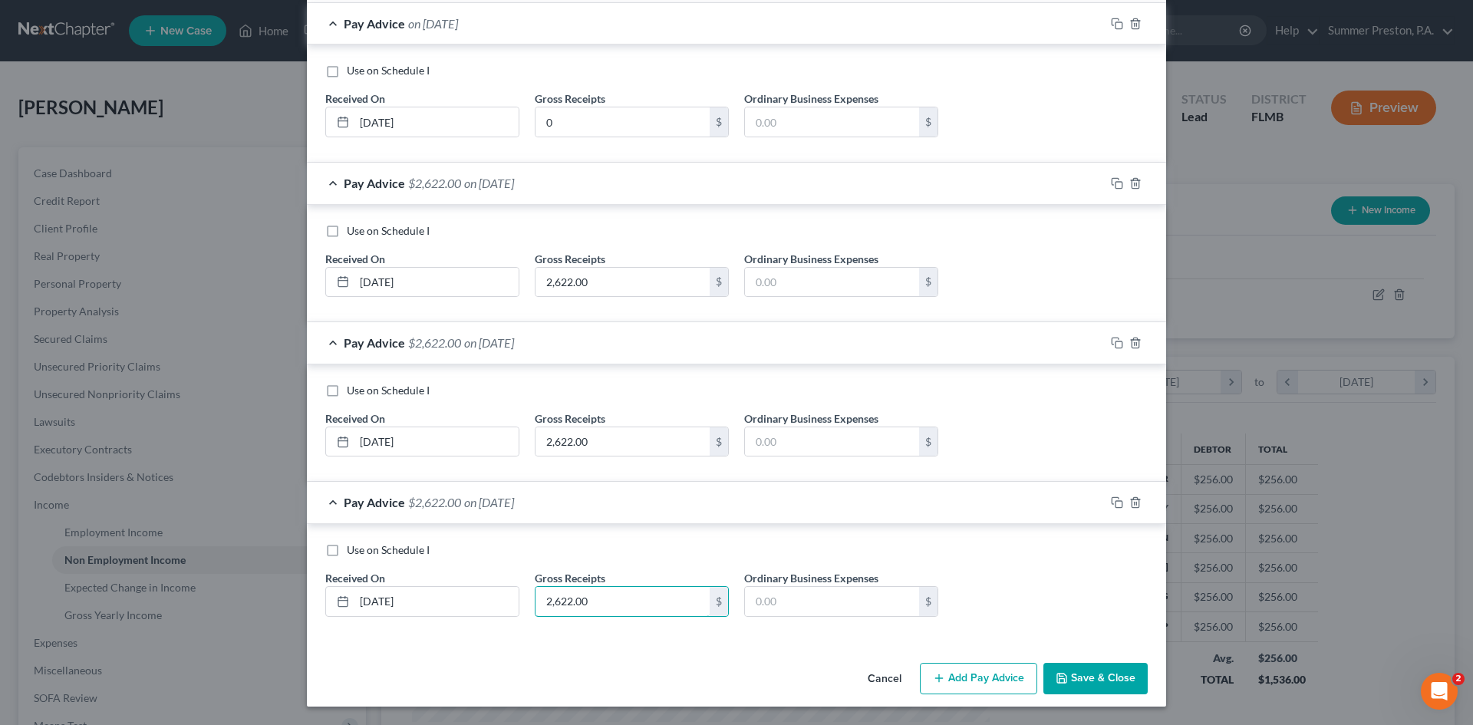
type input "2,622.00"
click at [991, 685] on button "Add Pay Advice" at bounding box center [978, 679] width 117 height 32
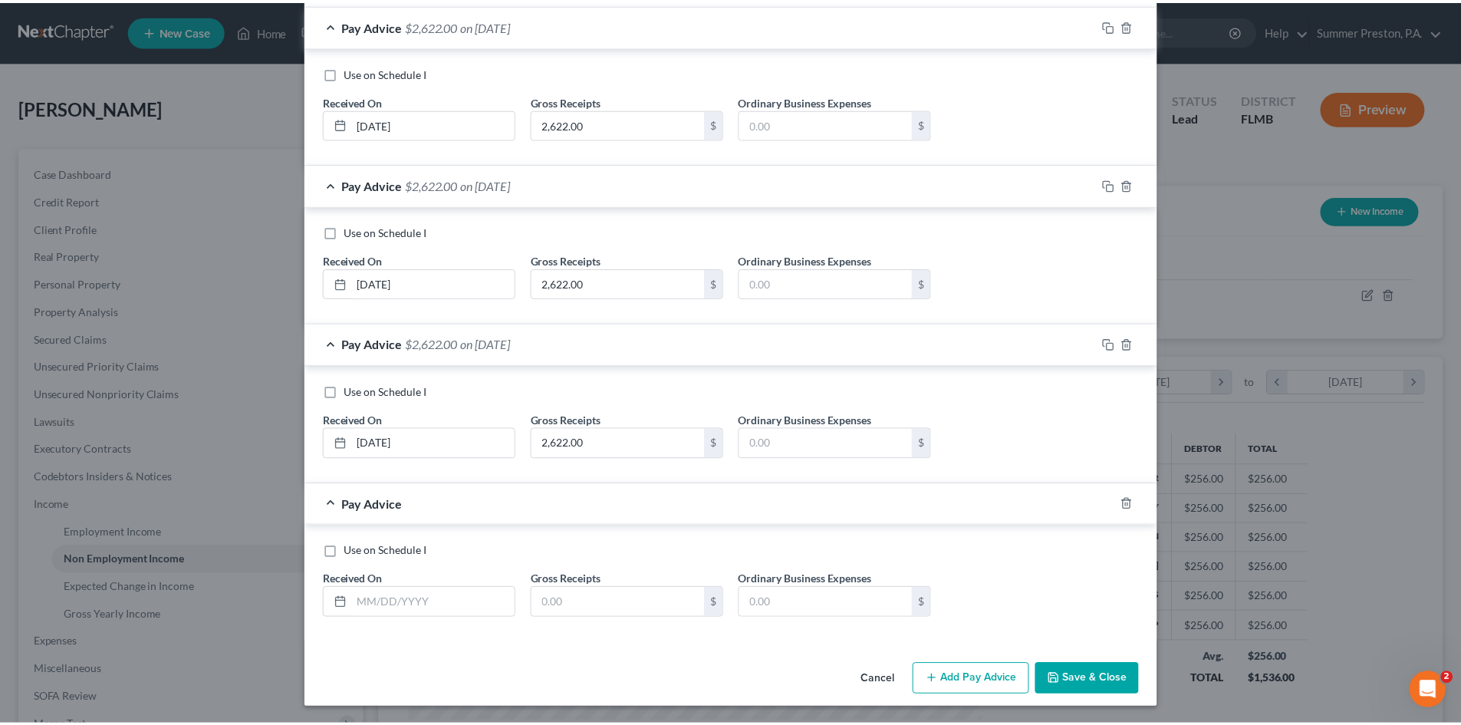
scroll to position [604, 0]
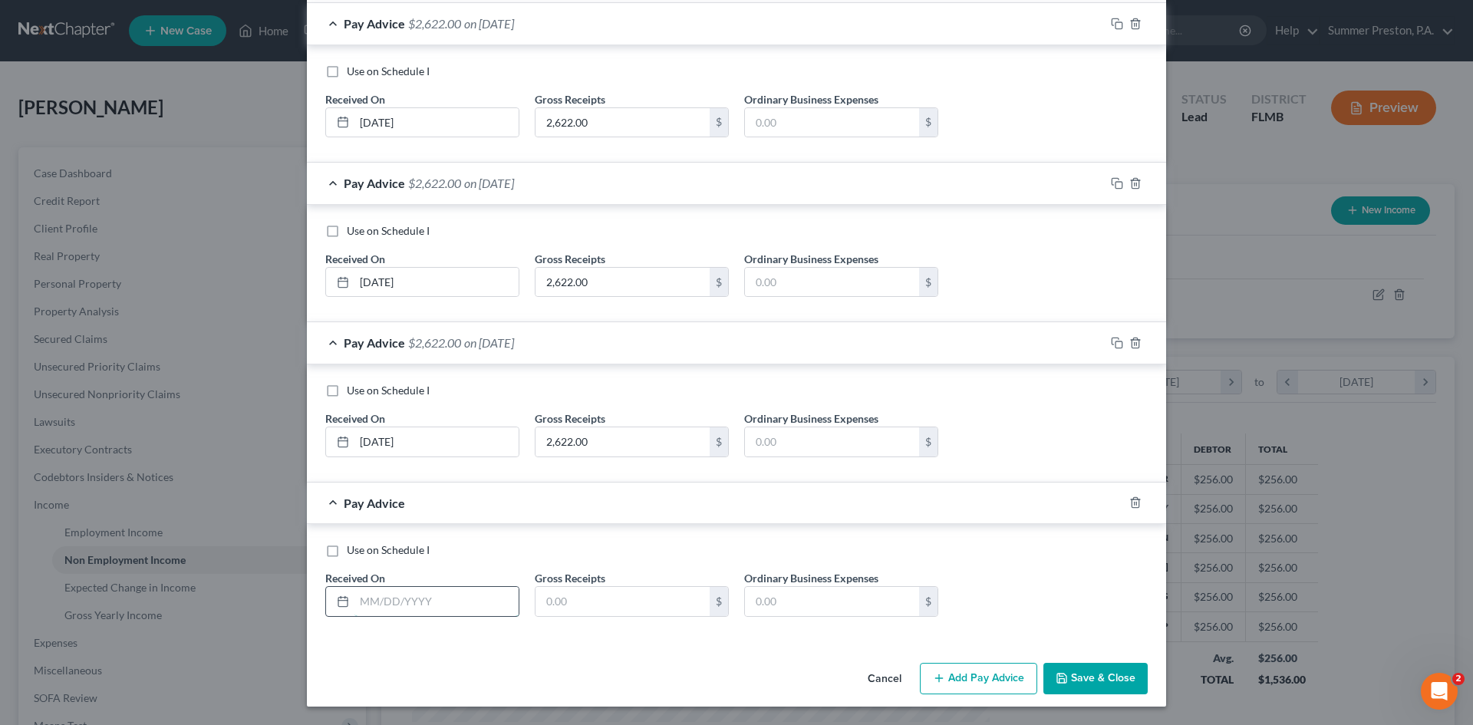
drag, startPoint x: 459, startPoint y: 598, endPoint x: 442, endPoint y: 585, distance: 21.9
click at [457, 596] on input "text" at bounding box center [436, 601] width 164 height 29
type input "[DATE]"
click at [613, 599] on input "text" at bounding box center [622, 601] width 174 height 29
type input "0"
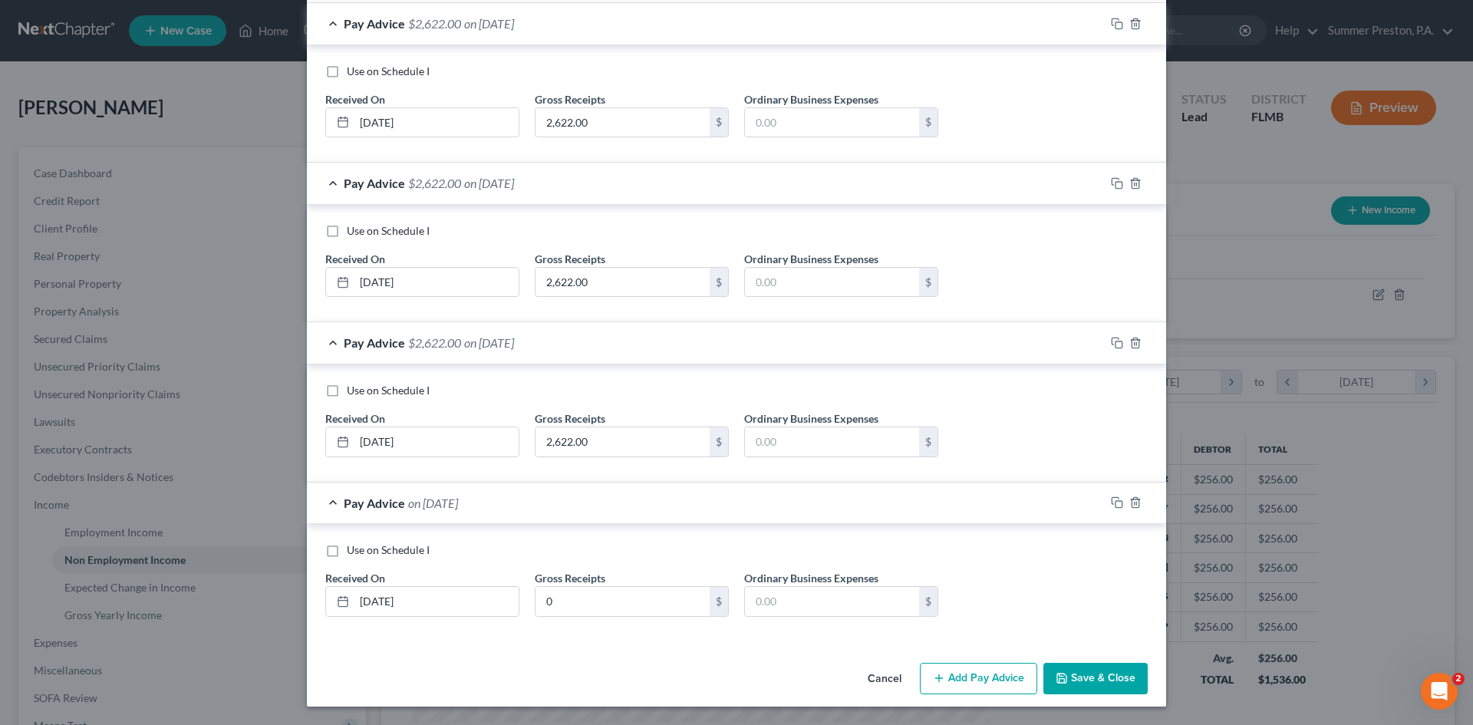
click at [1107, 680] on button "Save & Close" at bounding box center [1095, 679] width 104 height 32
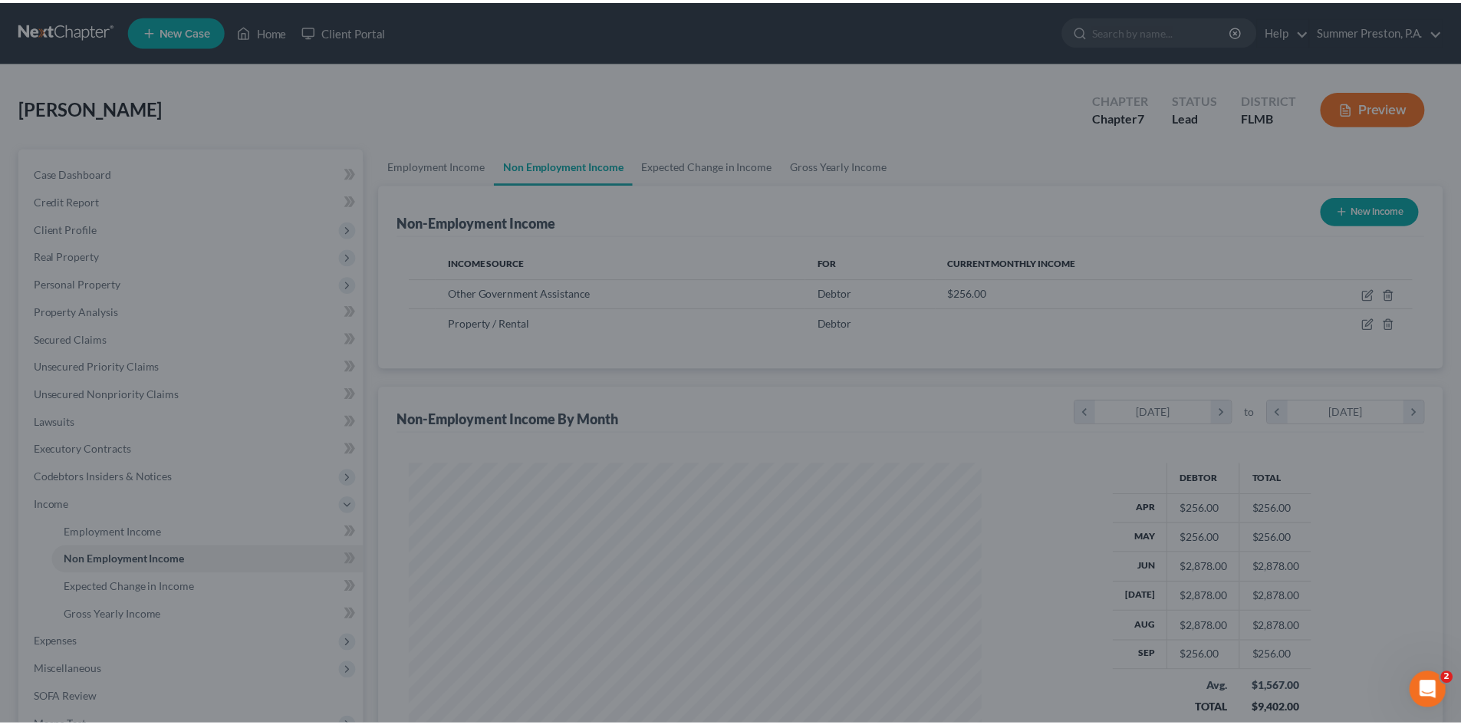
scroll to position [766668, 766351]
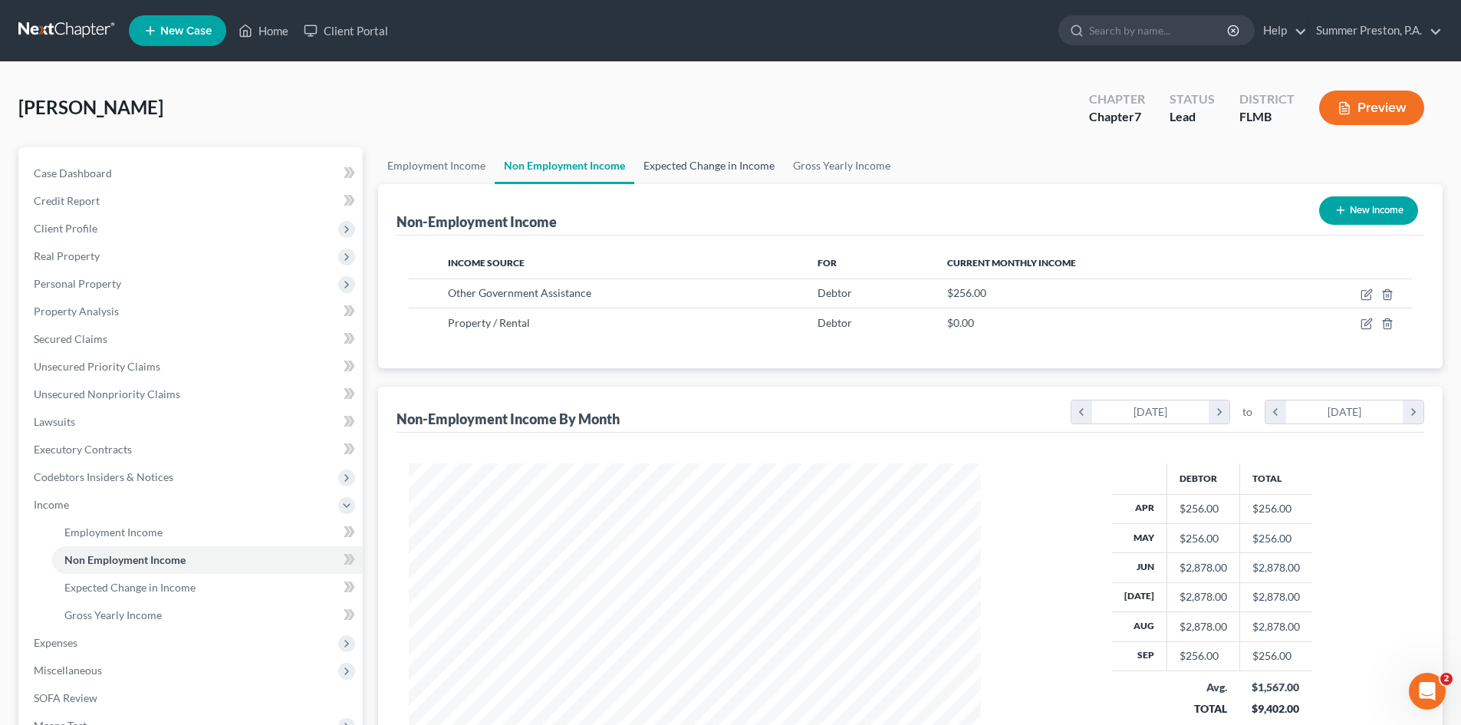
click at [701, 168] on link "Expected Change in Income" at bounding box center [709, 165] width 150 height 37
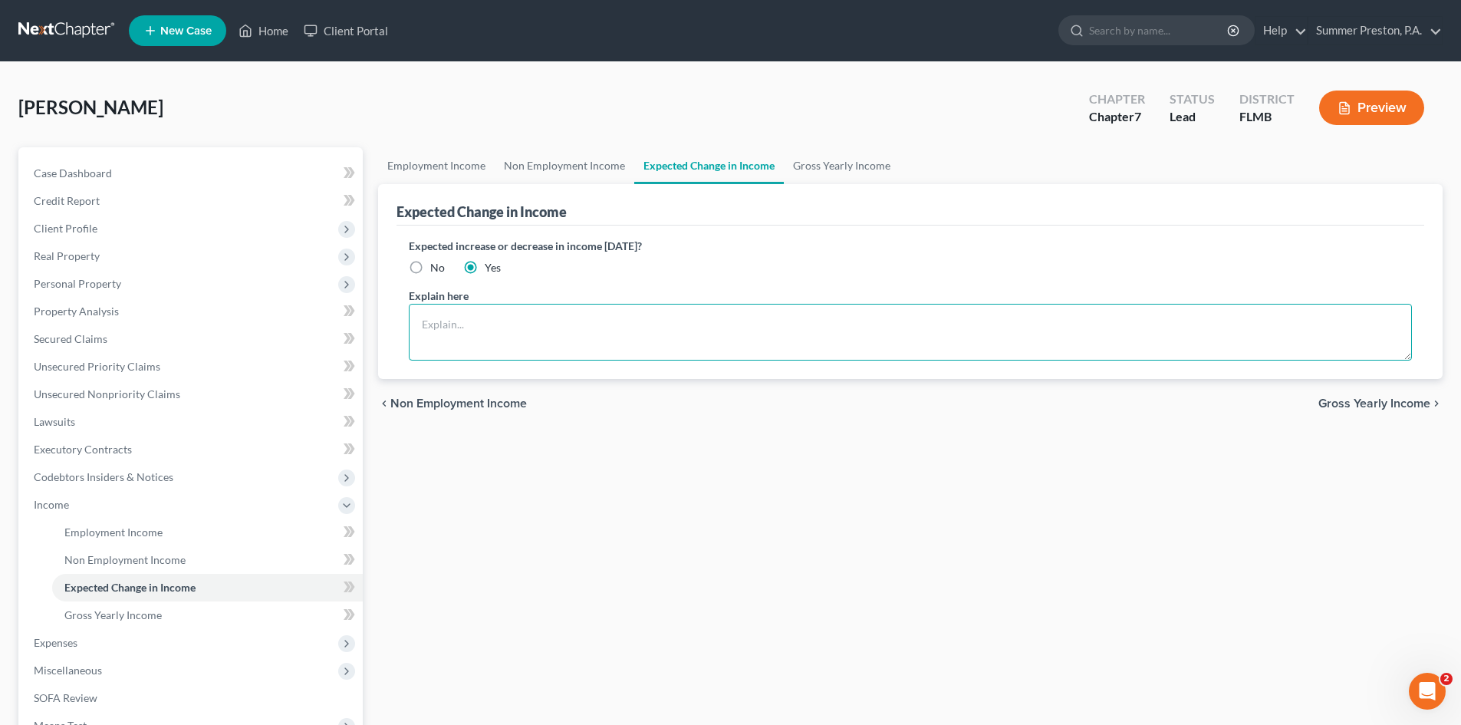
click at [568, 325] on textarea at bounding box center [910, 332] width 1003 height 57
type textarea "DEBTOR TRYING TO START A HANDYMAN BUSINESS"
click at [850, 167] on link "Gross Yearly Income" at bounding box center [842, 165] width 116 height 37
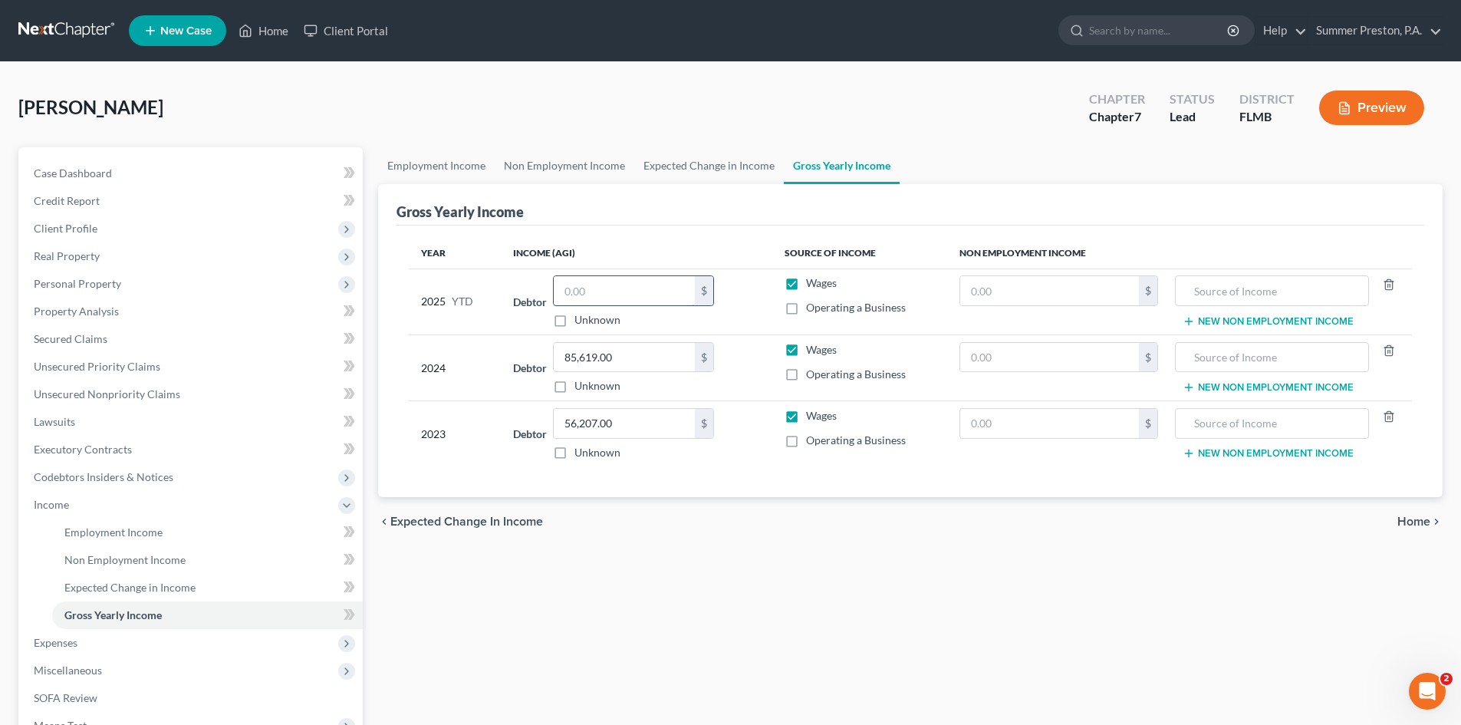
click at [620, 290] on input "text" at bounding box center [624, 290] width 141 height 29
click at [639, 299] on input "text" at bounding box center [624, 290] width 141 height 29
type input "22,041.00"
drag, startPoint x: 637, startPoint y: 292, endPoint x: 520, endPoint y: 283, distance: 117.7
click at [527, 285] on div "Debtor 22,041.00 $ Unknown Balance Undetermined 22,041.00 $ Unknown" at bounding box center [636, 301] width 246 height 52
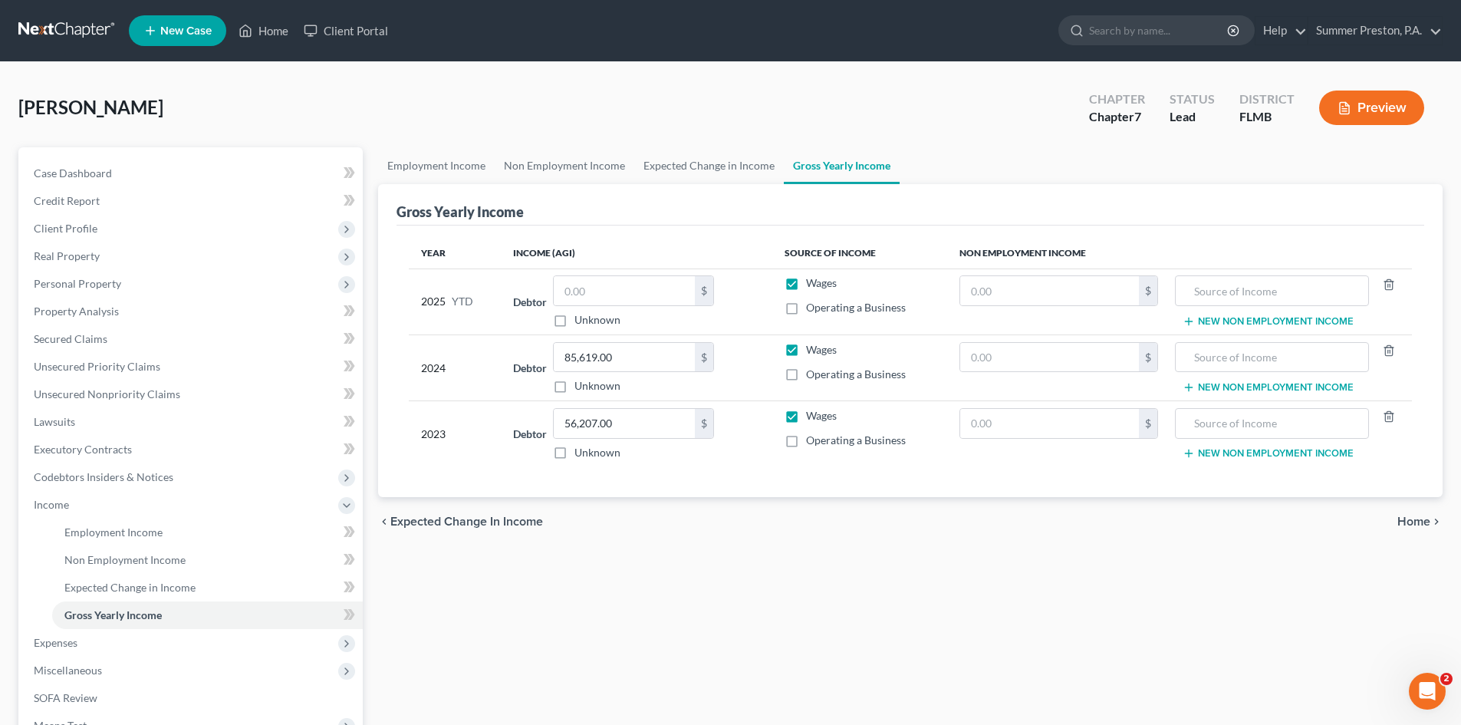
click at [806, 305] on label "Operating a Business" at bounding box center [856, 307] width 100 height 15
click at [812, 305] on input "Operating a Business" at bounding box center [817, 305] width 10 height 10
checkbox input "true"
click at [640, 288] on input "text" at bounding box center [624, 290] width 141 height 29
type input "14,176.00"
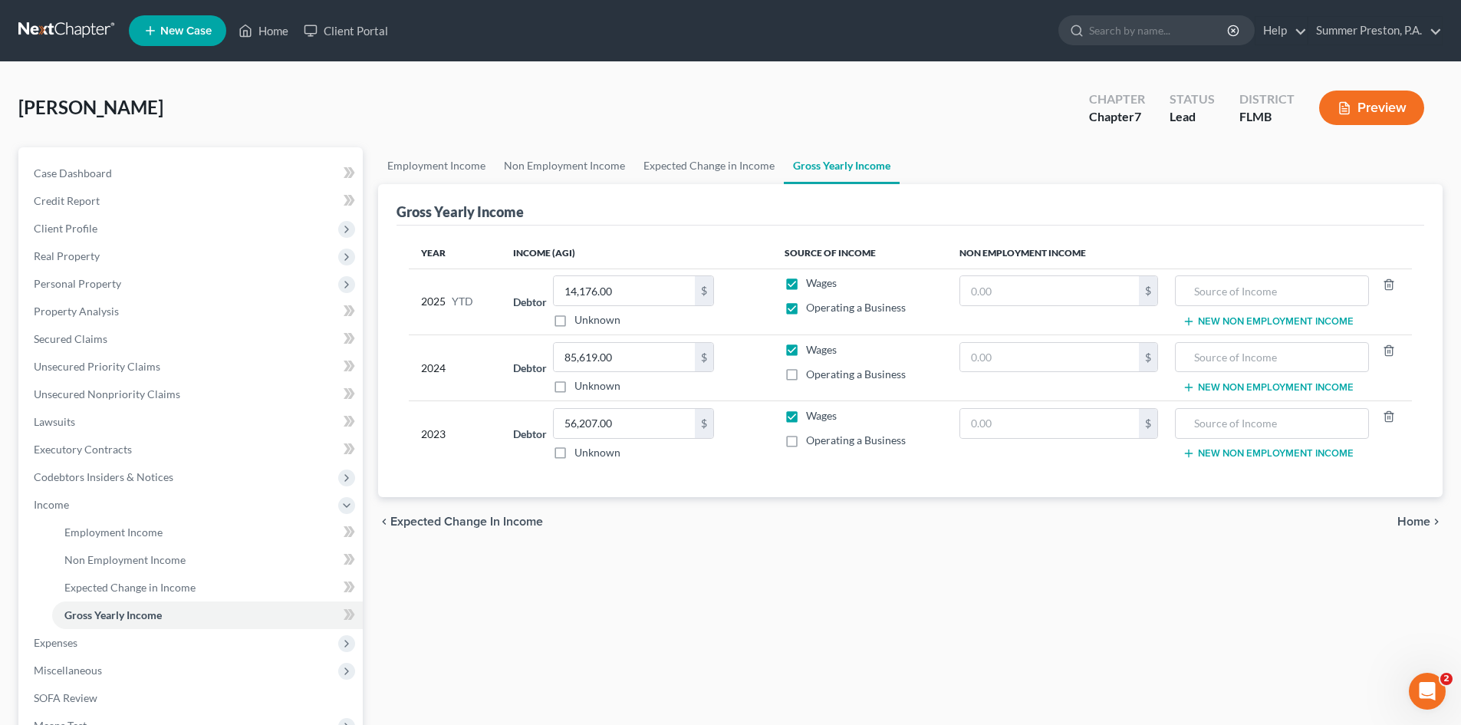
click at [806, 285] on label "Wages" at bounding box center [821, 282] width 31 height 15
click at [812, 285] on input "Wages" at bounding box center [817, 280] width 10 height 10
checkbox input "false"
click at [1028, 288] on input "text" at bounding box center [1049, 290] width 179 height 29
type input "7,865.00"
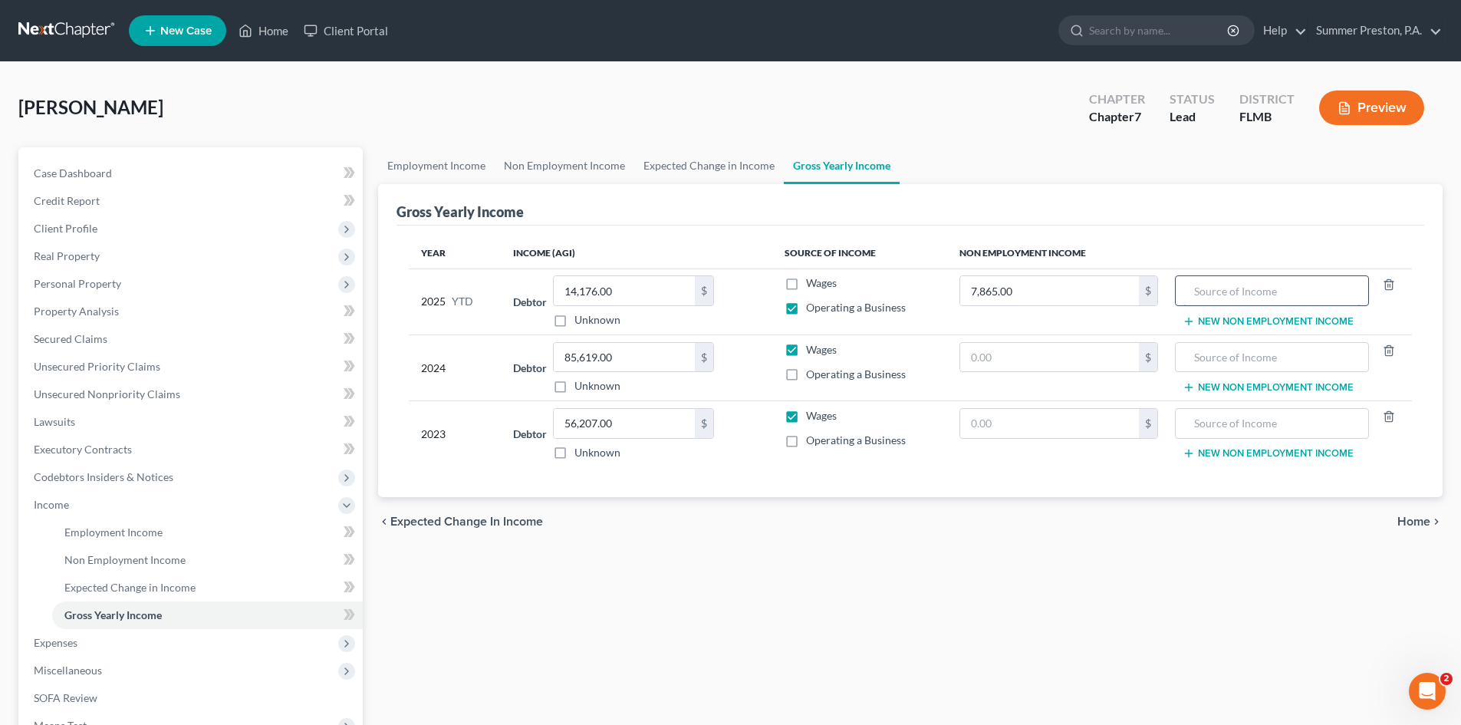
drag, startPoint x: 1336, startPoint y: 286, endPoint x: 1320, endPoint y: 294, distance: 17.8
click at [1332, 288] on input "text" at bounding box center [1271, 290] width 176 height 29
type input "RENTAL INCOME"
click at [57, 638] on span "Expenses" at bounding box center [56, 642] width 44 height 13
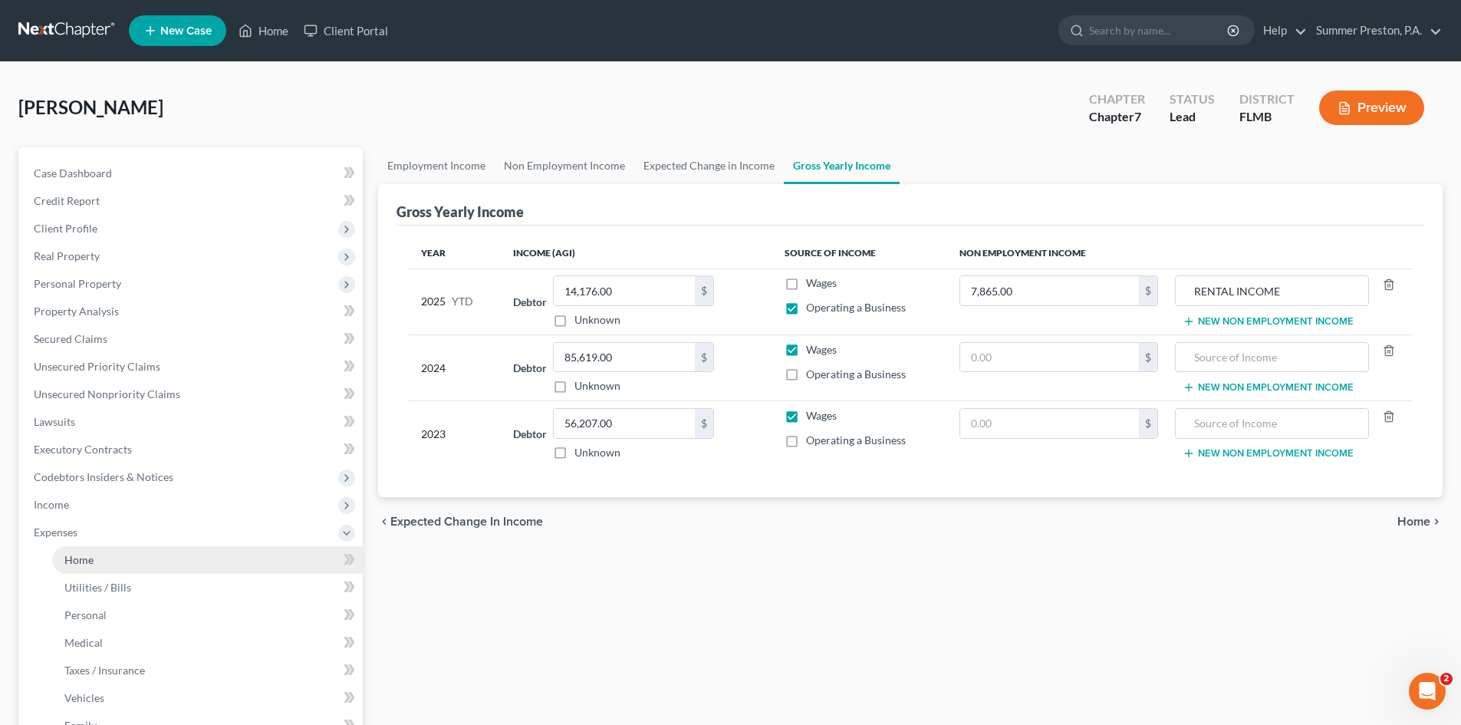
click at [84, 558] on span "Home" at bounding box center [78, 559] width 29 height 13
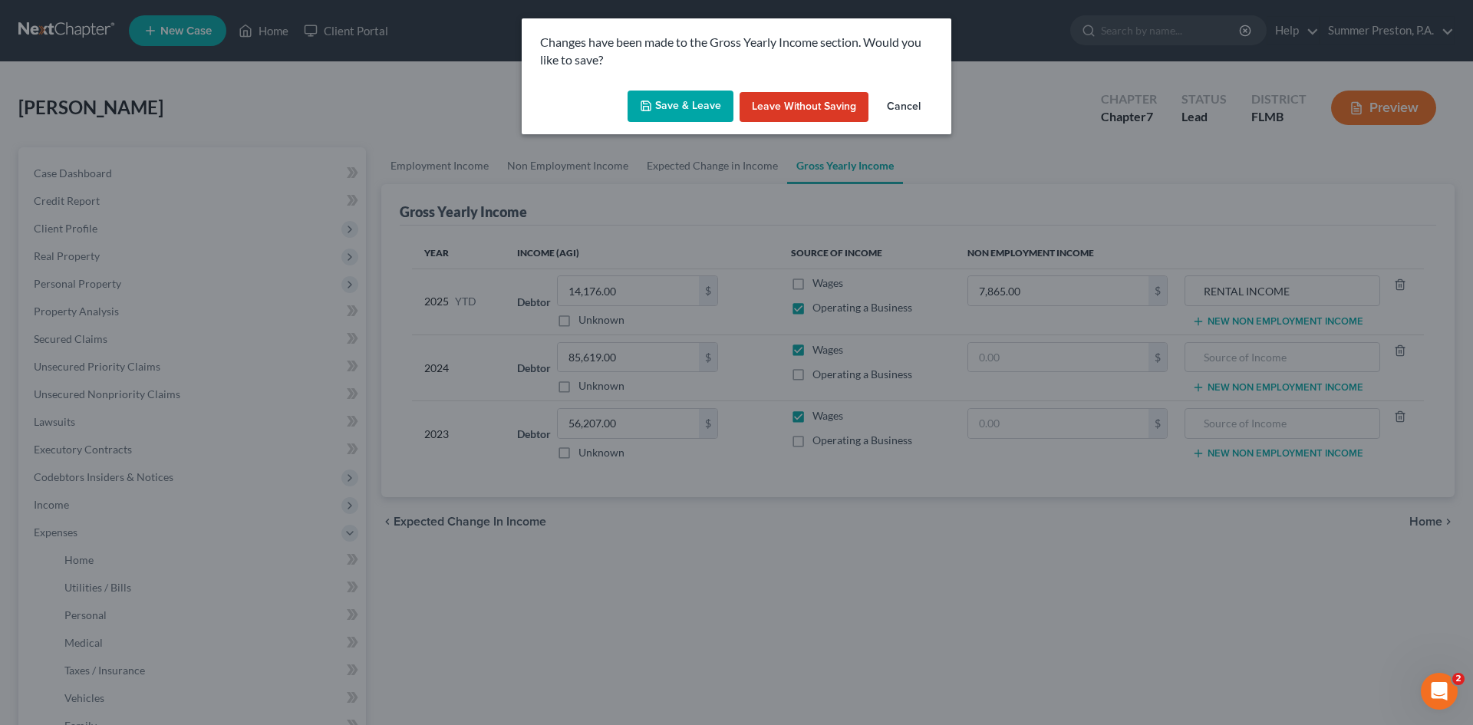
click at [680, 97] on button "Save & Leave" at bounding box center [680, 107] width 106 height 32
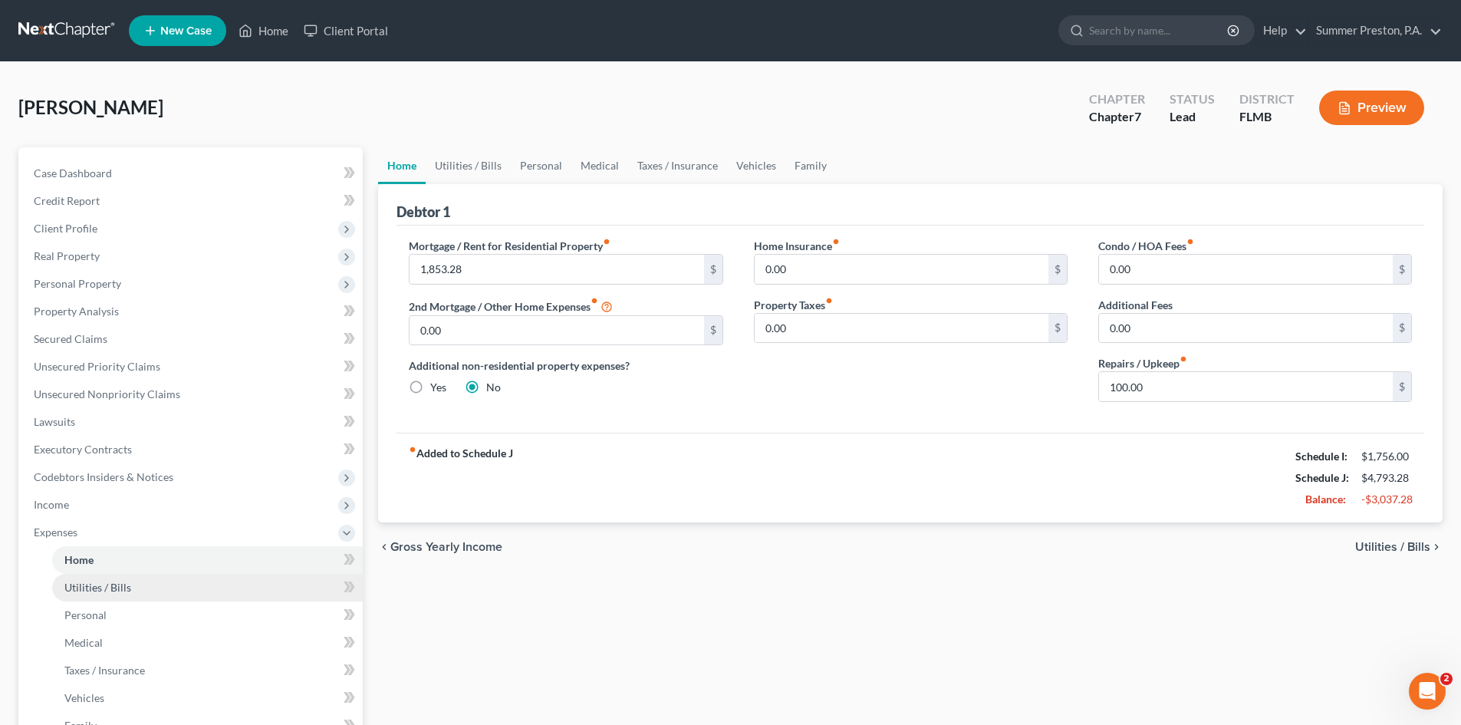
click at [95, 587] on span "Utilities / Bills" at bounding box center [97, 587] width 67 height 13
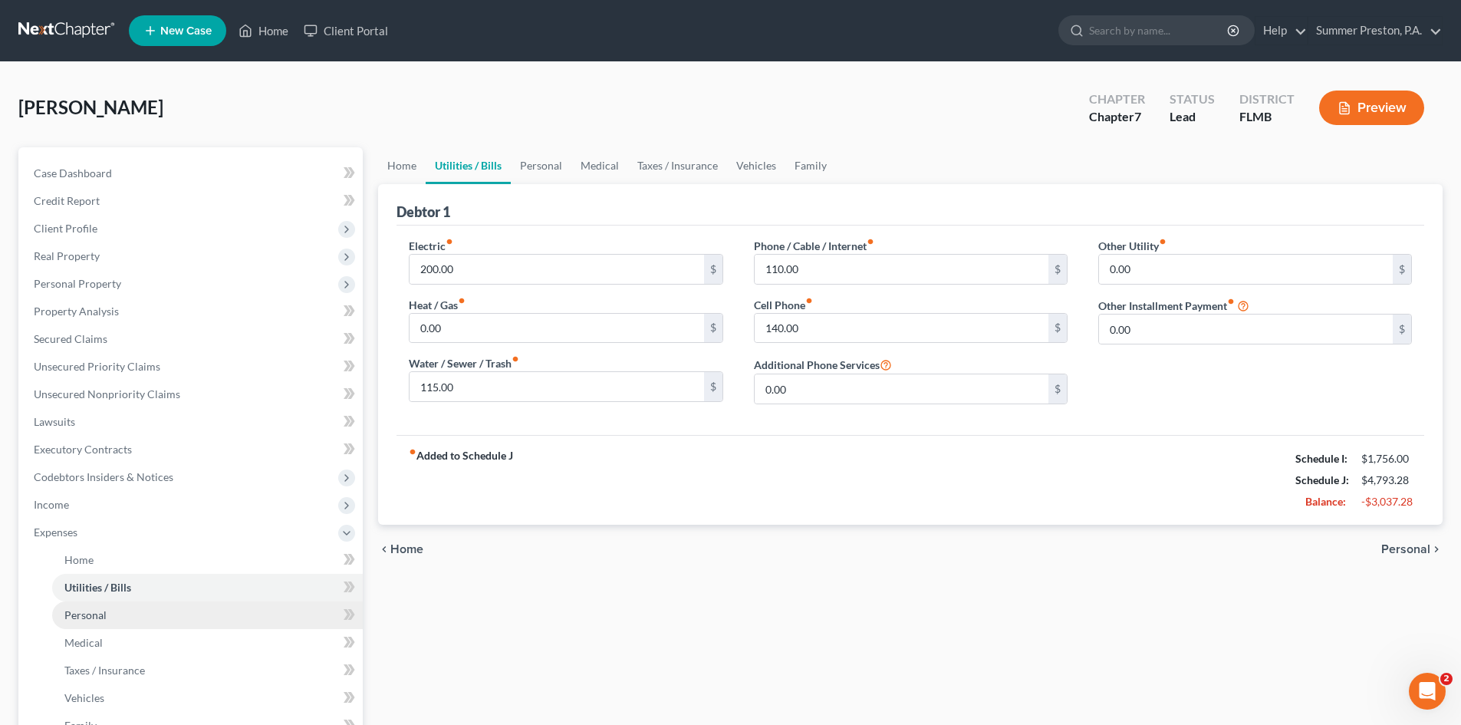
click at [92, 614] on span "Personal" at bounding box center [85, 614] width 42 height 13
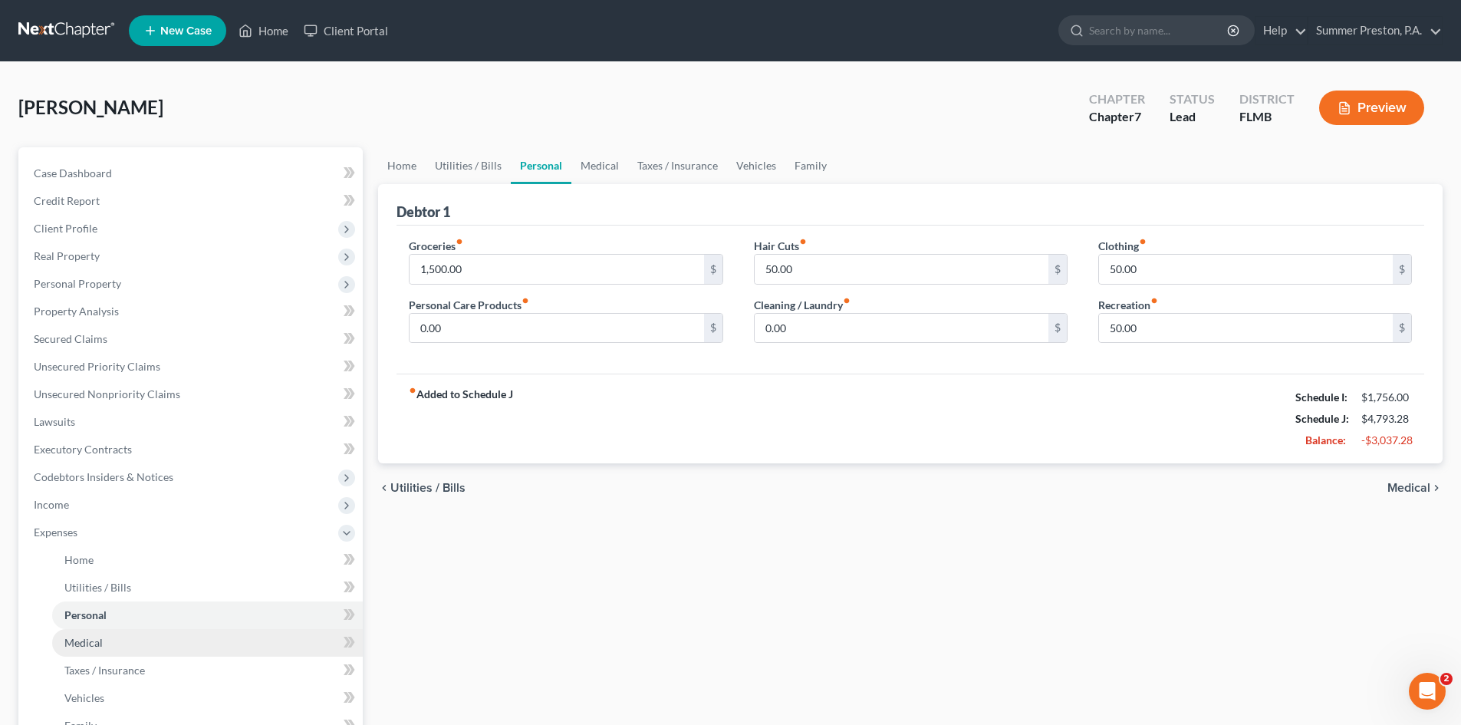
click at [82, 636] on span "Medical" at bounding box center [83, 642] width 38 height 13
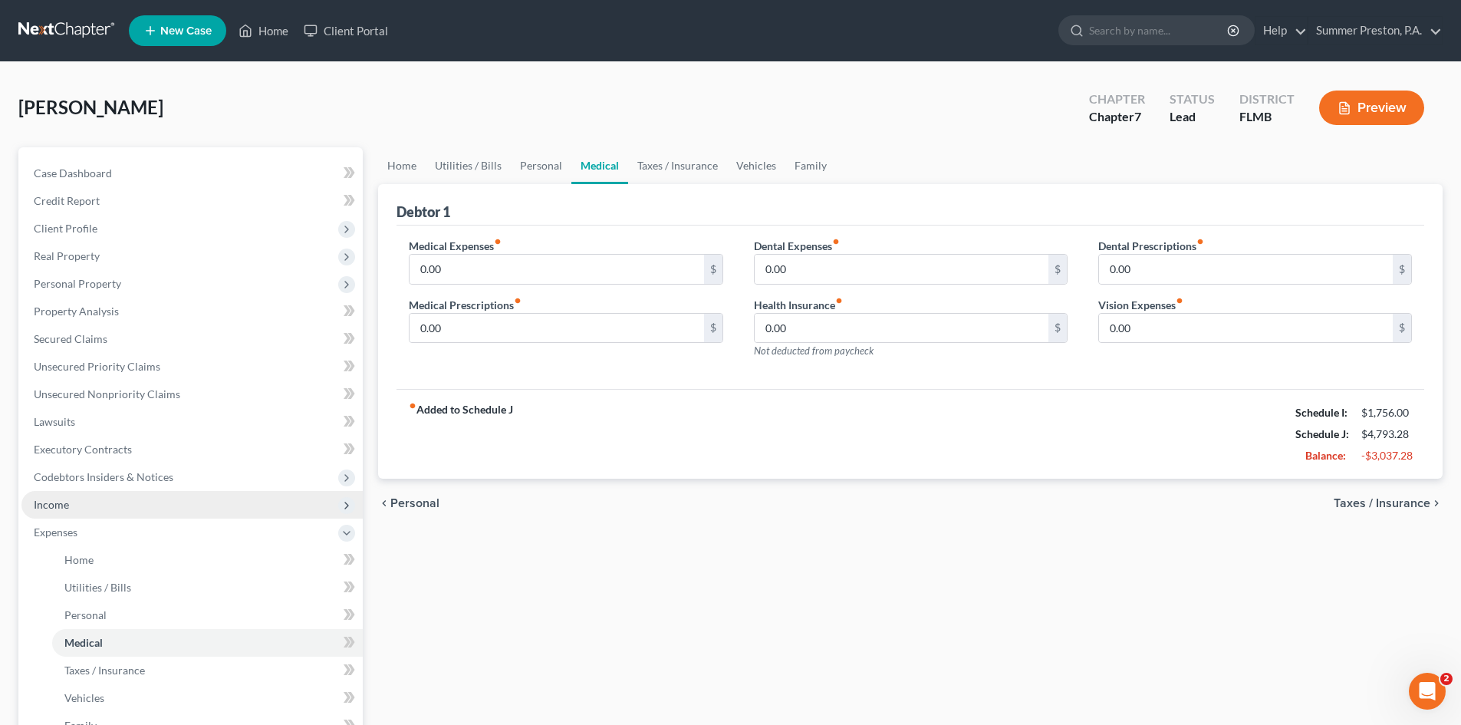
click at [64, 501] on span "Income" at bounding box center [51, 504] width 35 height 13
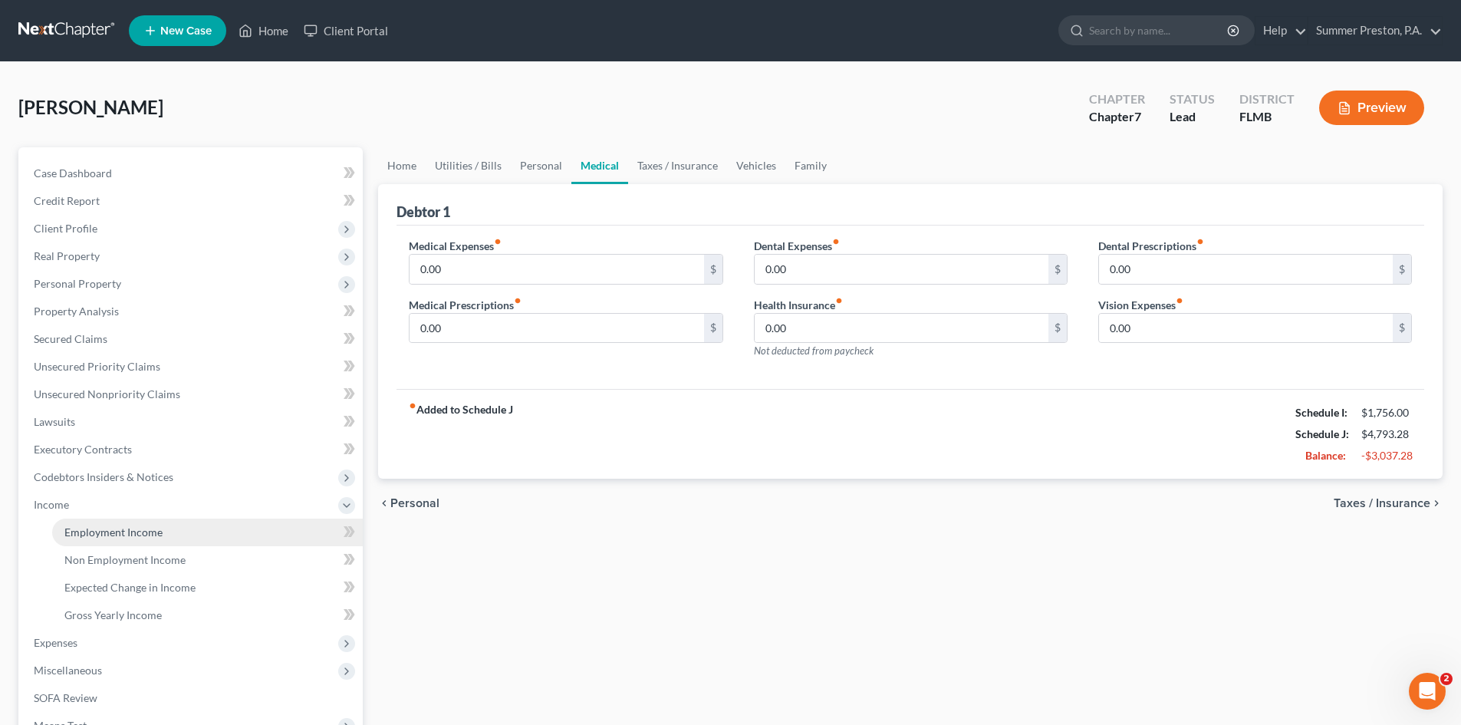
click at [160, 535] on span "Employment Income" at bounding box center [113, 531] width 98 height 13
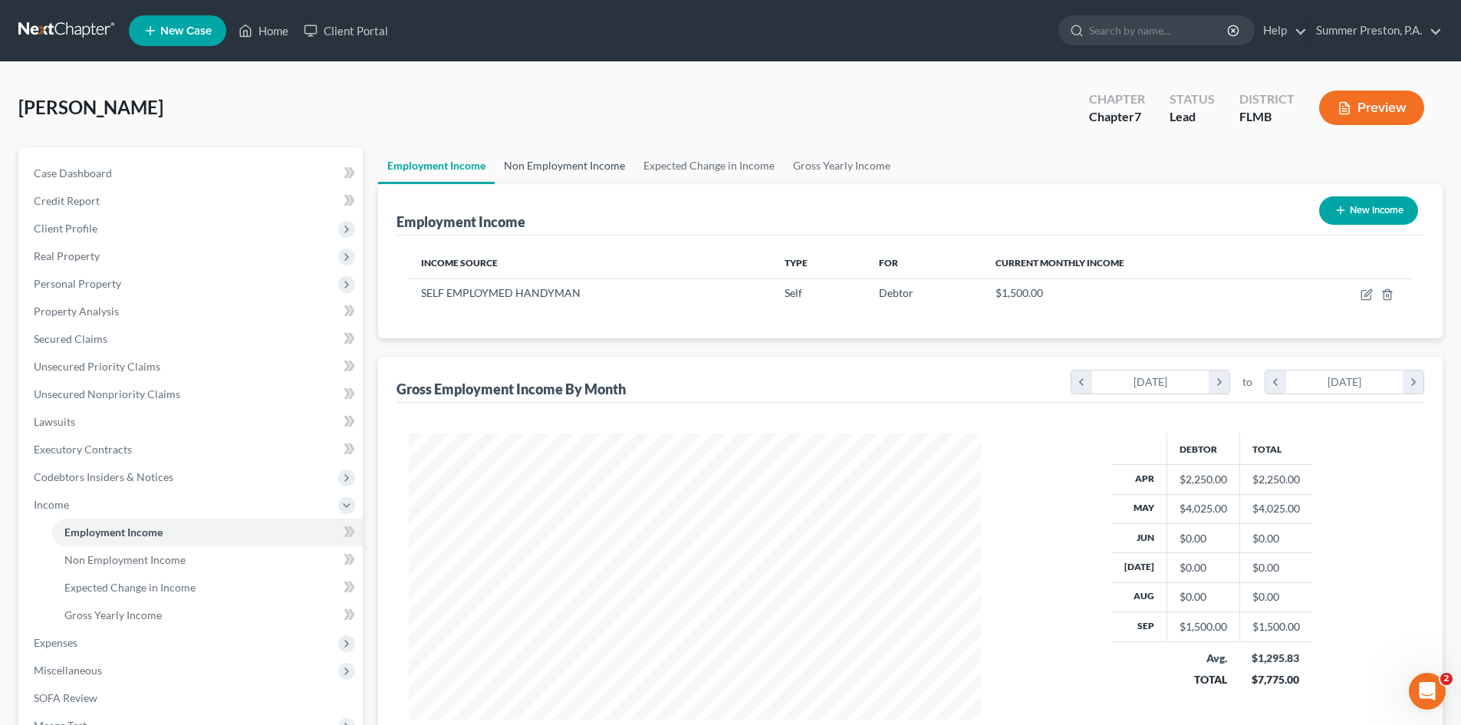
click at [601, 161] on link "Non Employment Income" at bounding box center [565, 165] width 140 height 37
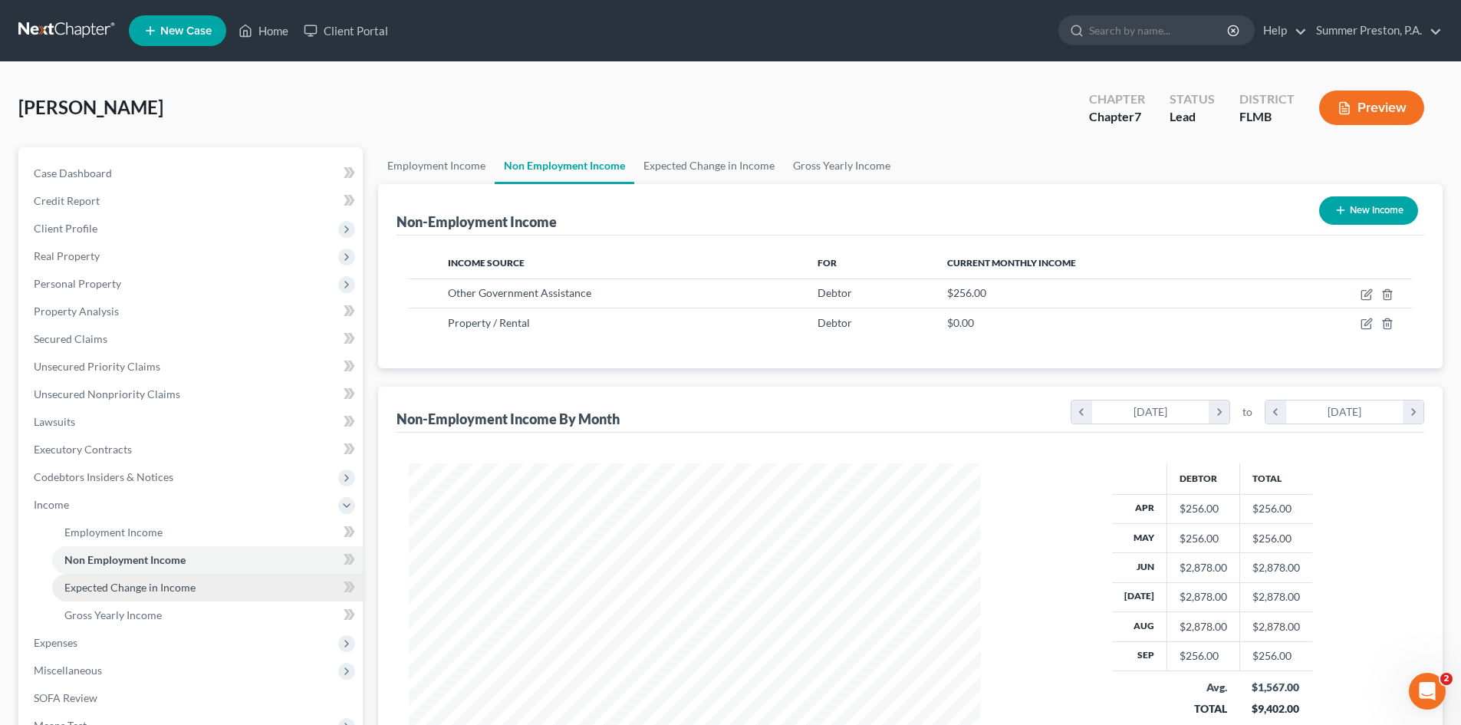
click at [153, 589] on span "Expected Change in Income" at bounding box center [129, 587] width 131 height 13
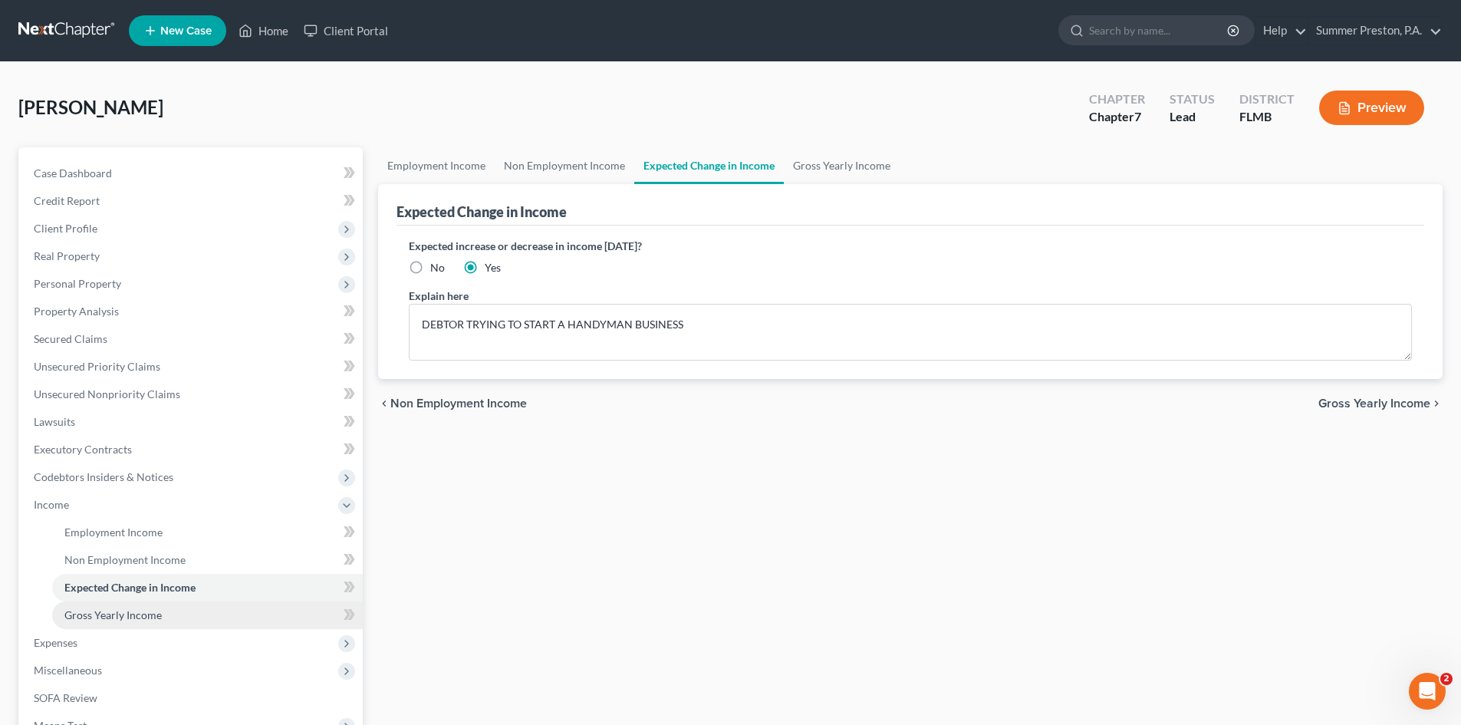
click at [135, 617] on span "Gross Yearly Income" at bounding box center [112, 614] width 97 height 13
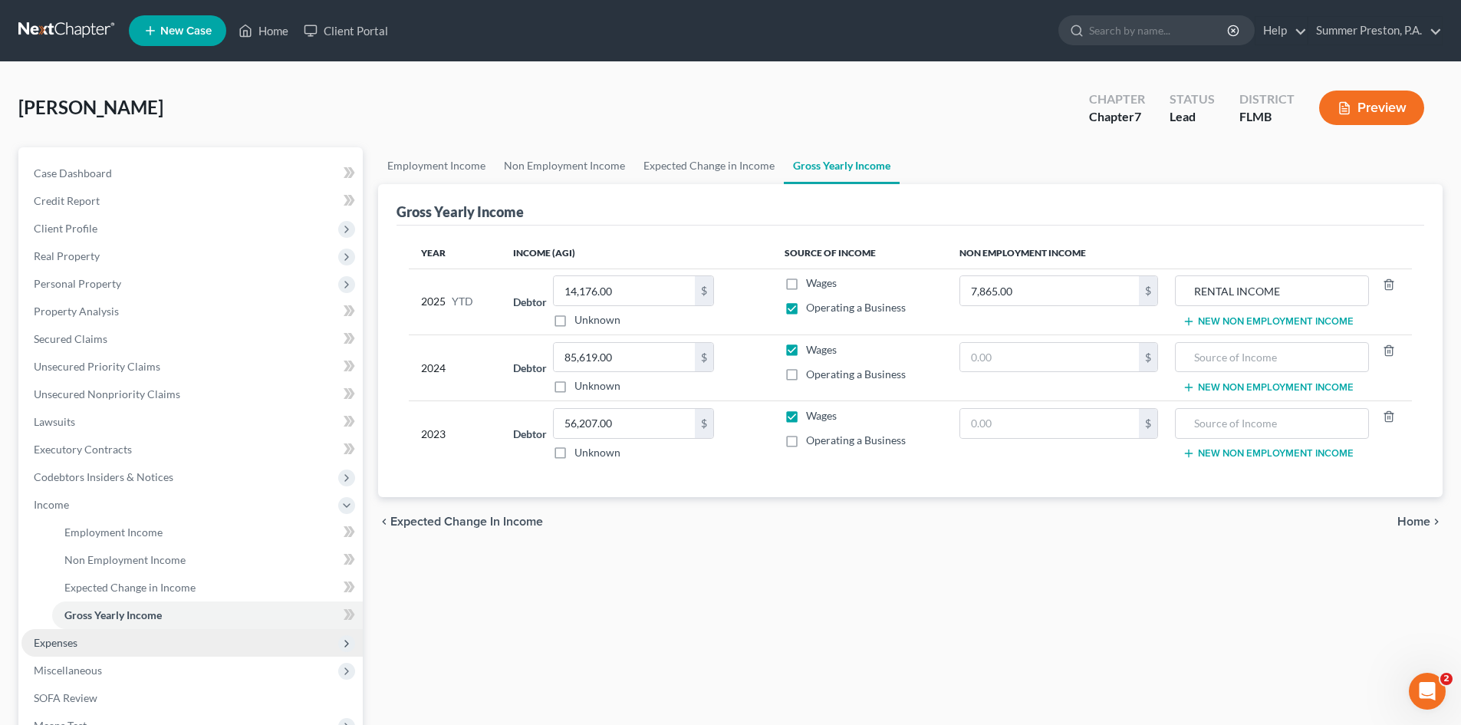
click at [73, 643] on span "Expenses" at bounding box center [56, 642] width 44 height 13
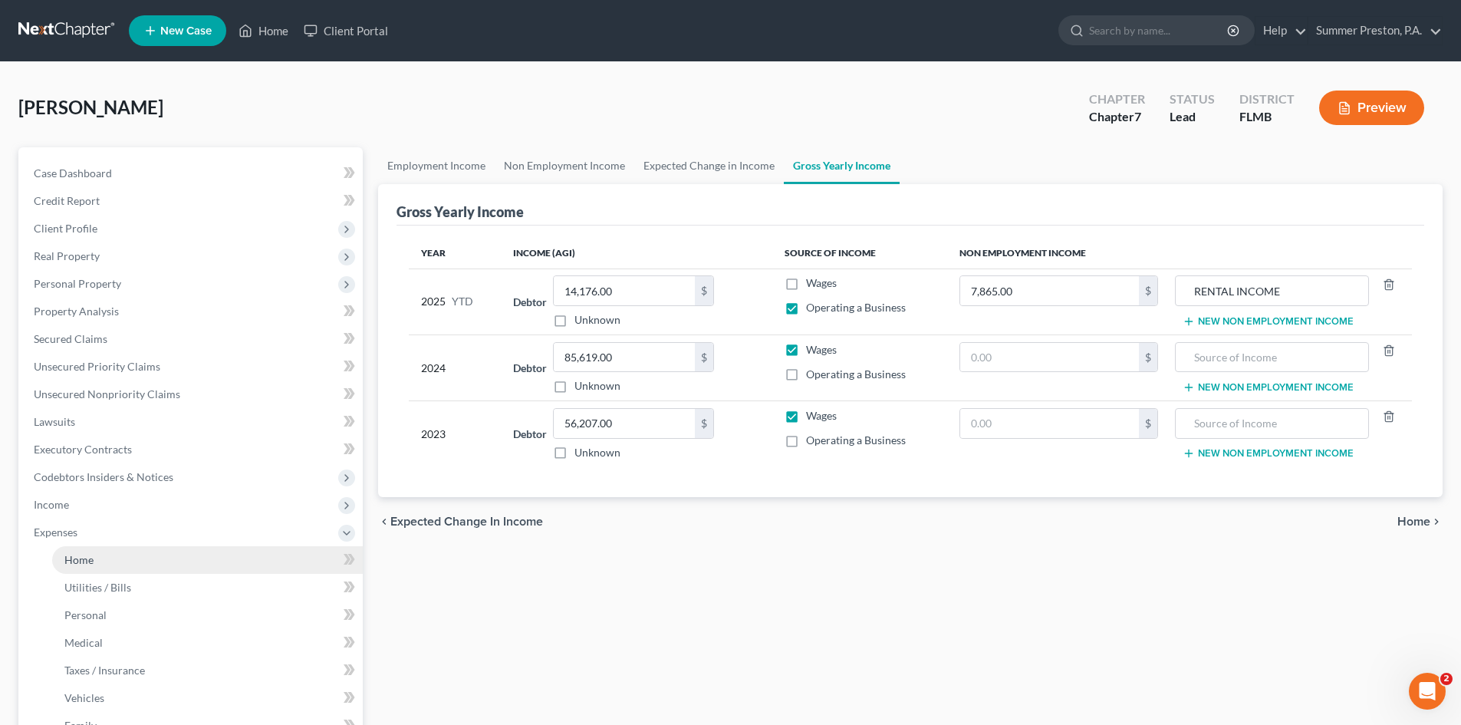
click at [73, 558] on span "Home" at bounding box center [78, 559] width 29 height 13
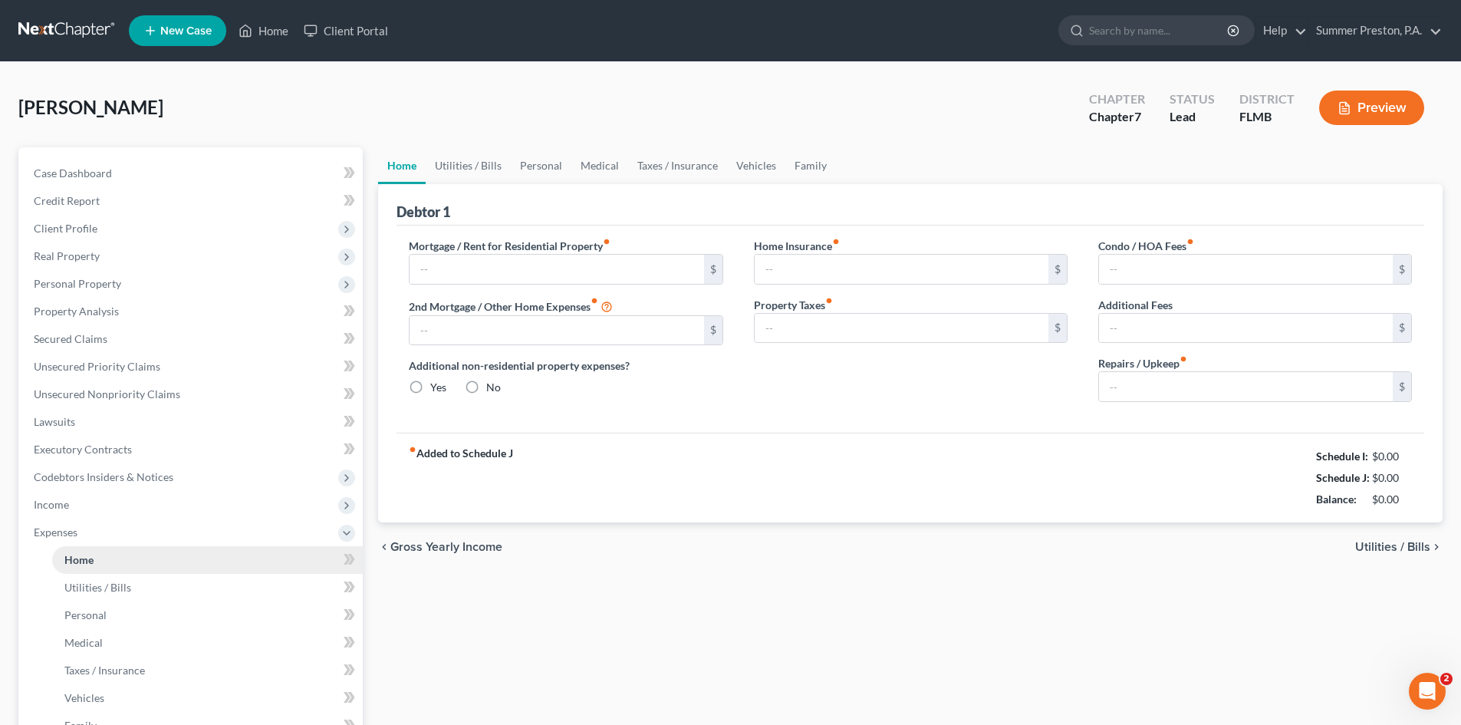
type input "1,853.28"
type input "0.00"
radio input "true"
type input "0.00"
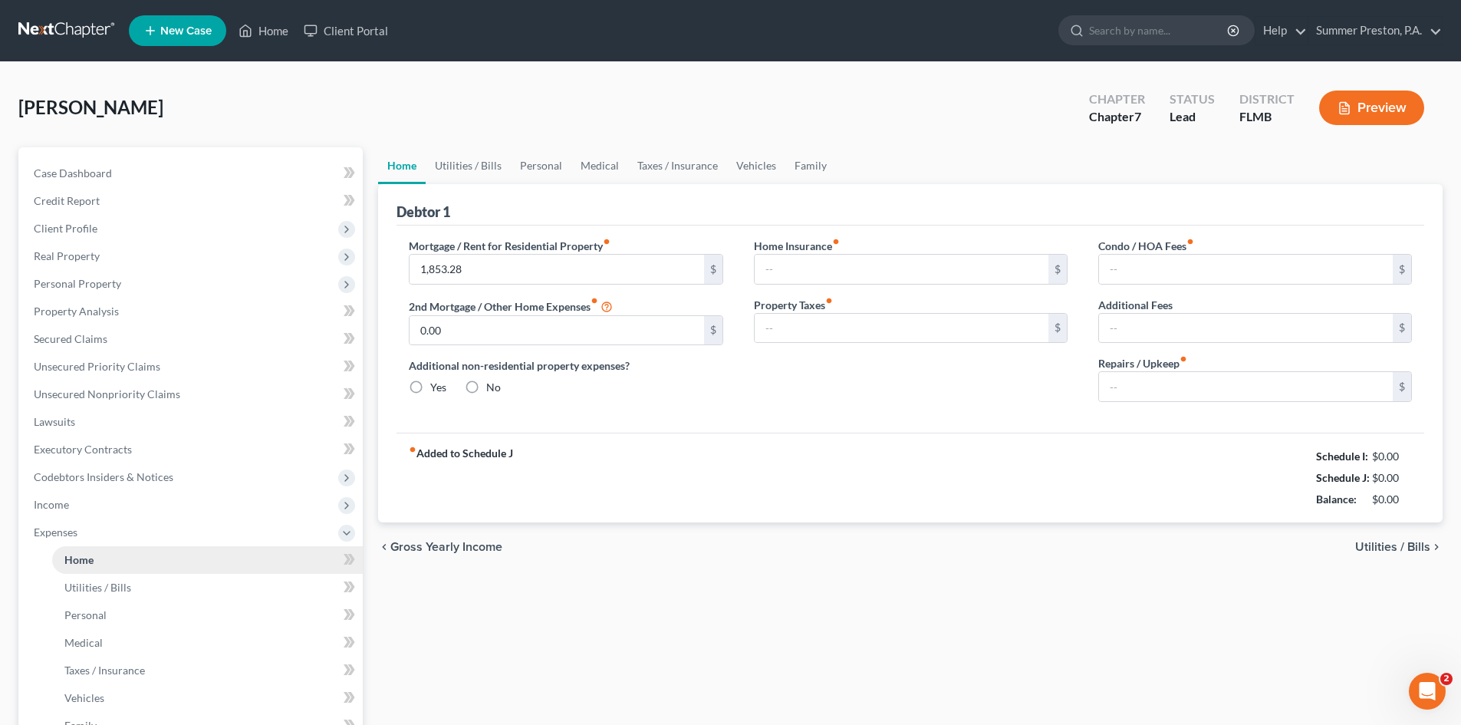
type input "0.00"
type input "100.00"
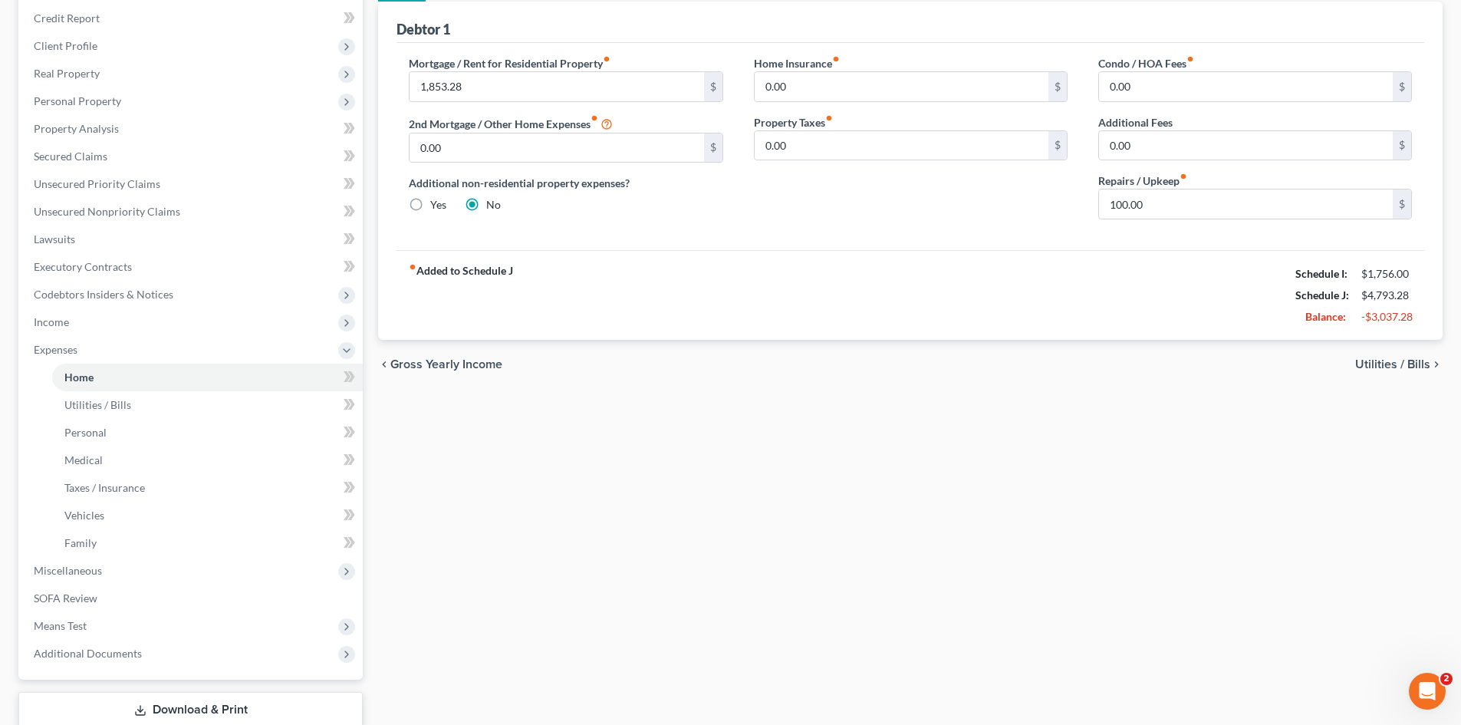
scroll to position [185, 0]
click at [84, 561] on span "Miscellaneous" at bounding box center [68, 567] width 68 height 13
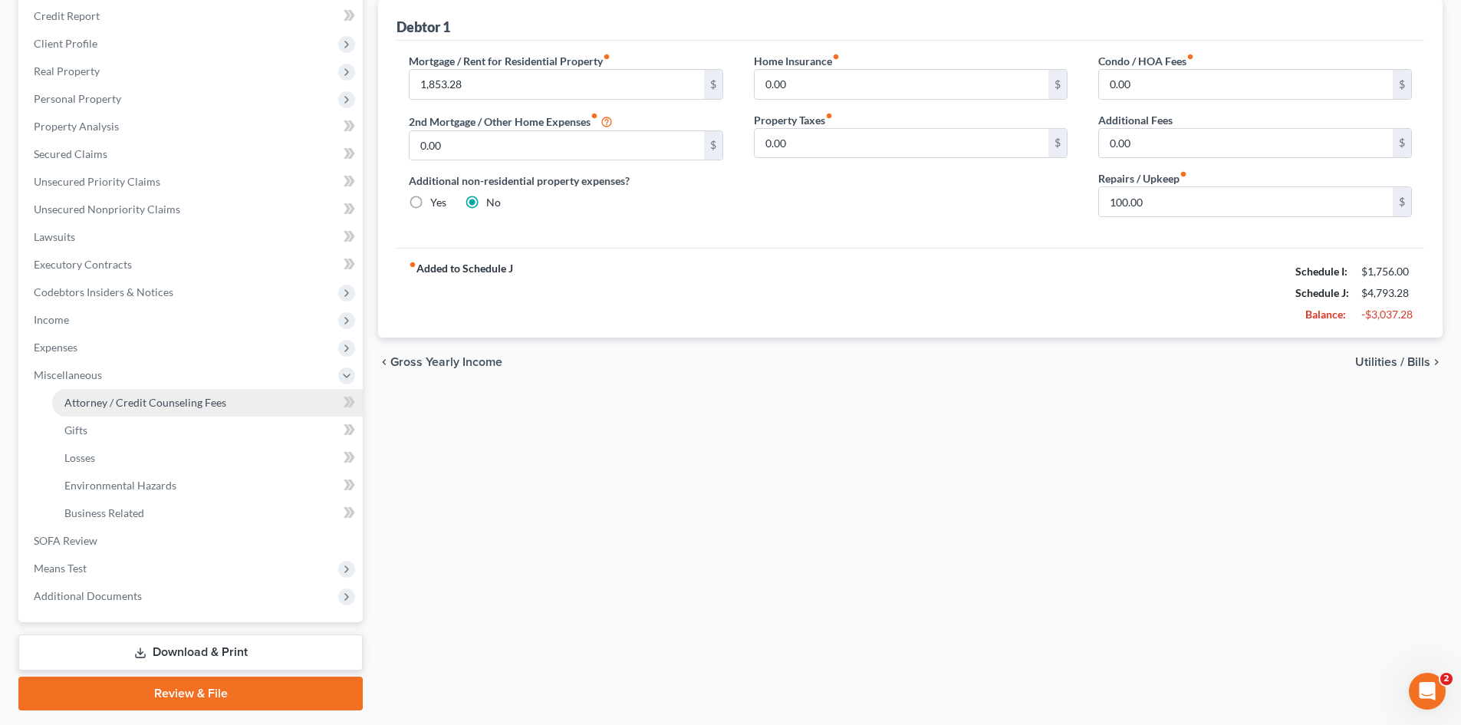
click at [107, 402] on span "Attorney / Credit Counseling Fees" at bounding box center [145, 402] width 162 height 13
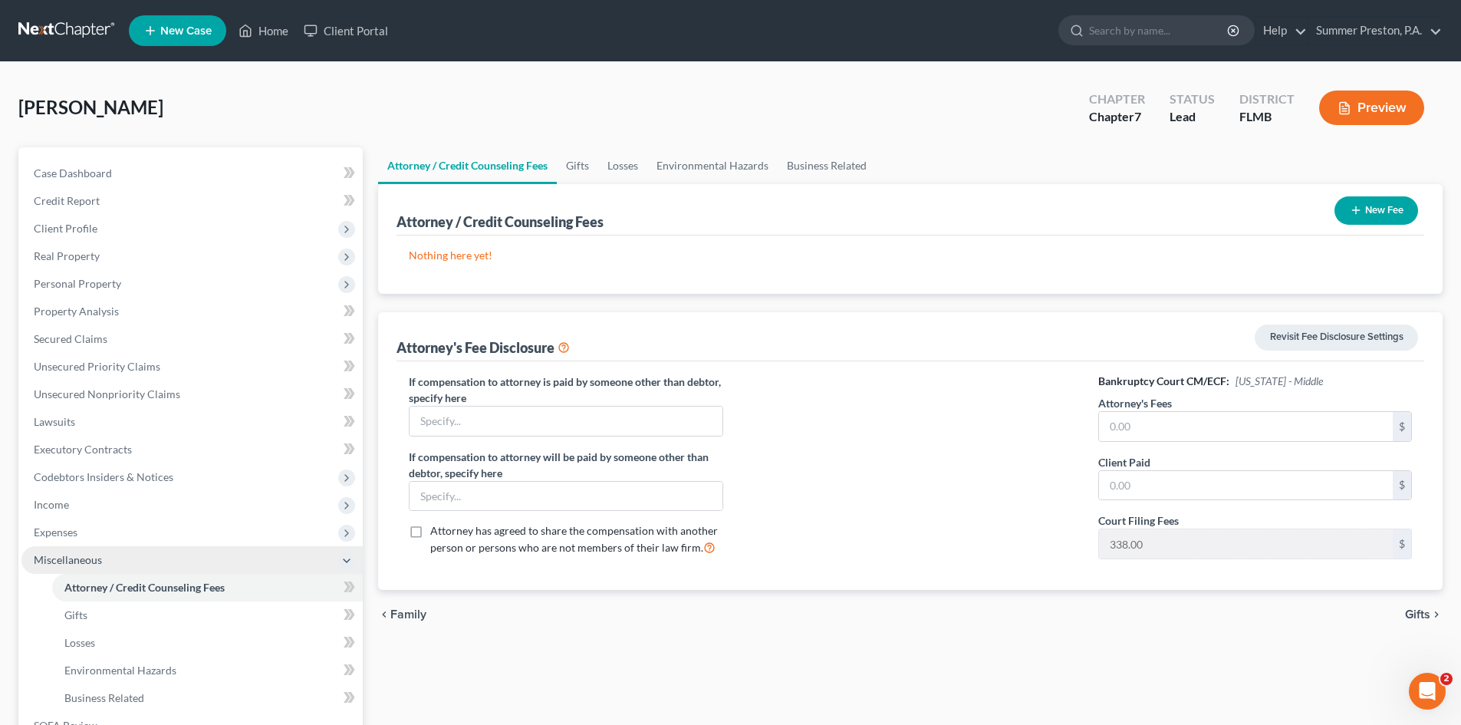
click at [86, 566] on span "Miscellaneous" at bounding box center [191, 560] width 341 height 28
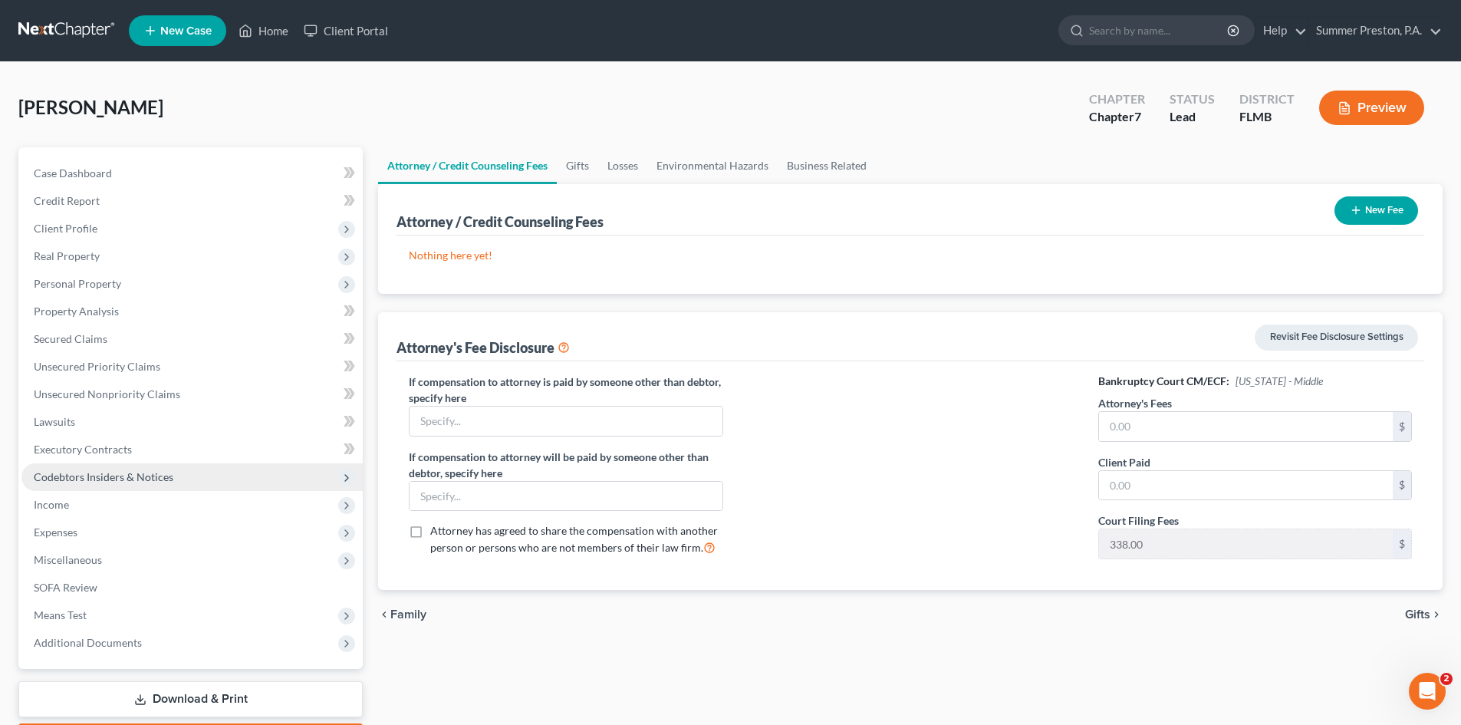
click at [143, 475] on span "Codebtors Insiders & Notices" at bounding box center [104, 476] width 140 height 13
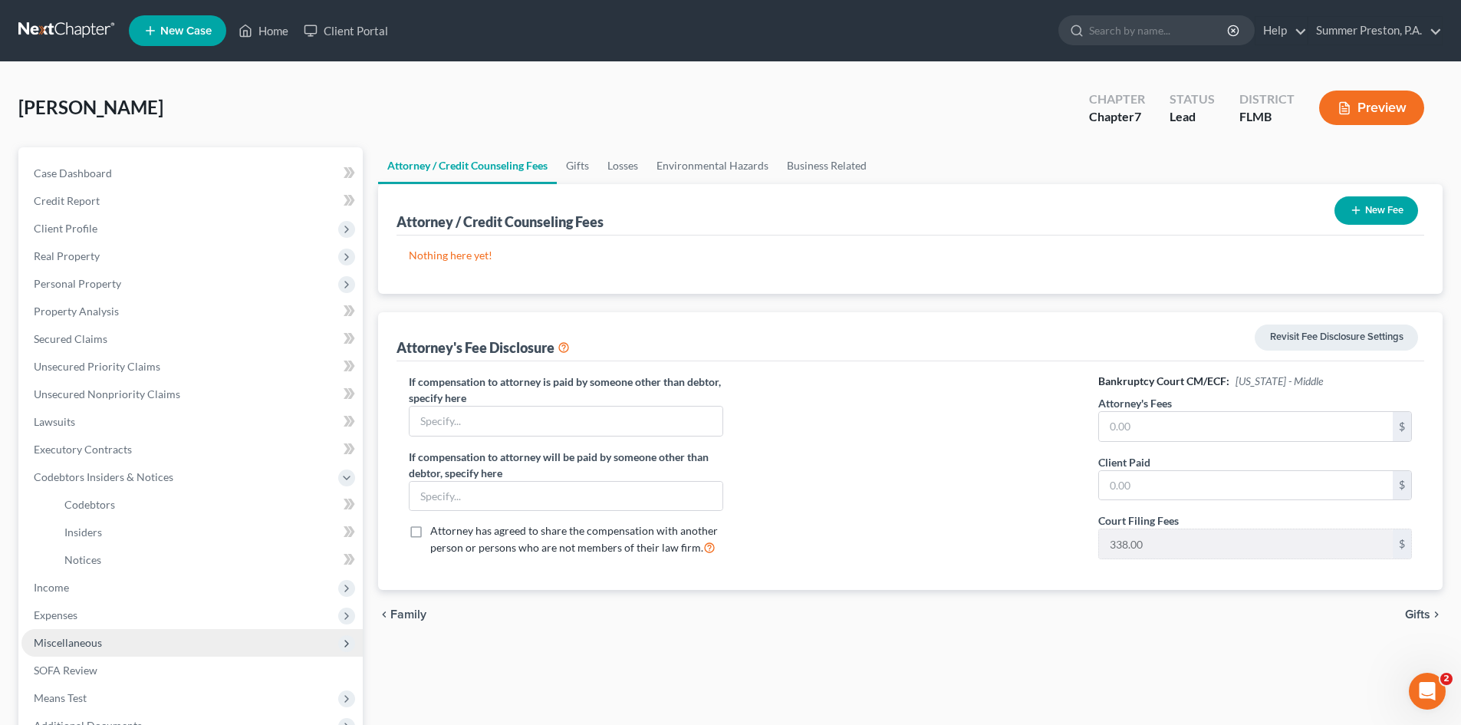
click at [85, 643] on span "Miscellaneous" at bounding box center [68, 642] width 68 height 13
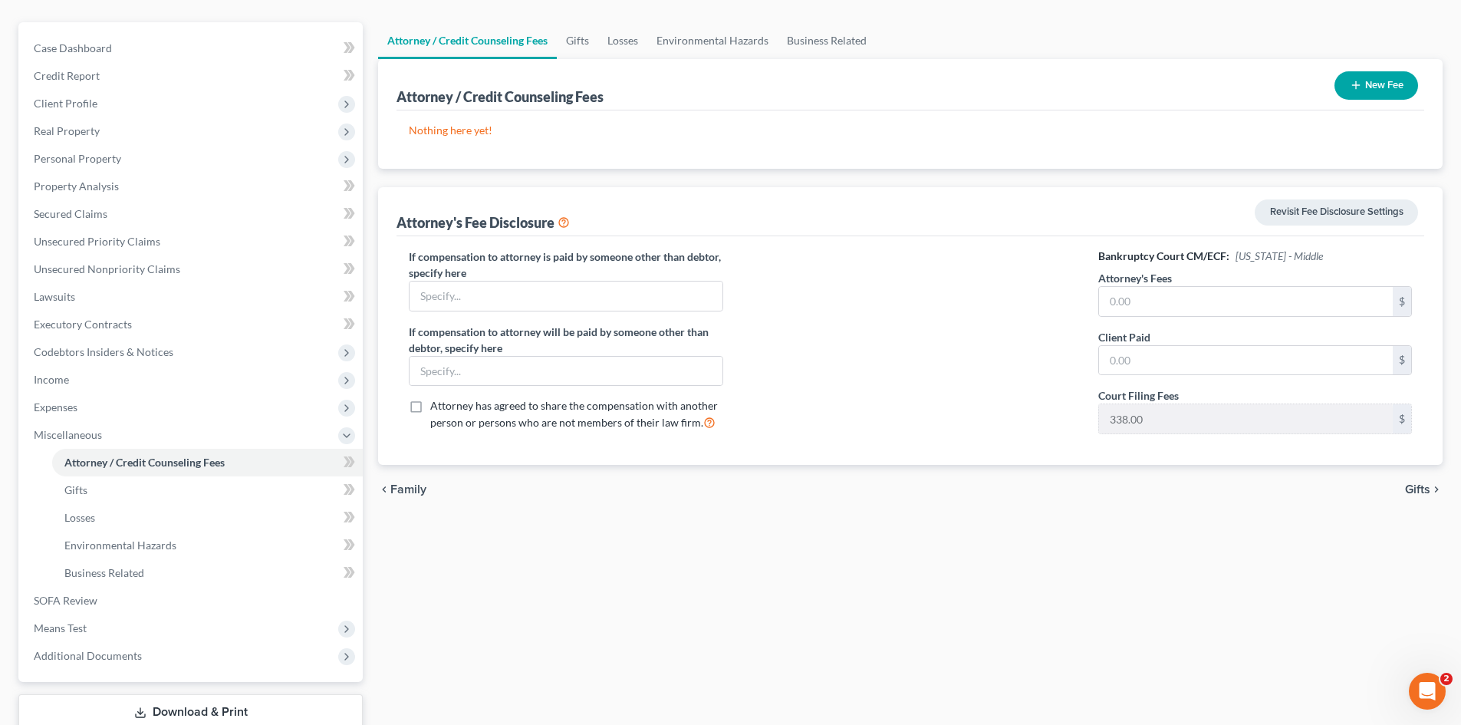
scroll to position [174, 0]
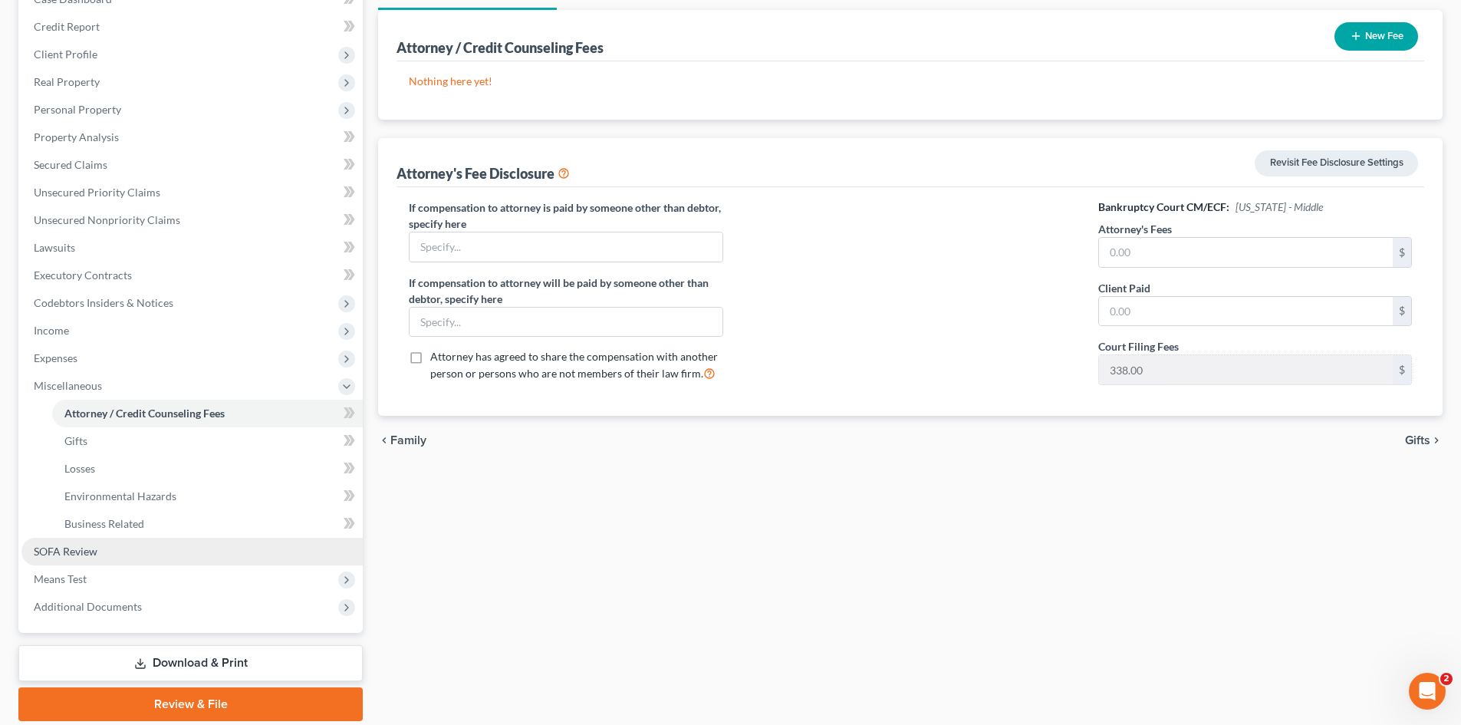
click at [81, 548] on span "SOFA Review" at bounding box center [66, 551] width 64 height 13
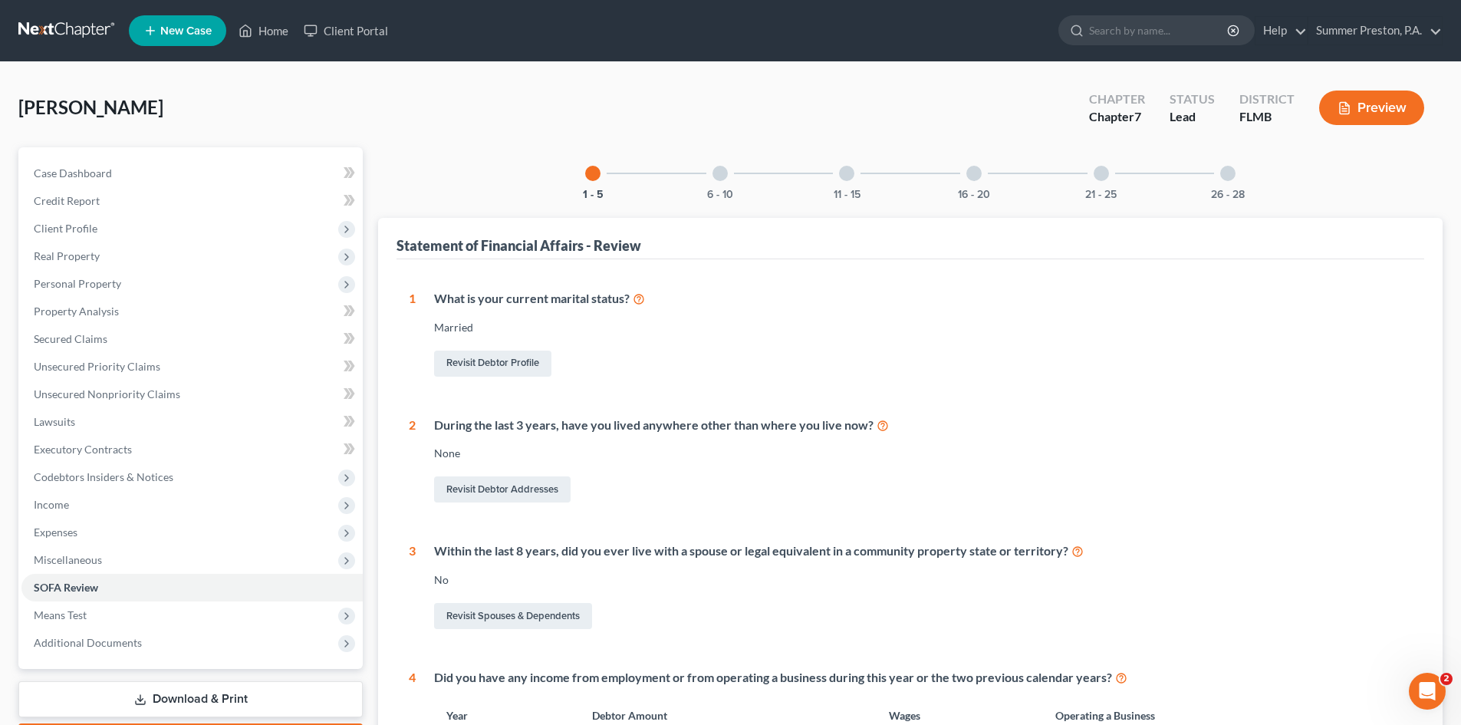
click at [718, 176] on div at bounding box center [720, 173] width 15 height 15
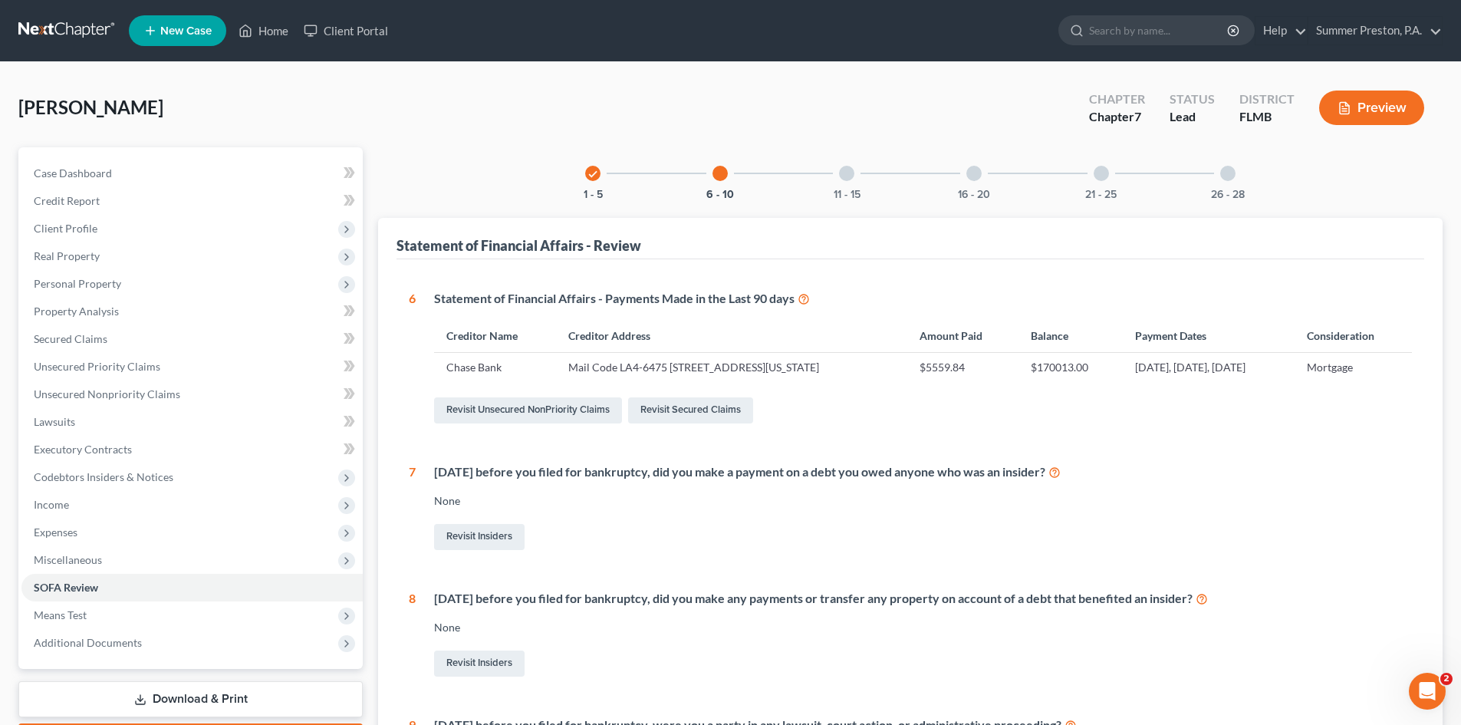
click at [841, 169] on div at bounding box center [846, 173] width 15 height 15
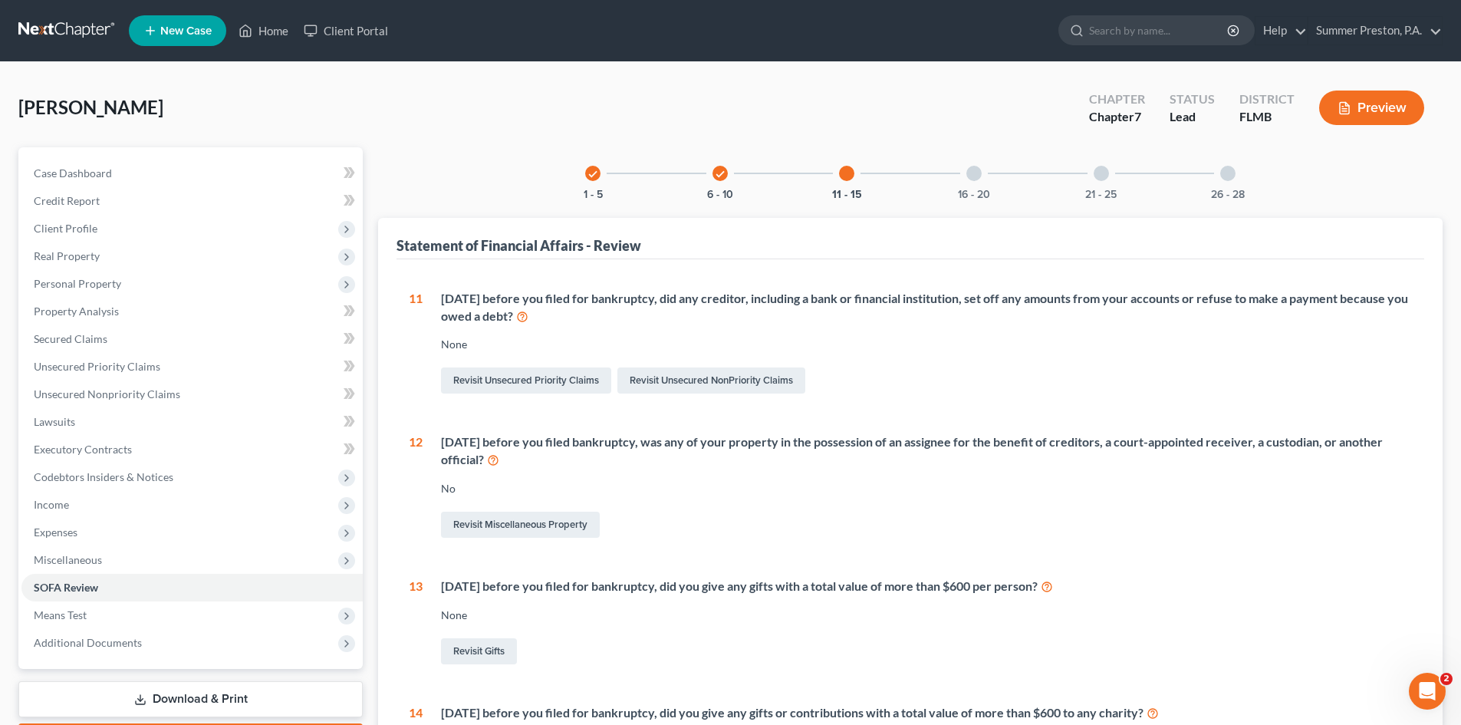
click at [975, 172] on div at bounding box center [973, 173] width 15 height 15
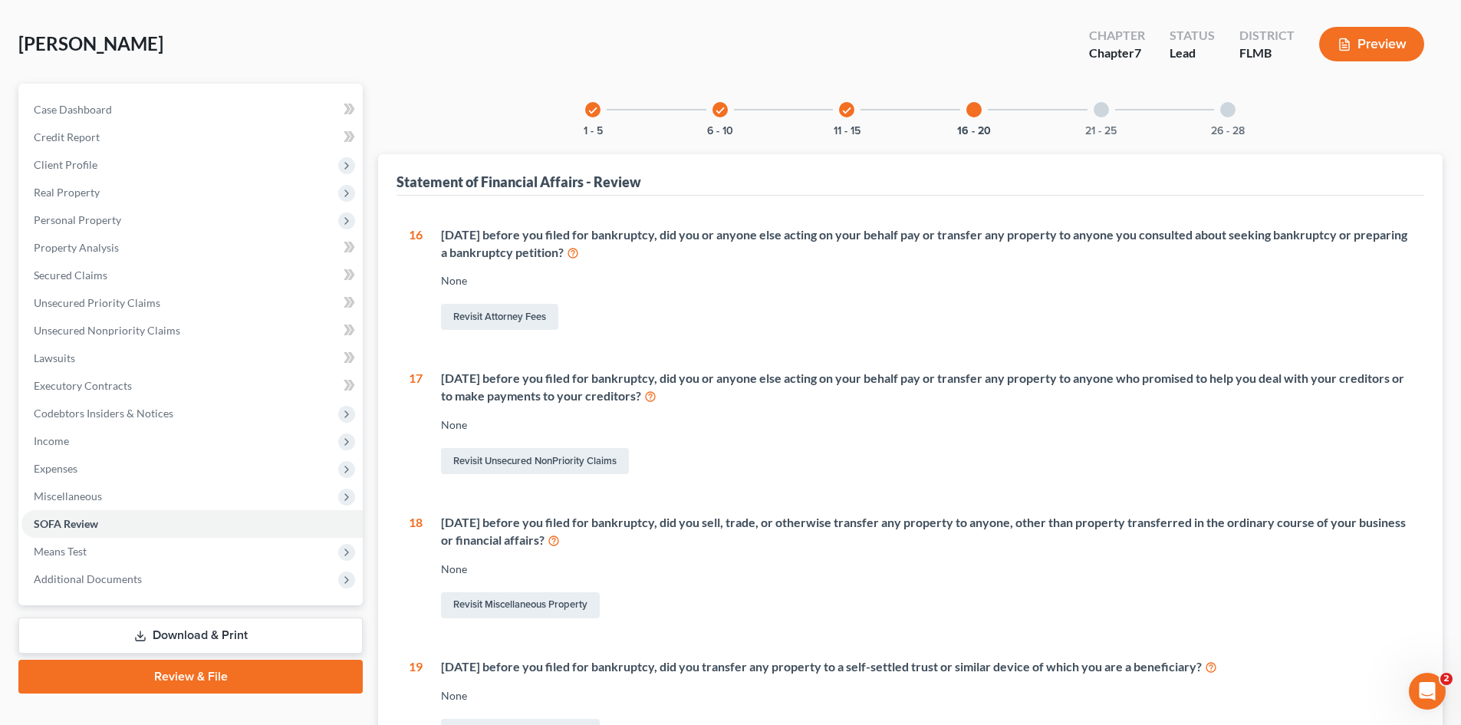
scroll to position [60, 0]
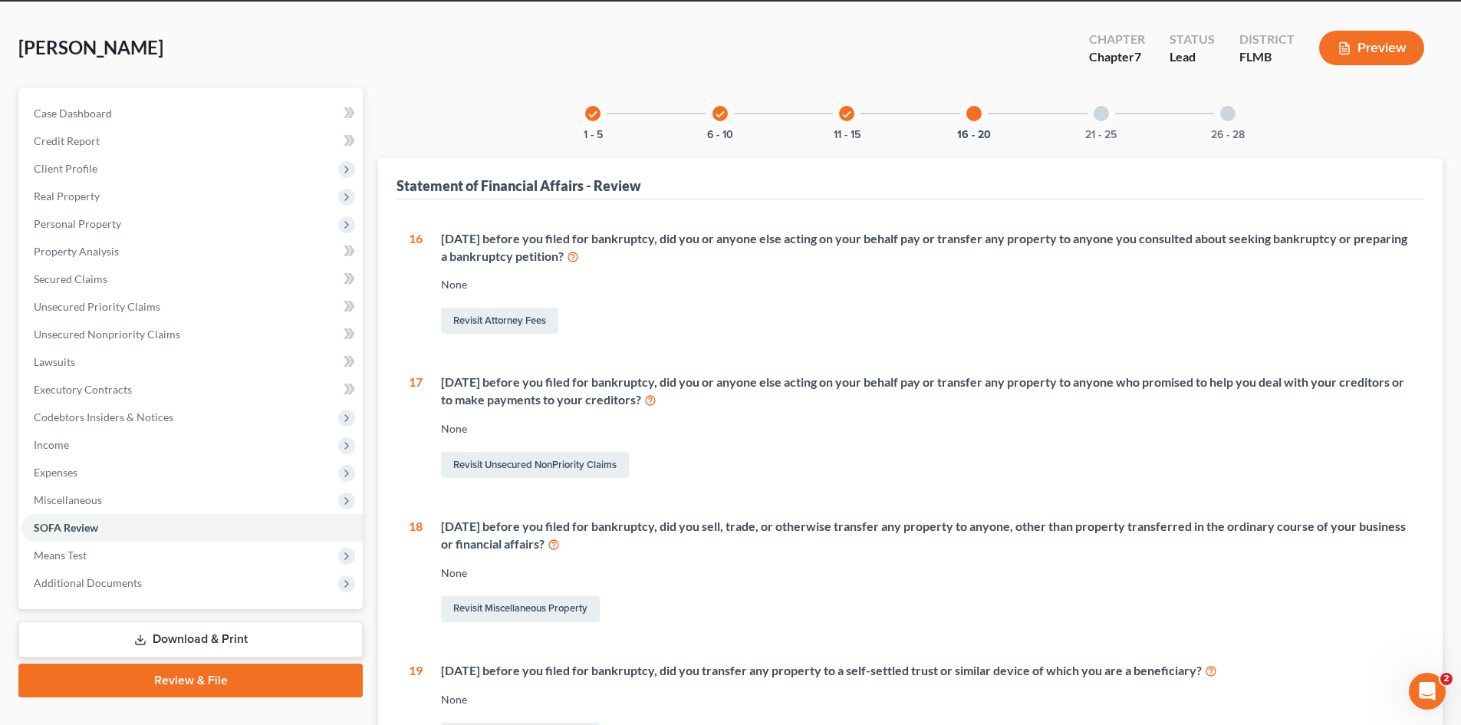
click at [1098, 107] on div at bounding box center [1101, 113] width 15 height 15
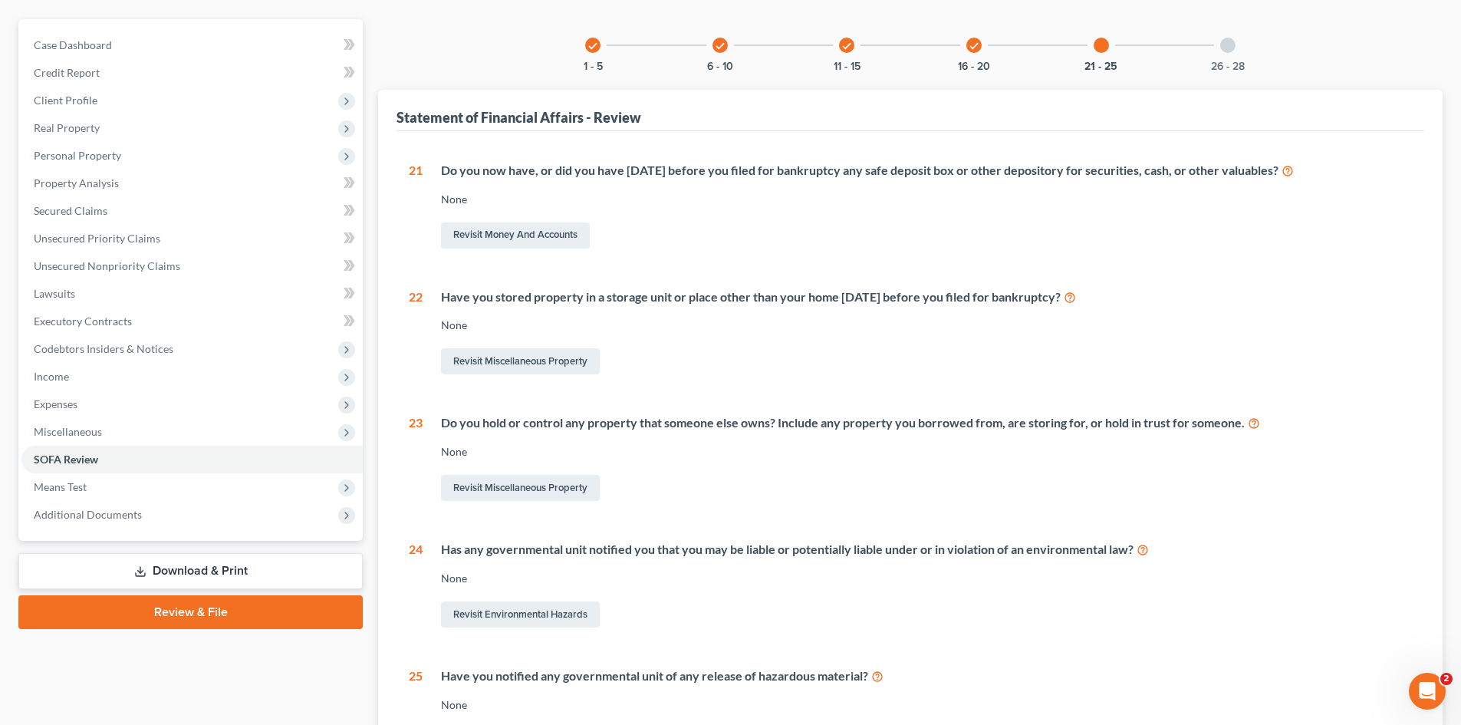
scroll to position [0, 0]
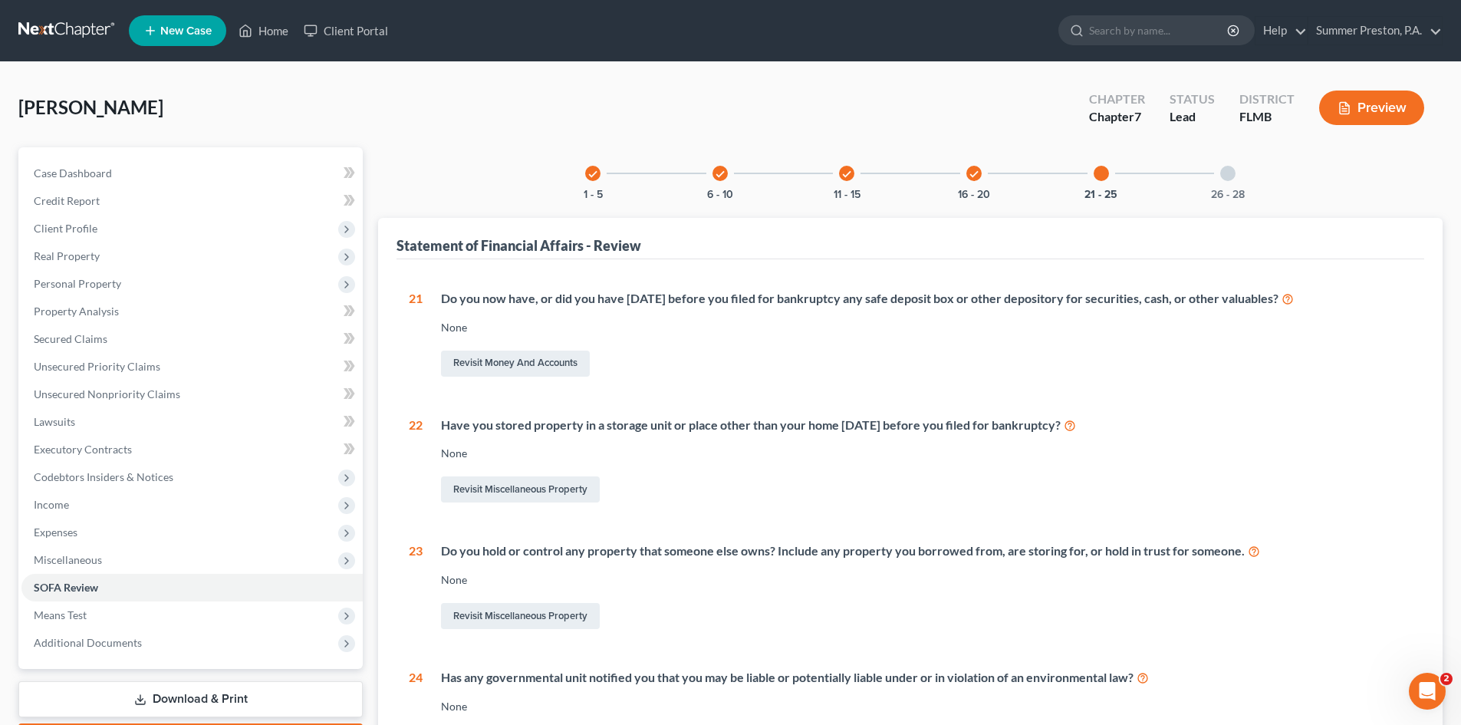
click at [1225, 174] on div at bounding box center [1227, 173] width 15 height 15
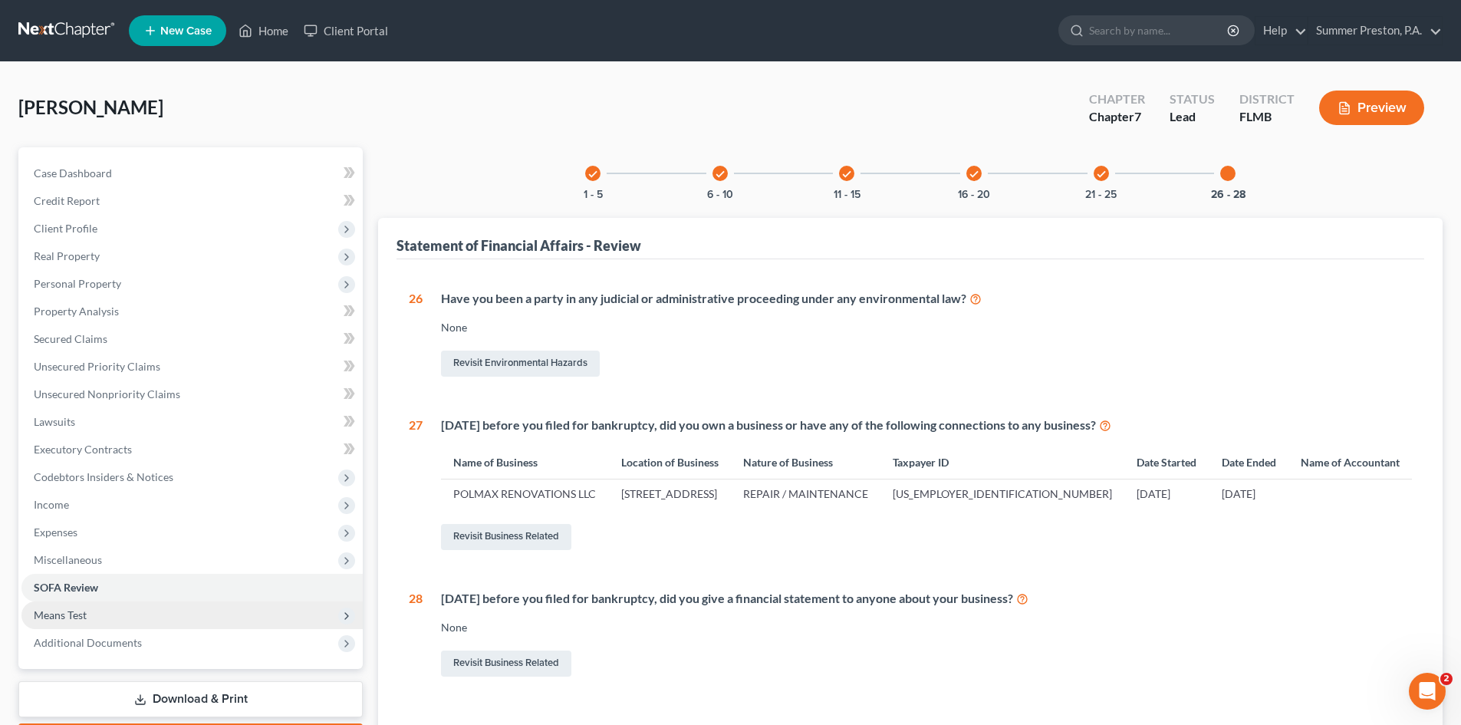
click at [55, 610] on span "Means Test" at bounding box center [60, 614] width 53 height 13
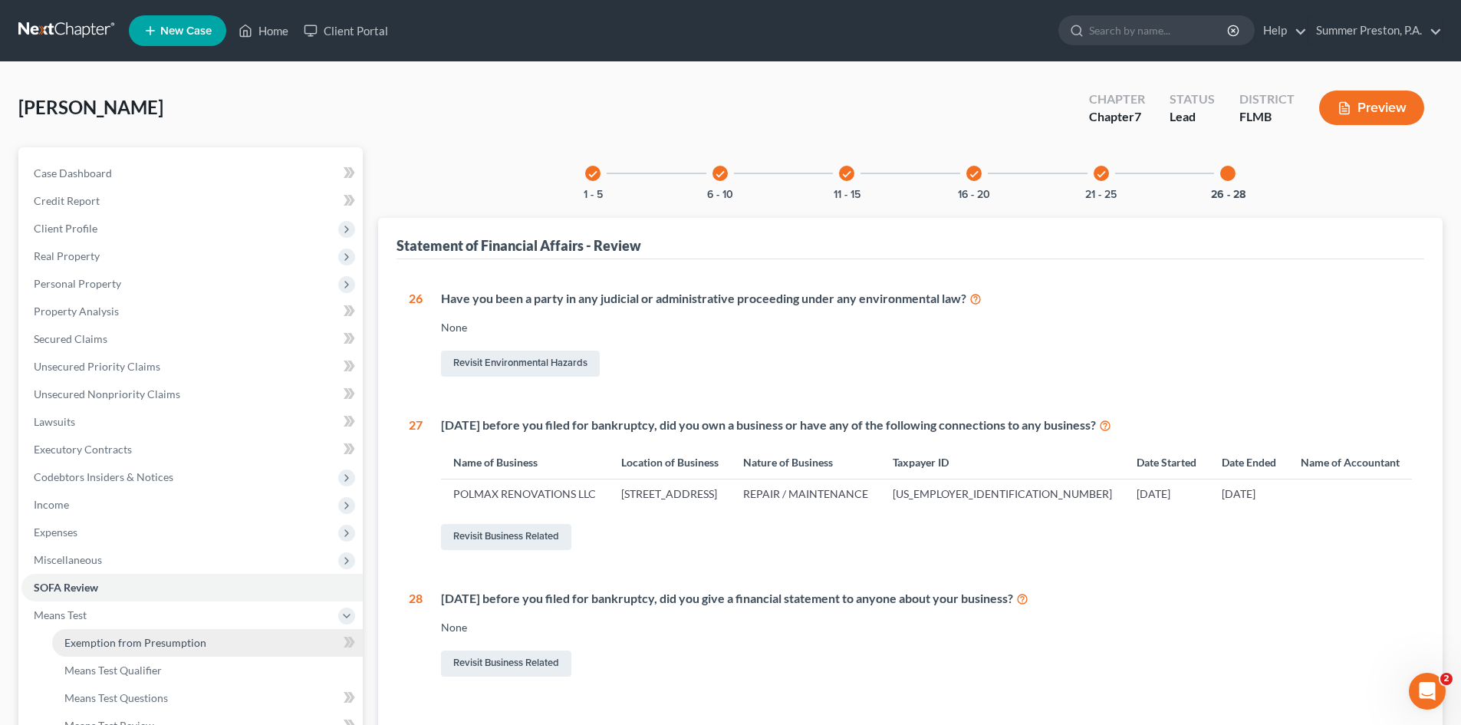
click at [140, 642] on span "Exemption from Presumption" at bounding box center [135, 642] width 142 height 13
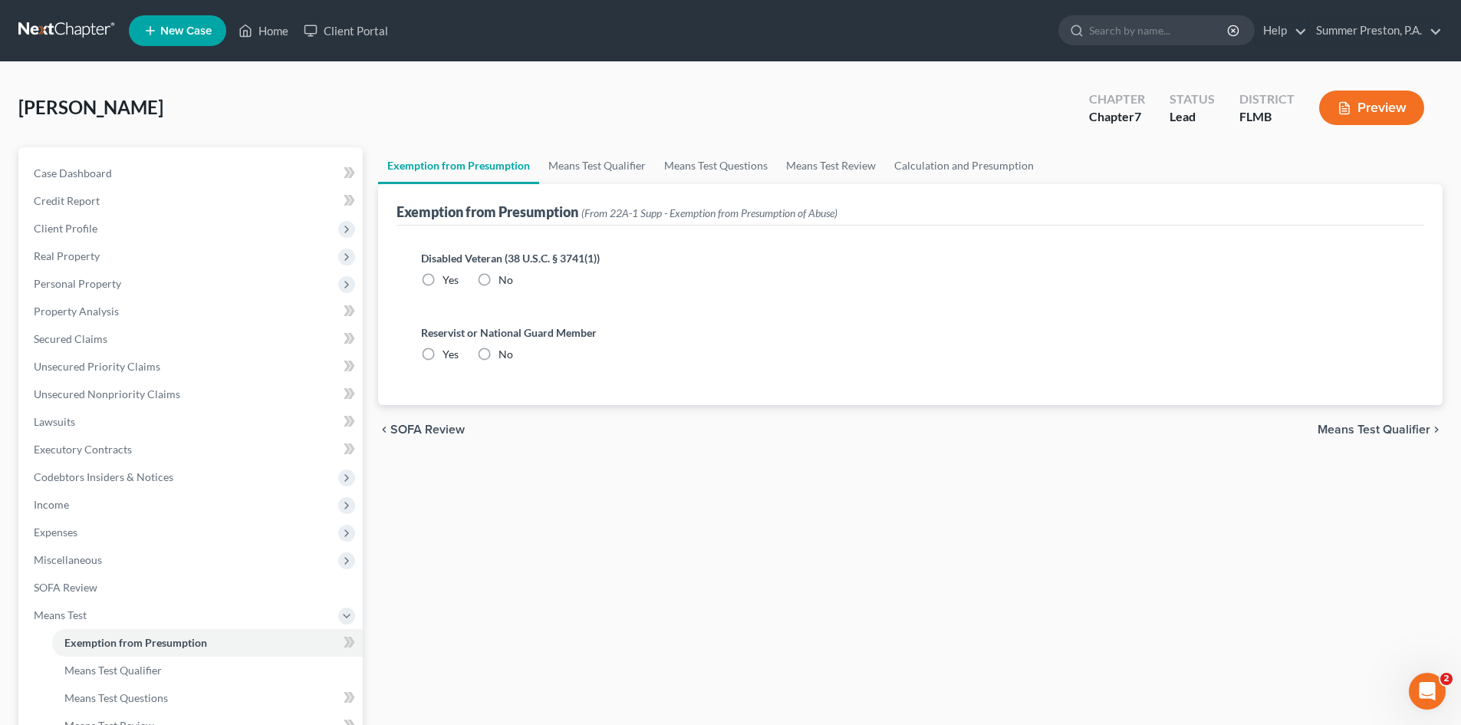
click at [499, 274] on label "No" at bounding box center [506, 279] width 15 height 15
click at [505, 274] on input "No" at bounding box center [510, 277] width 10 height 10
radio input "true"
click at [499, 347] on label "No" at bounding box center [506, 354] width 15 height 15
click at [505, 347] on input "No" at bounding box center [510, 352] width 10 height 10
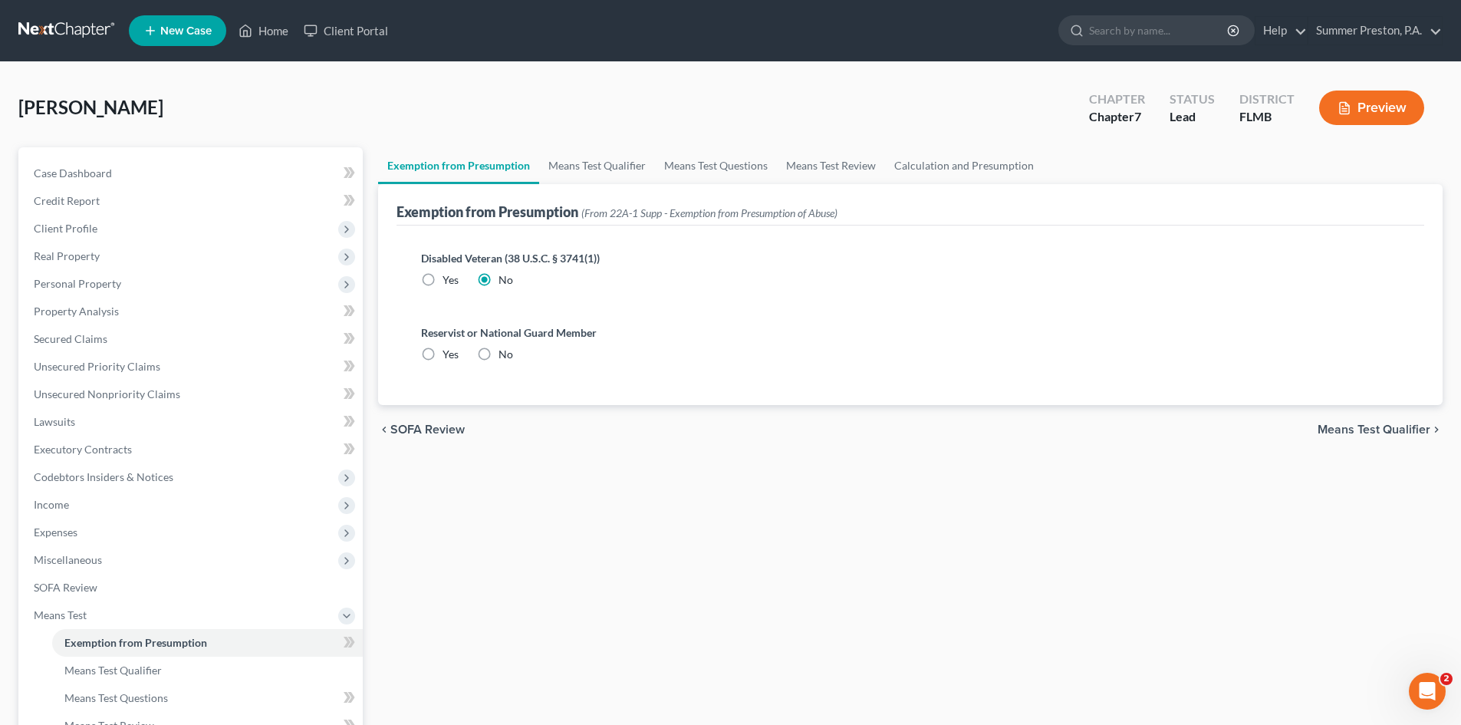
radio input "true"
click at [586, 168] on link "Means Test Qualifier" at bounding box center [597, 165] width 116 height 37
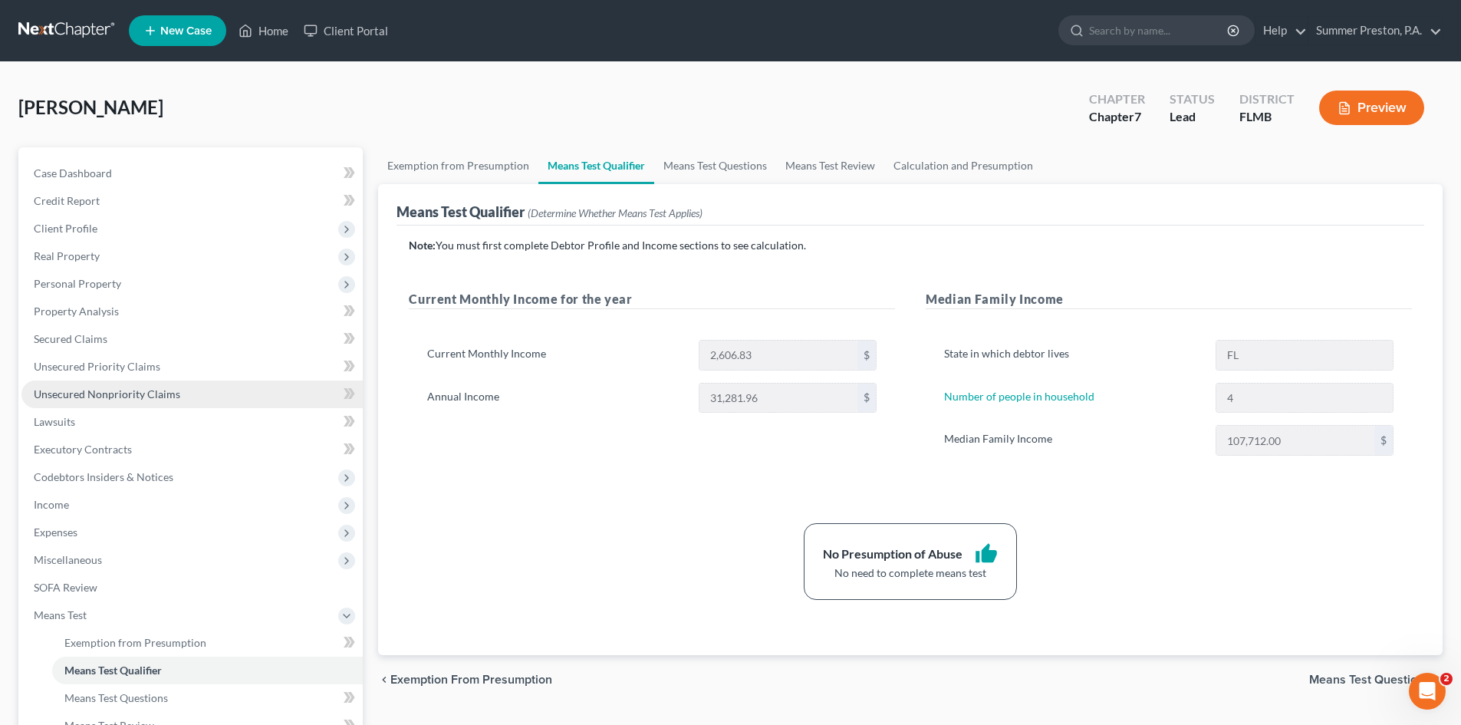
click at [174, 396] on span "Unsecured Nonpriority Claims" at bounding box center [107, 393] width 146 height 13
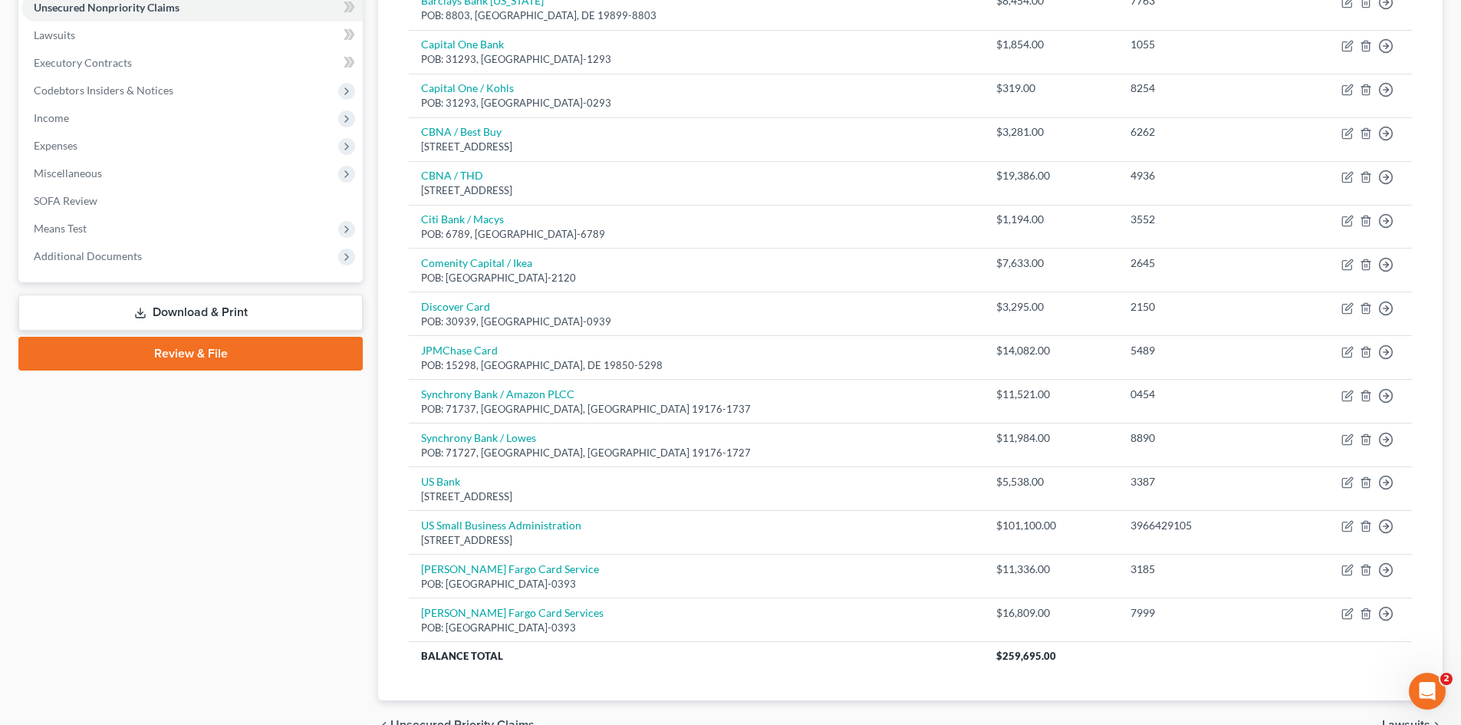
scroll to position [385, 0]
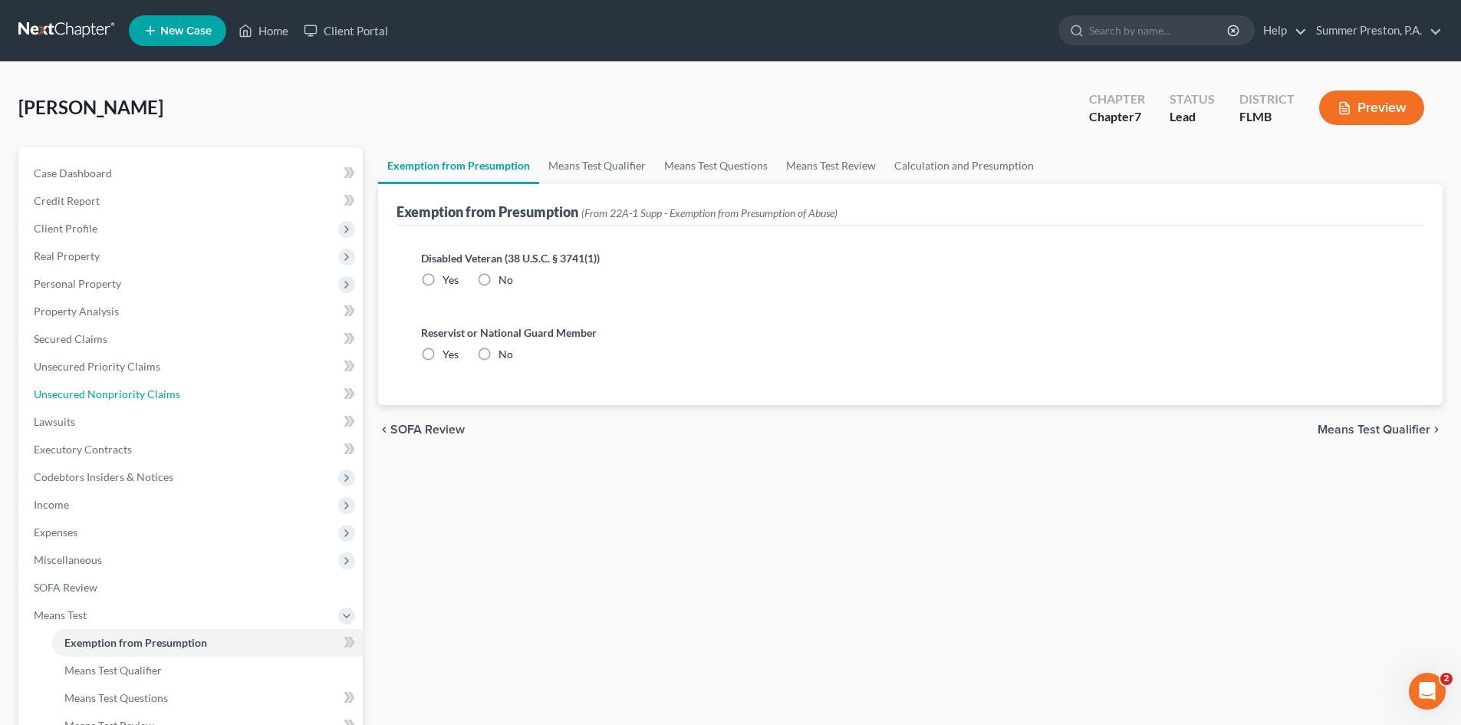
radio input "true"
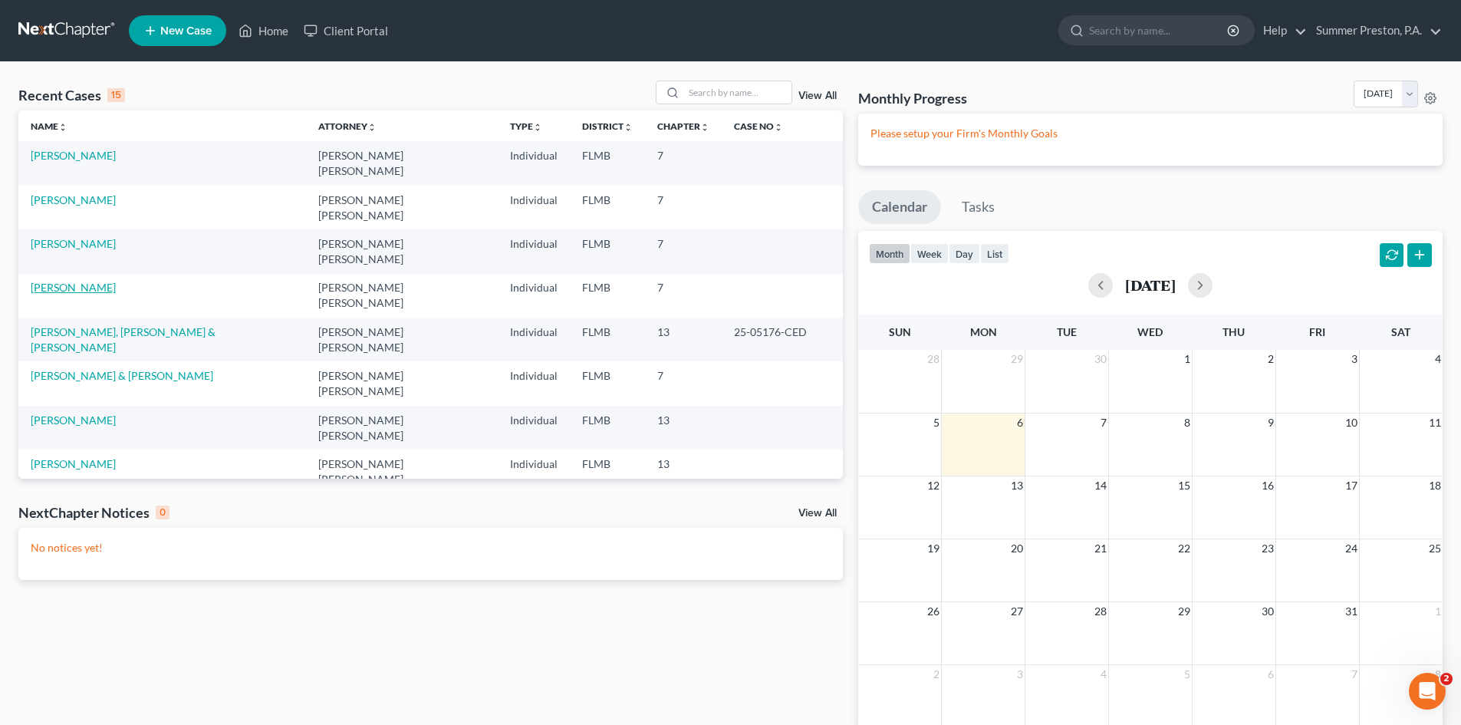
click at [97, 281] on link "[PERSON_NAME]" at bounding box center [73, 287] width 85 height 13
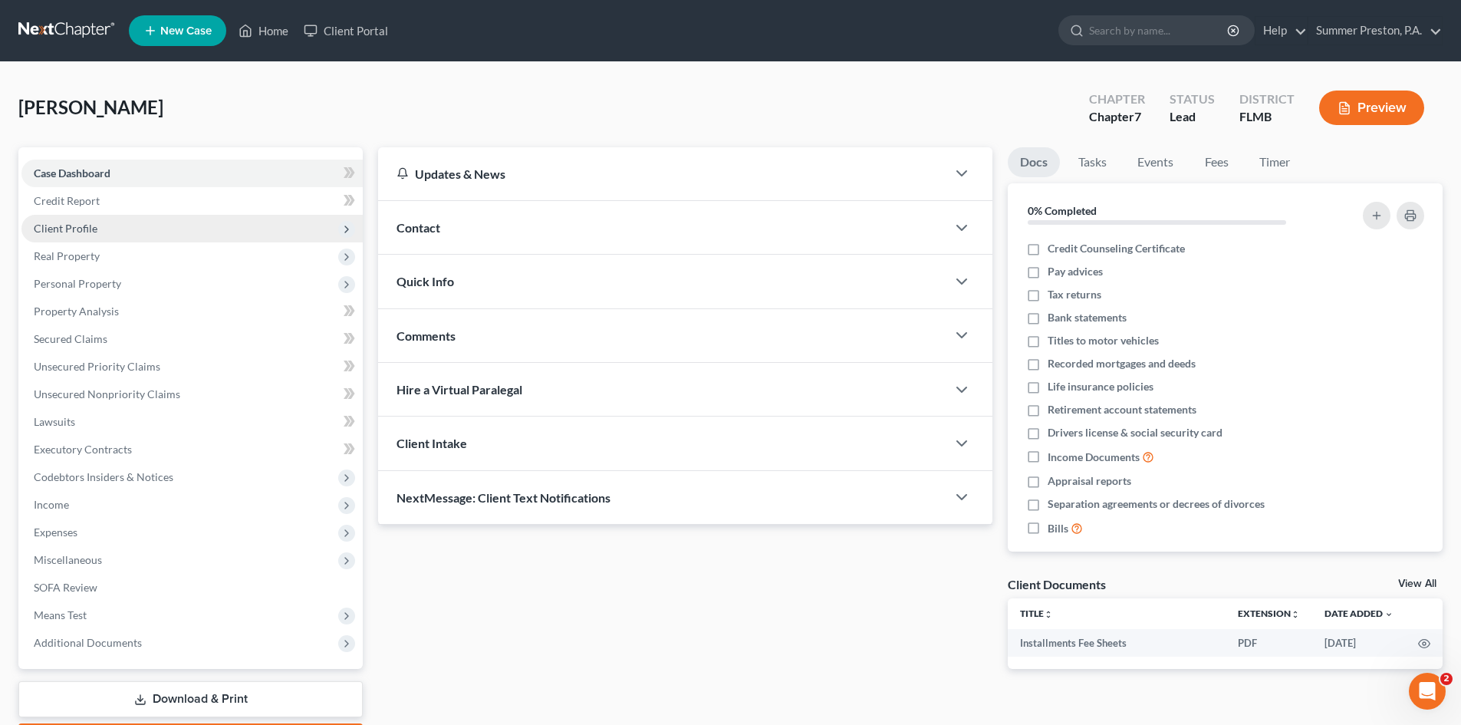
click at [81, 225] on span "Client Profile" at bounding box center [66, 228] width 64 height 13
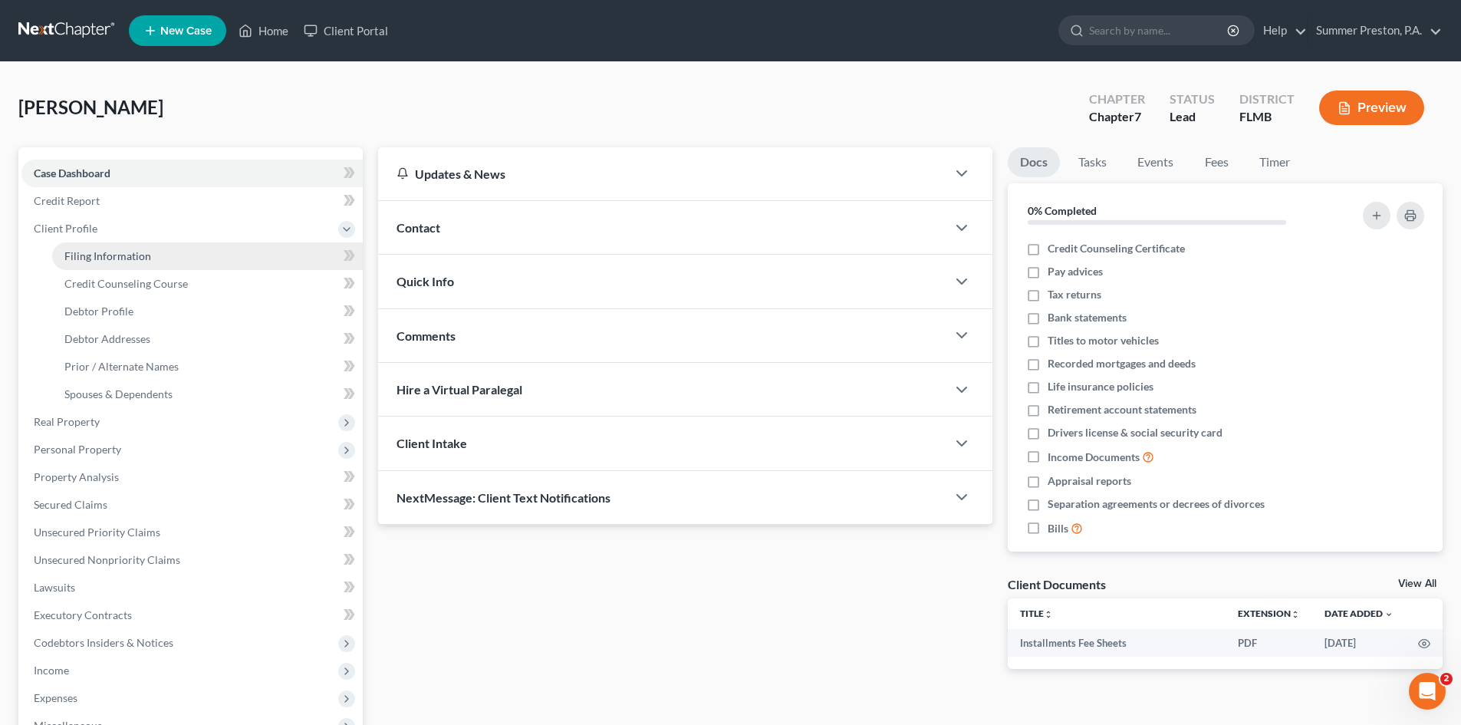
click at [113, 259] on span "Filing Information" at bounding box center [107, 255] width 87 height 13
select select "1"
select select "0"
select select "9"
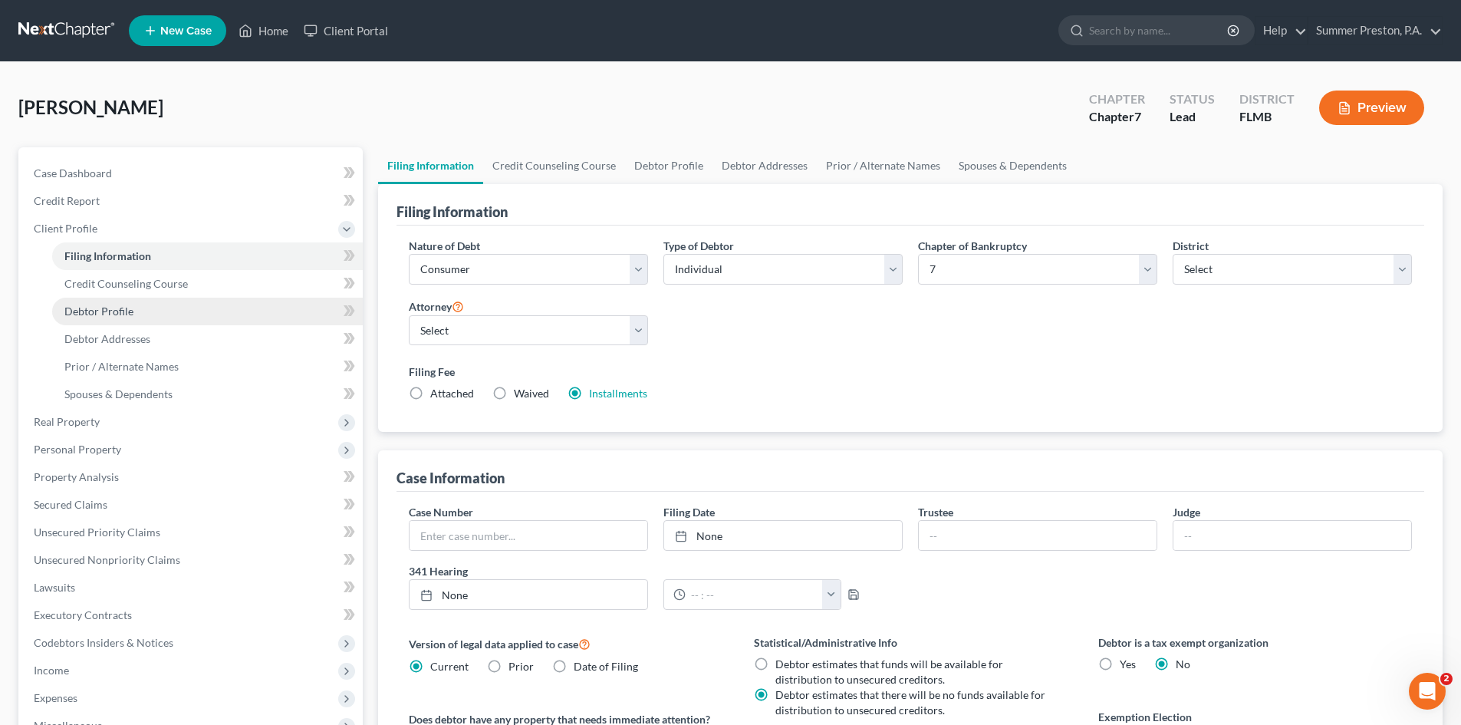
click at [117, 311] on span "Debtor Profile" at bounding box center [98, 310] width 69 height 13
select select "1"
